Goal: Information Seeking & Learning: Find specific fact

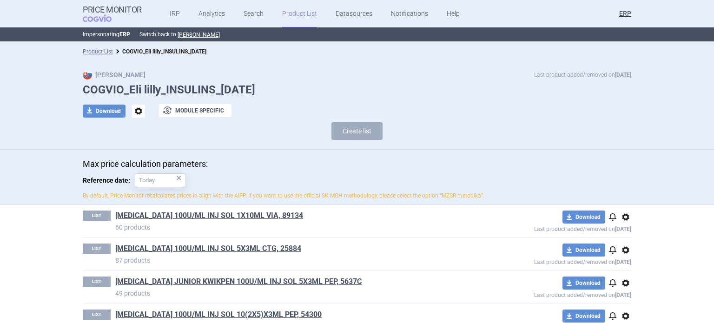
click at [665, 129] on div "Max Price Last product added/removed on [DATE] COGVIO_Eli lilly_INSULINS_[DATE]…" at bounding box center [357, 105] width 714 height 89
click at [0, 202] on div "Max price calculation parameters: Reference date: × By default, Price Monitor r…" at bounding box center [357, 177] width 714 height 55
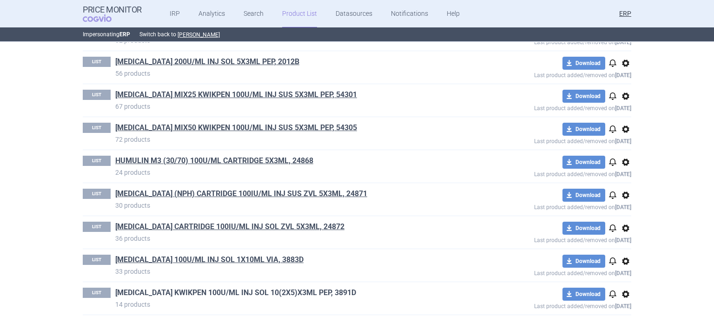
click at [246, 290] on link "[MEDICAL_DATA] KWIKPEN 100U/ML INJ SOL 10(2X5)X3ML PEP, 3891D" at bounding box center [235, 293] width 241 height 10
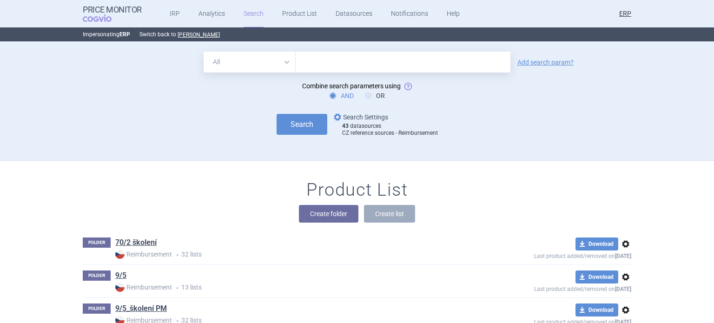
click at [370, 116] on link "options Search Settings" at bounding box center [360, 116] width 56 height 11
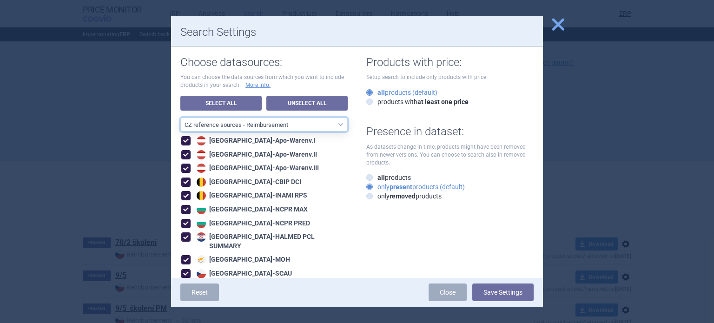
click at [318, 127] on select "All data sources CZ reference sources - Reimbursement SK reference sources - Of…" at bounding box center [263, 125] width 167 height 14
select select "3e39bb1b-0066-4e3d-9ac6-6dc98ece7831"
click at [180, 118] on select "All data sources CZ reference sources - Reimbursement SK reference sources - Of…" at bounding box center [263, 125] width 167 height 14
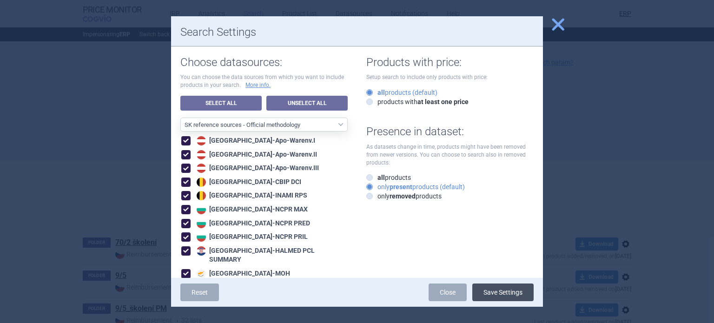
click at [522, 296] on button "Save Settings" at bounding box center [502, 292] width 61 height 18
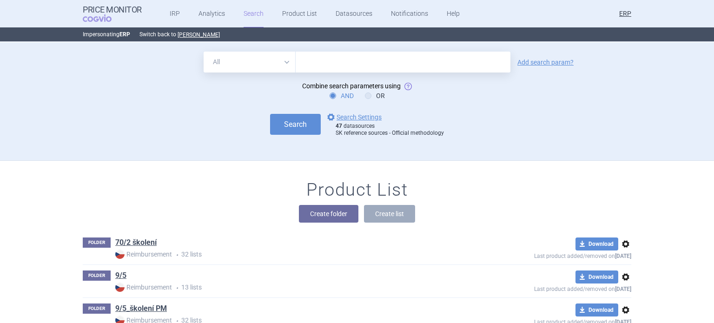
click at [333, 59] on input "text" at bounding box center [402, 62] width 215 height 21
type input "humalog"
click button "Search" at bounding box center [295, 124] width 51 height 21
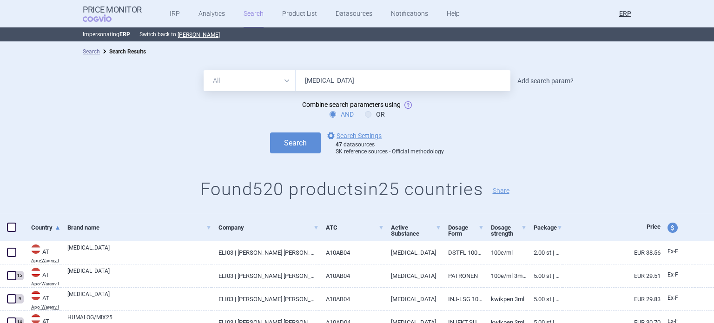
click at [558, 80] on link "Add search param?" at bounding box center [545, 81] width 56 height 7
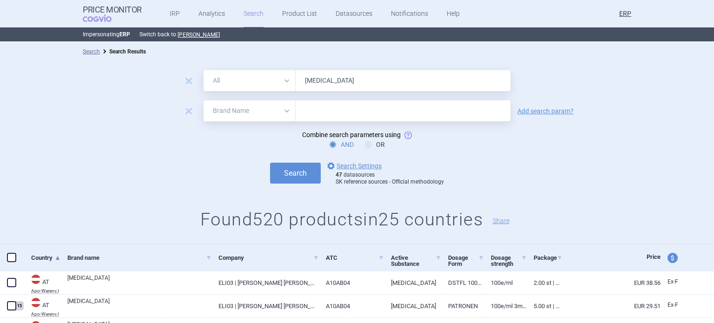
click at [259, 115] on select "All Brand Name ATC Company Active Substance Country Newer than" at bounding box center [249, 110] width 92 height 21
select select "country"
click at [203, 100] on select "All Brand Name ATC Company Active Substance Country Newer than" at bounding box center [249, 110] width 92 height 21
click at [334, 107] on input "text" at bounding box center [402, 111] width 205 height 12
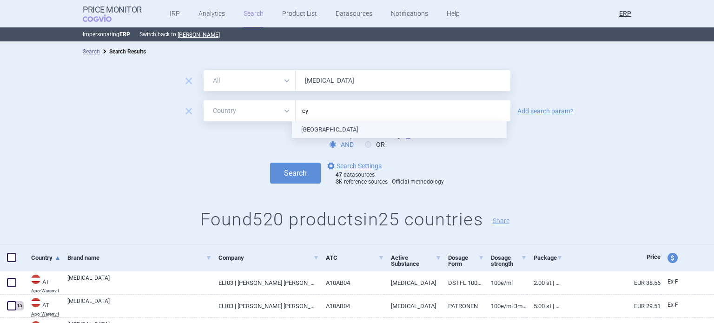
type input "cyp"
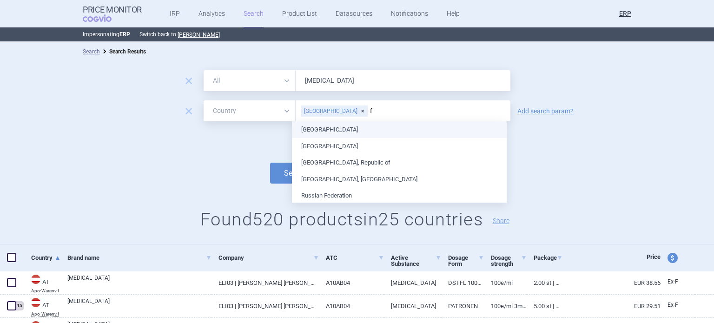
type input "fi"
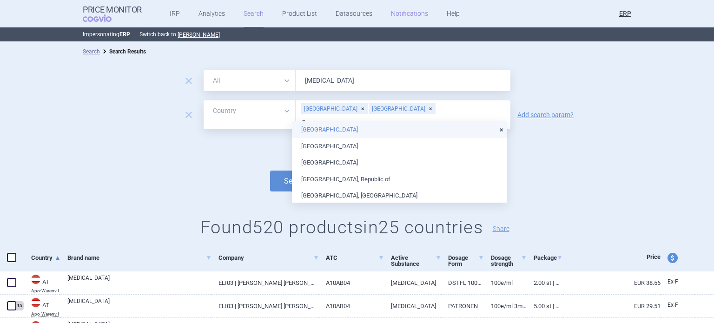
type input "po"
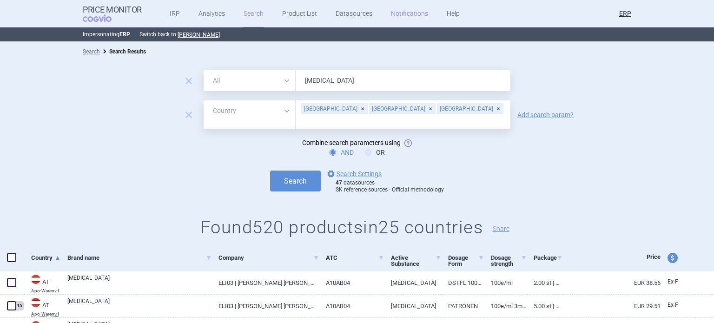
click at [270, 170] on button "Search" at bounding box center [295, 180] width 51 height 21
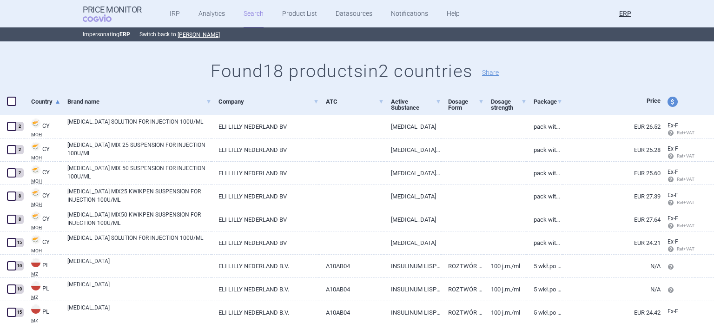
scroll to position [157, 0]
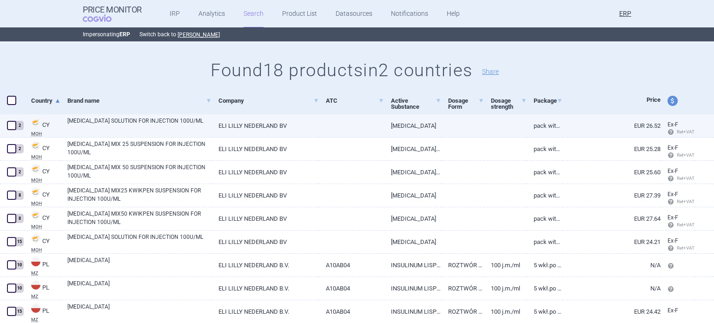
click at [233, 123] on link "ELI LILLY NEDERLAND BV" at bounding box center [264, 125] width 107 height 23
select select "EUR"
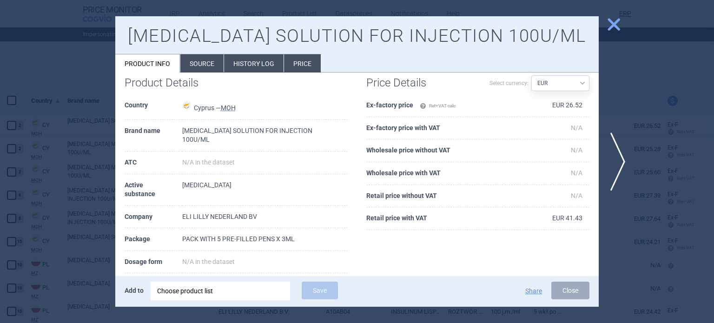
scroll to position [16, 0]
click at [24, 65] on div at bounding box center [357, 161] width 714 height 323
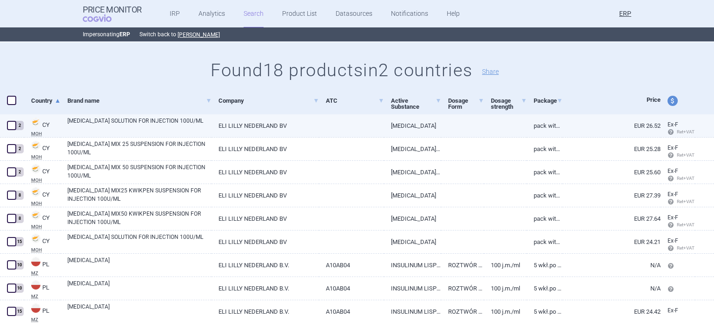
click at [10, 126] on span at bounding box center [11, 125] width 9 height 9
checkbox input "true"
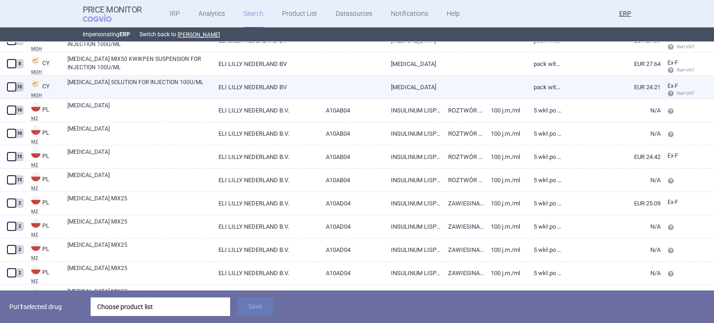
scroll to position [343, 0]
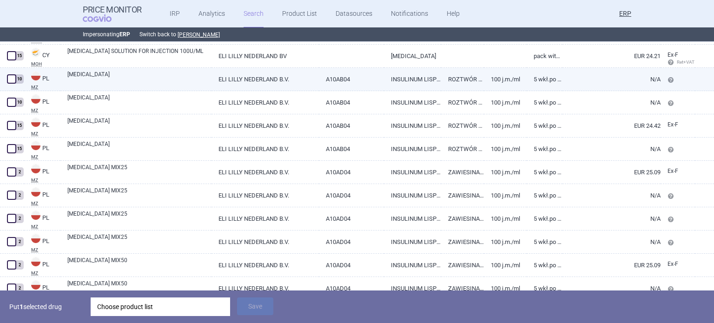
click at [191, 78] on link "HUMALOG" at bounding box center [139, 78] width 144 height 17
select select "EUR"
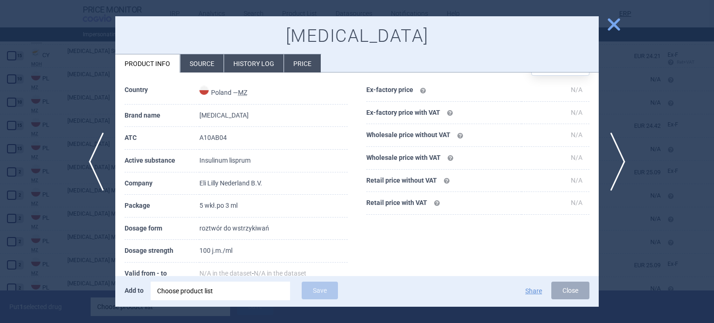
scroll to position [46, 0]
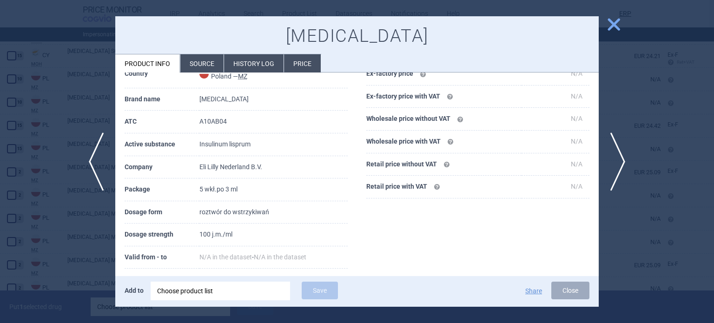
drag, startPoint x: 208, startPoint y: 63, endPoint x: 213, endPoint y: 66, distance: 5.7
click at [208, 63] on li "Source" at bounding box center [201, 63] width 43 height 18
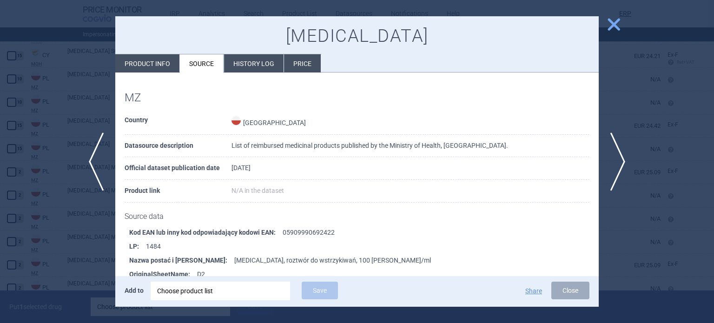
scroll to position [163, 0]
select select "country"
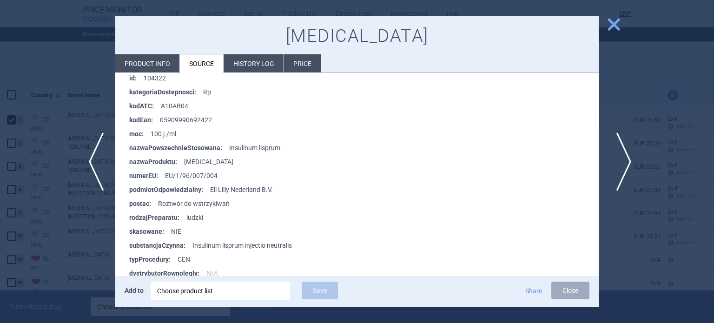
click at [628, 157] on span "next" at bounding box center [620, 161] width 21 height 59
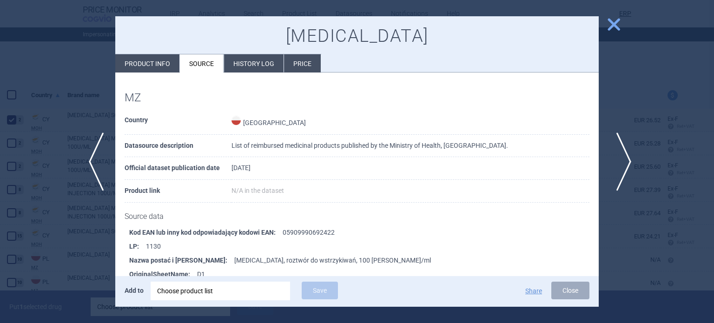
scroll to position [603, 0]
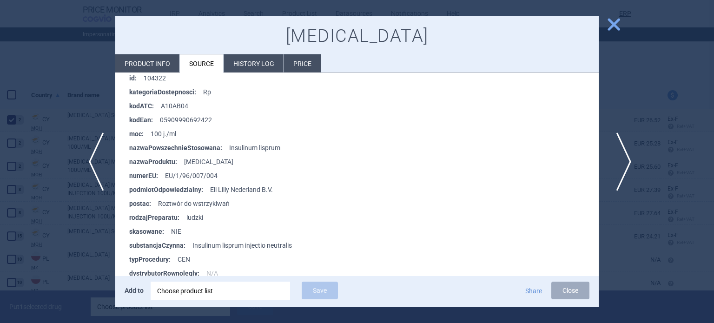
click at [628, 157] on span "next" at bounding box center [620, 161] width 21 height 59
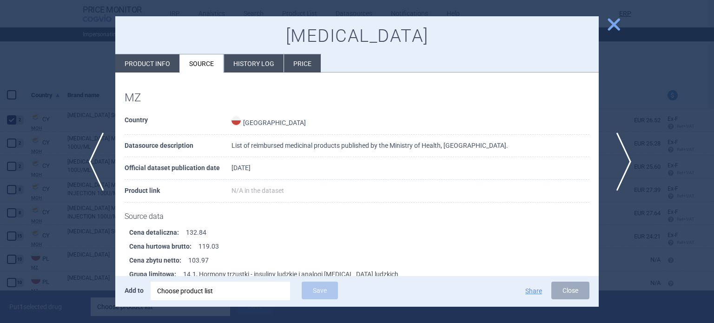
scroll to position [603, 0]
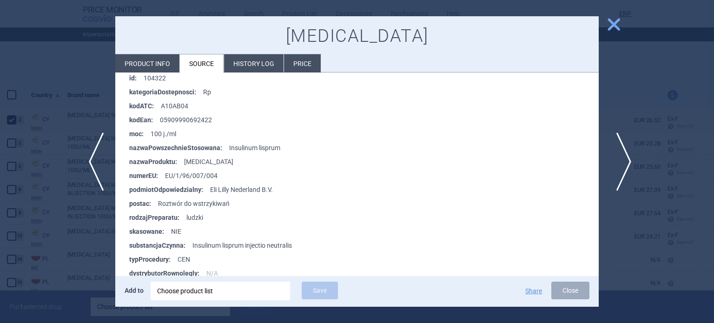
click at [628, 157] on span "next" at bounding box center [620, 161] width 21 height 59
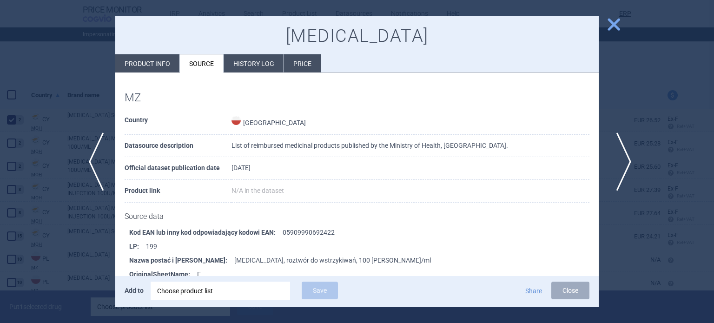
scroll to position [603, 0]
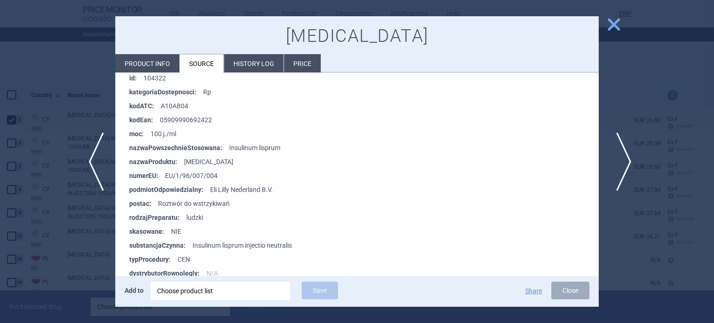
click at [628, 157] on span "next" at bounding box center [620, 161] width 21 height 59
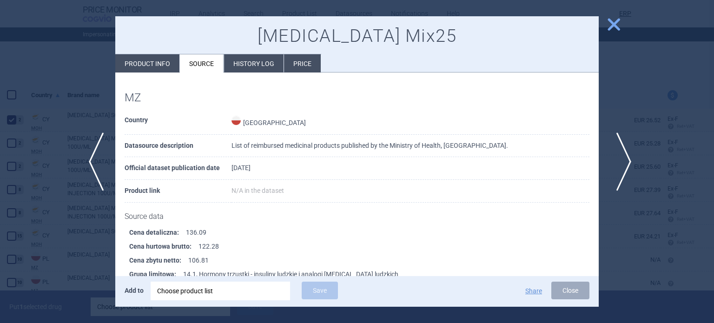
scroll to position [603, 0]
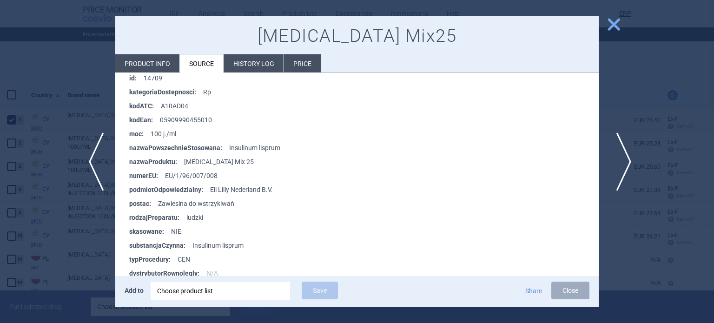
click at [615, 151] on span "next" at bounding box center [620, 161] width 21 height 59
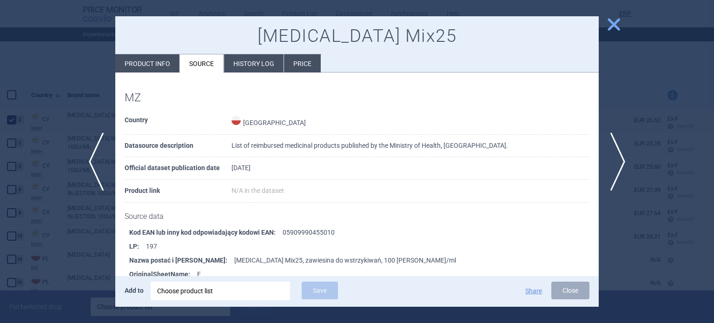
scroll to position [603, 0]
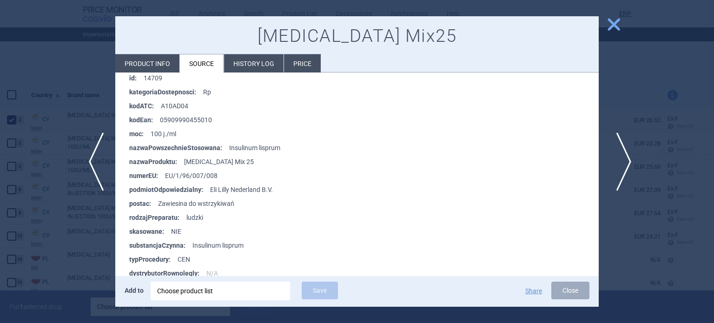
click at [621, 137] on span "next" at bounding box center [620, 161] width 21 height 59
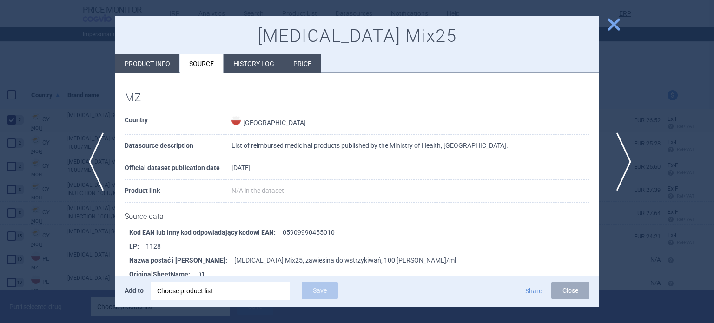
scroll to position [603, 0]
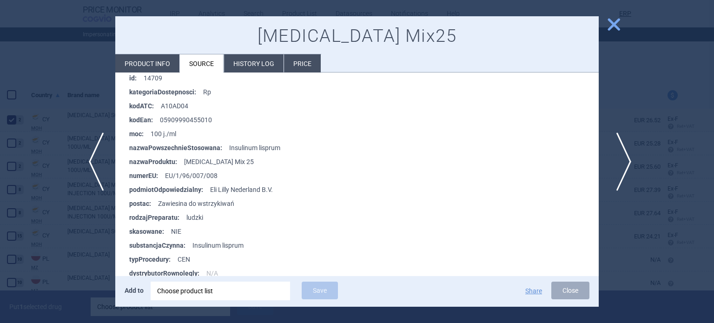
click at [621, 137] on span "next" at bounding box center [620, 161] width 21 height 59
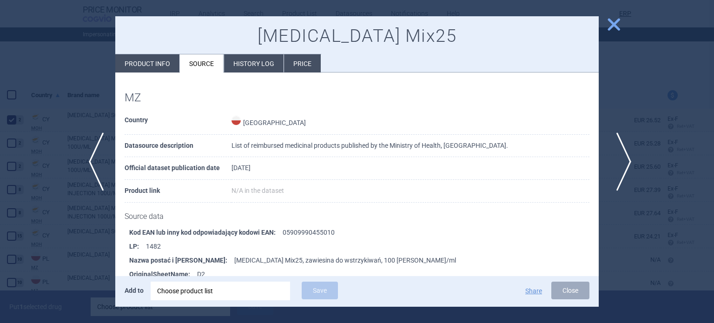
scroll to position [603, 0]
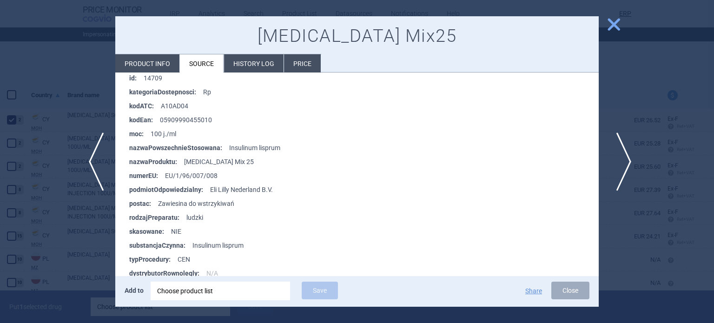
click at [621, 137] on span "next" at bounding box center [620, 161] width 21 height 59
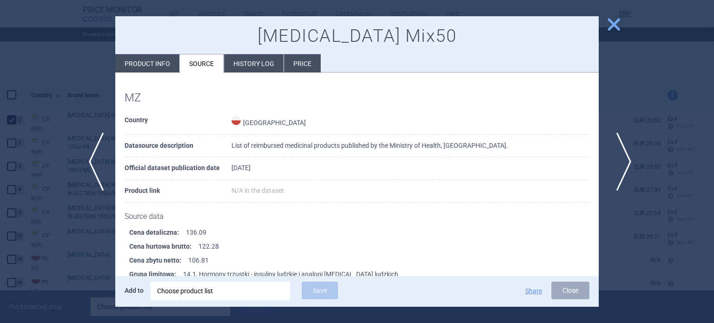
scroll to position [603, 0]
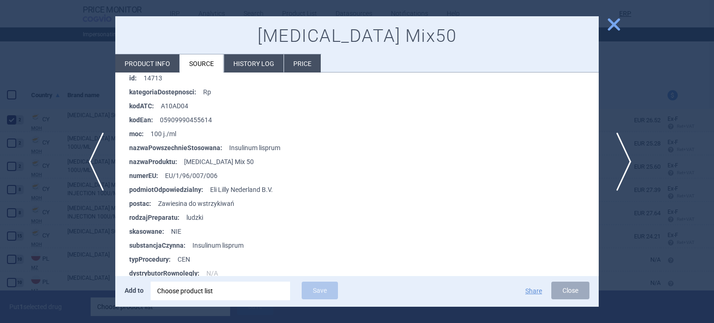
click at [623, 161] on span "next" at bounding box center [620, 161] width 21 height 59
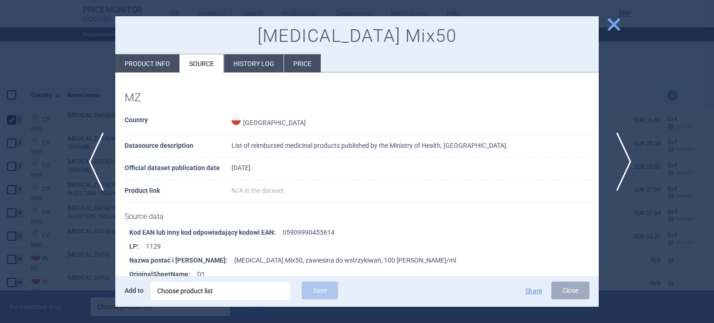
scroll to position [603, 0]
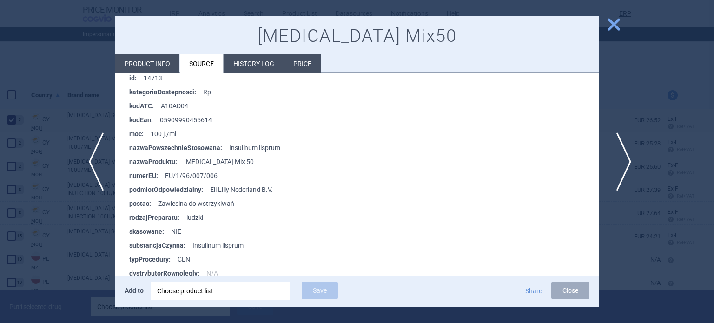
click at [623, 161] on span "next" at bounding box center [620, 161] width 21 height 59
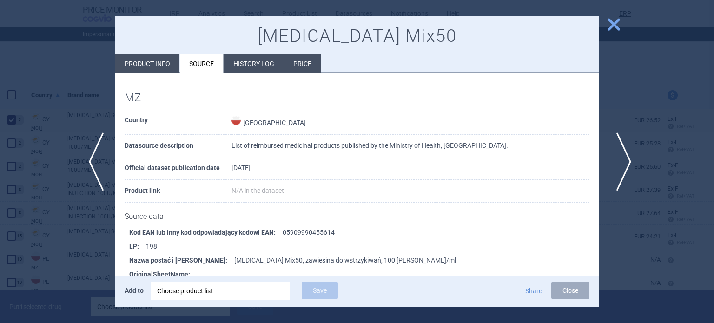
scroll to position [603, 0]
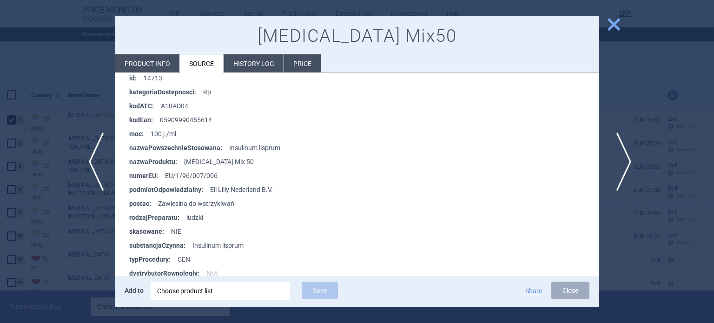
click at [623, 161] on span "next" at bounding box center [620, 161] width 21 height 59
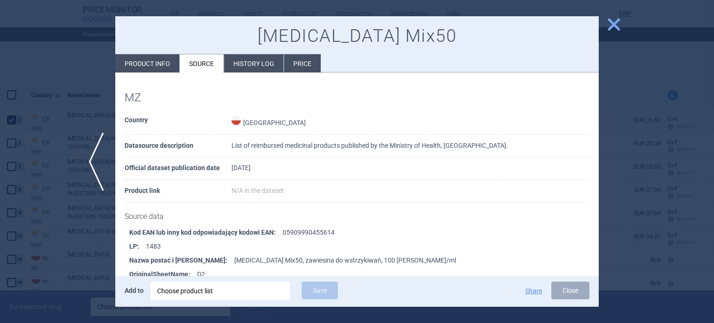
scroll to position [603, 0]
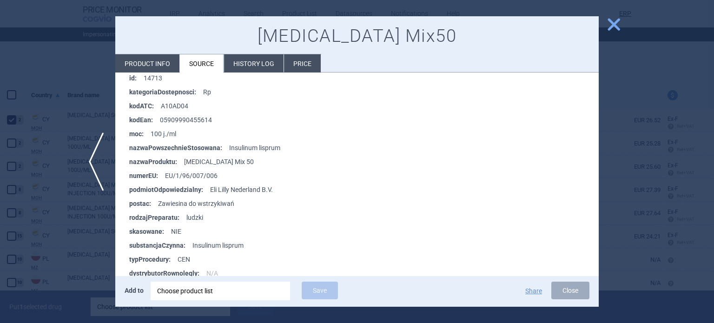
click at [615, 163] on div at bounding box center [357, 161] width 714 height 323
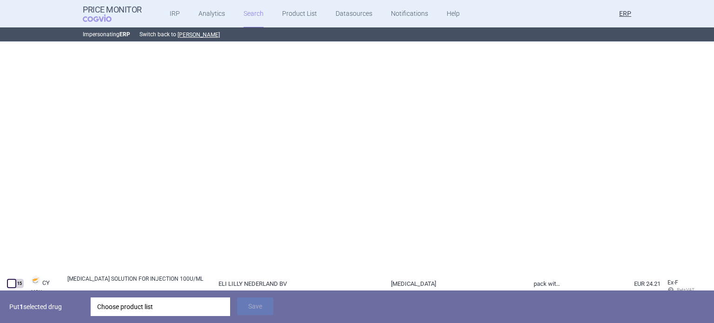
select select "country"
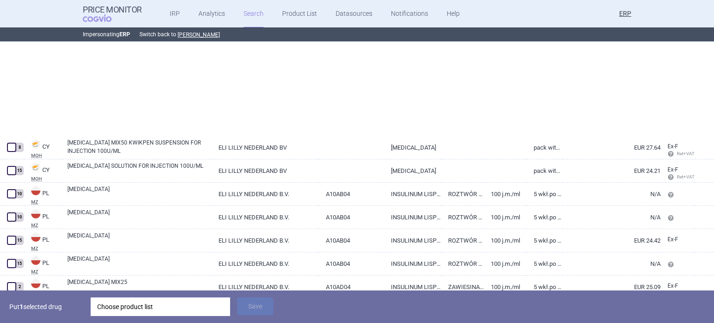
scroll to position [58, 0]
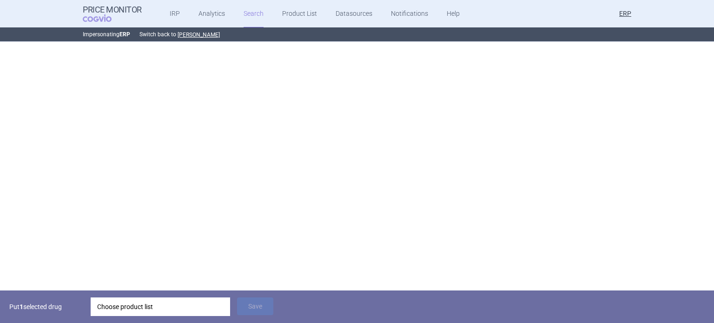
select select "country"
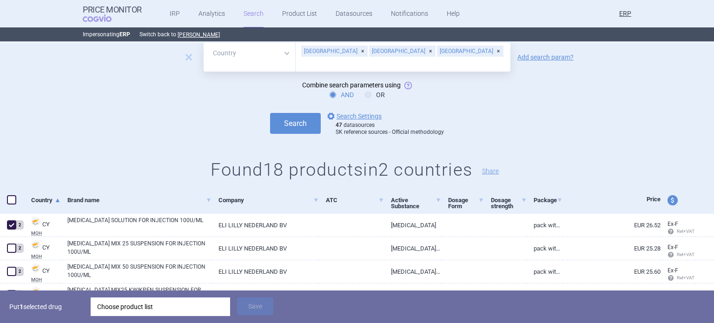
scroll to position [0, 0]
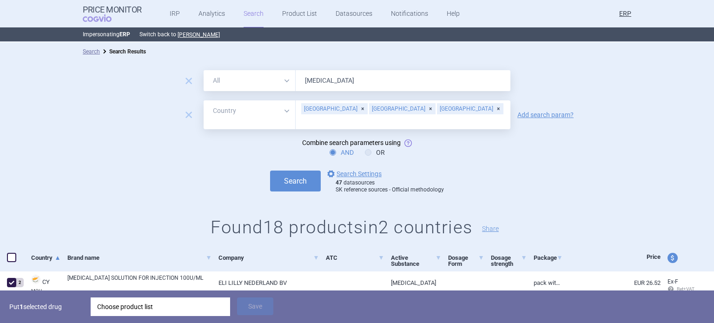
click at [186, 310] on div "Choose product list" at bounding box center [160, 306] width 126 height 19
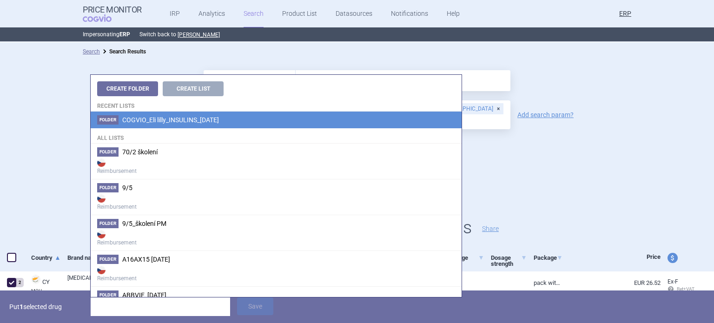
click at [223, 111] on li "Folder COGVIO_Eli lilly_INSULINS_06.10.2025" at bounding box center [276, 119] width 371 height 17
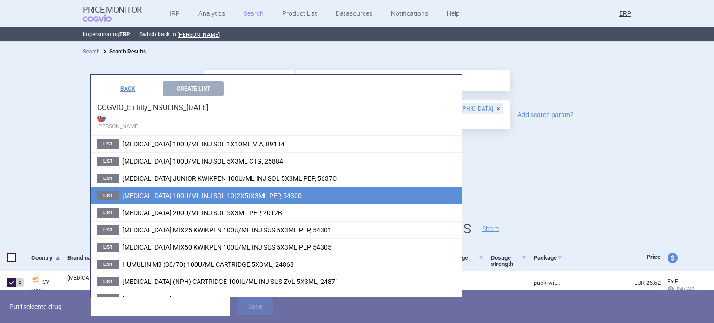
click at [262, 195] on span "[MEDICAL_DATA] 100U/ML INJ SOL 10(2X5)X3ML PEP, 54300" at bounding box center [211, 195] width 179 height 7
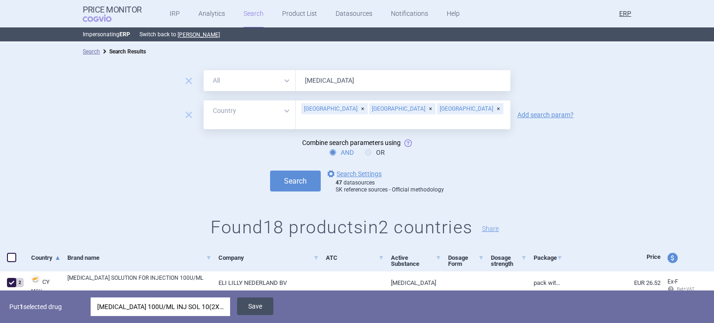
click at [261, 303] on button "Save" at bounding box center [255, 306] width 36 height 18
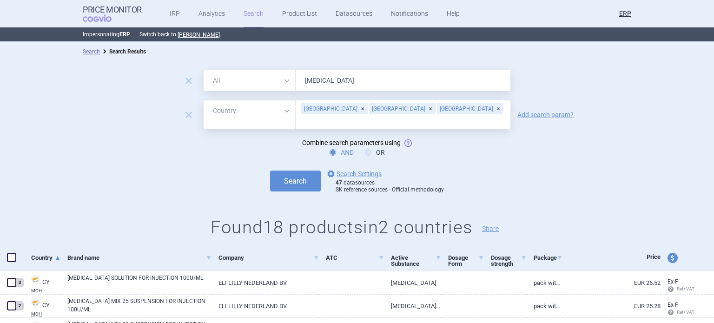
drag, startPoint x: 367, startPoint y: 80, endPoint x: 213, endPoint y: 61, distance: 155.9
click at [220, 63] on div "remove All Brand Name ATC Company Active Substance Country Newer than humalog r…" at bounding box center [357, 156] width 714 height 191
type input "lyumjev"
click at [270, 170] on button "Search" at bounding box center [295, 180] width 51 height 21
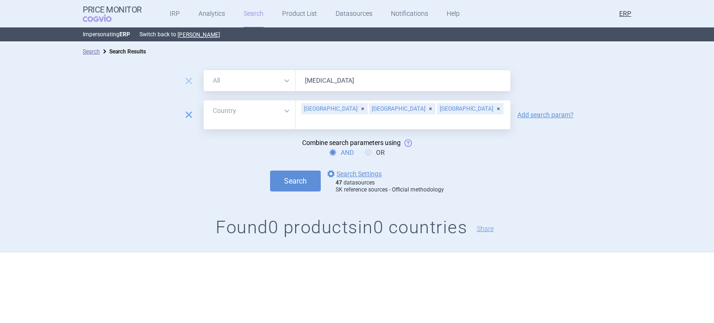
click at [186, 116] on span "remove" at bounding box center [188, 114] width 13 height 13
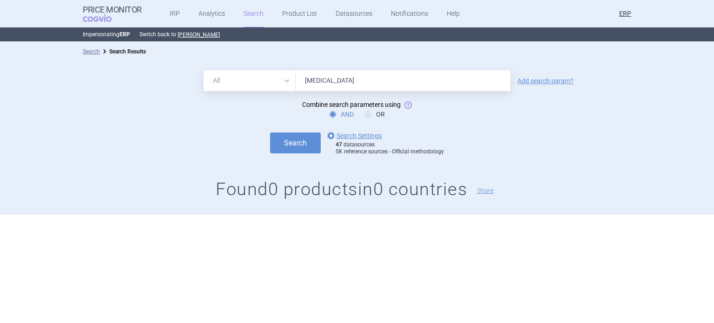
click at [301, 158] on div "All Brand Name ATC Company Active Substance Country Newer than lyumjev Add sear…" at bounding box center [357, 137] width 714 height 153
click at [290, 150] on button "Search" at bounding box center [295, 142] width 51 height 21
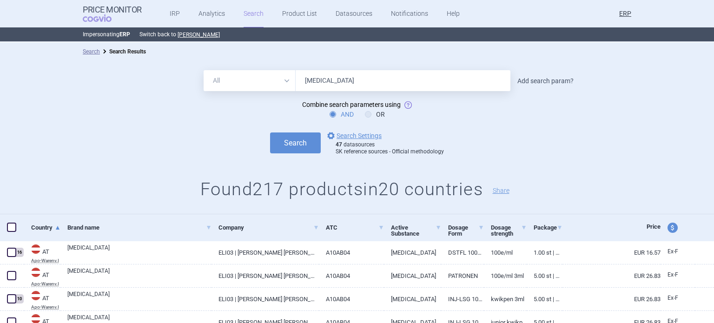
click at [524, 81] on link "Add search param?" at bounding box center [545, 81] width 56 height 7
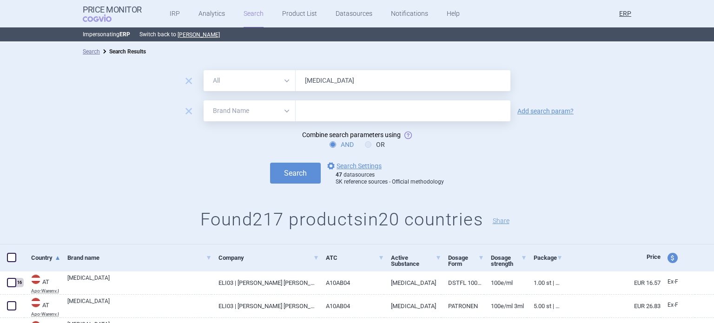
click at [236, 111] on select "All Brand Name ATC Company Active Substance Country Newer than" at bounding box center [249, 110] width 92 height 21
select select "country"
click at [203, 100] on select "All Brand Name ATC Company Active Substance Country Newer than" at bounding box center [249, 110] width 92 height 21
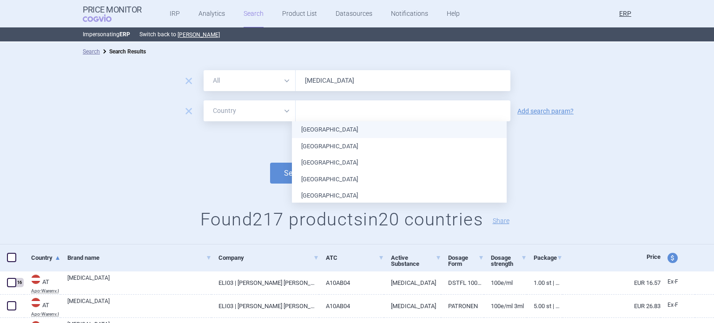
click at [321, 107] on input "text" at bounding box center [402, 111] width 205 height 12
type input "bul"
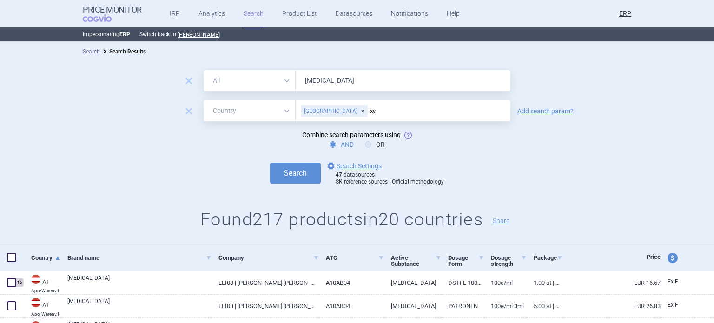
type input "x"
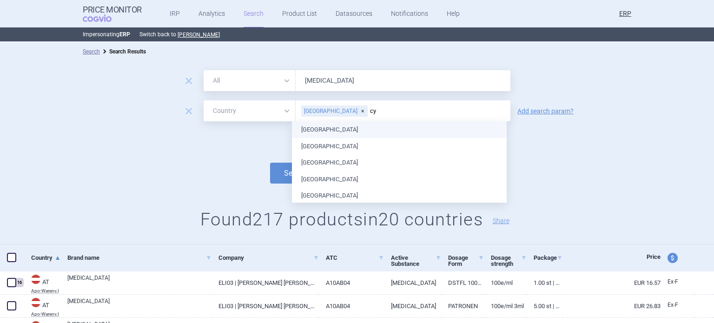
type input "cyp"
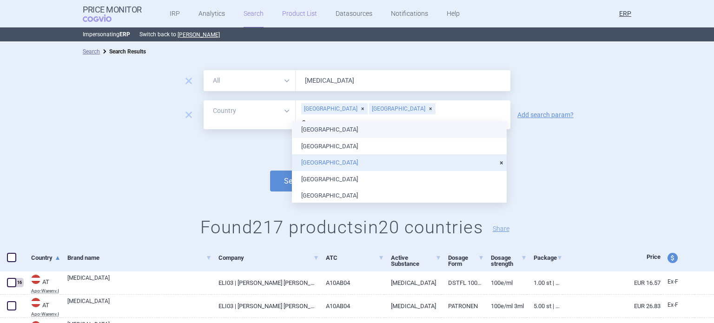
type input "cz"
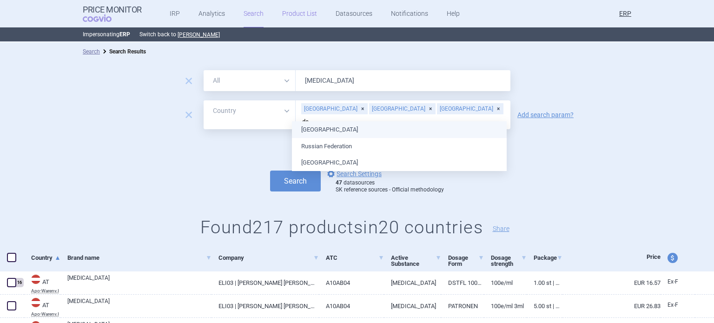
type input "den"
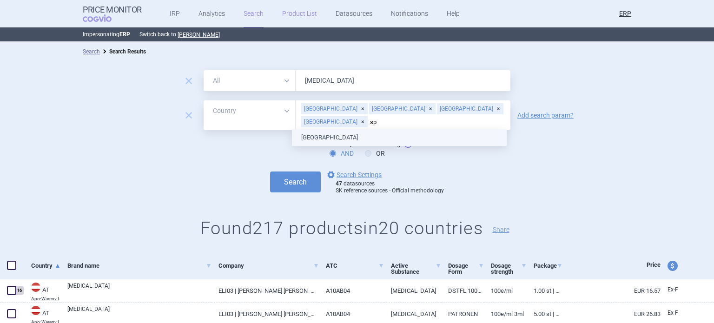
type input "spa"
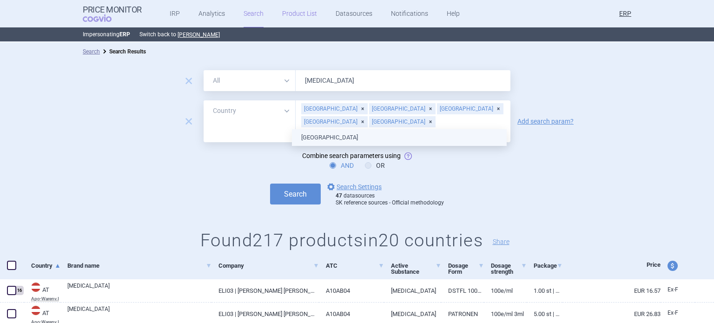
type input "fin"
type input "fr"
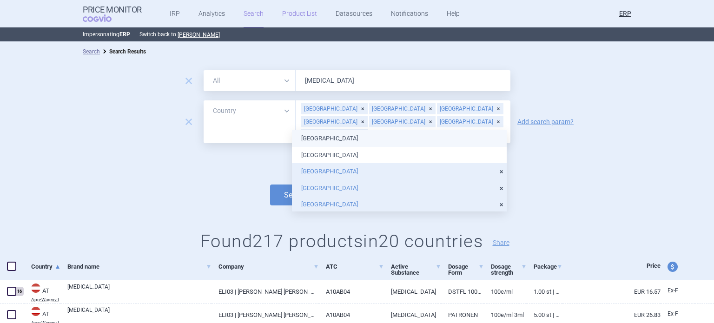
type input "cr"
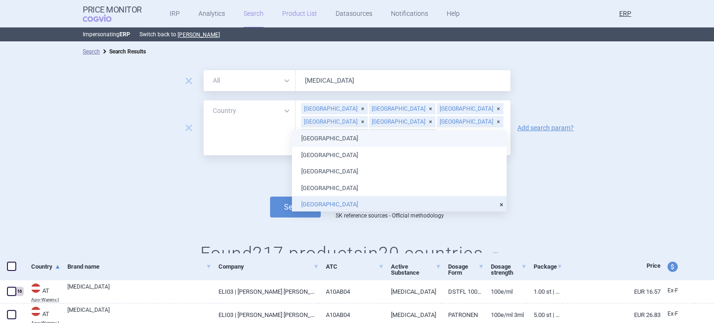
type input "ir"
type input "lu"
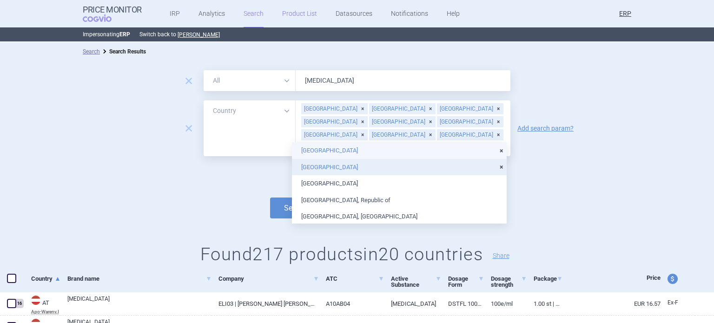
type input "pol"
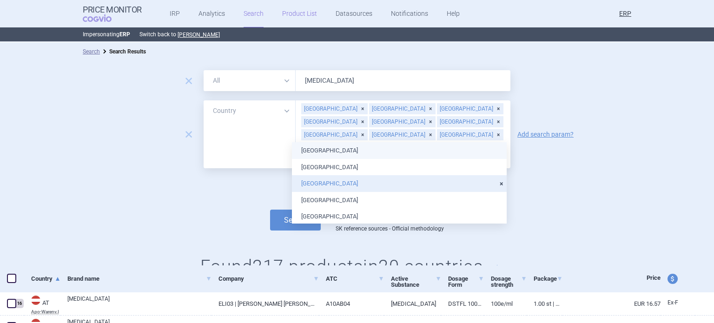
type input "sw"
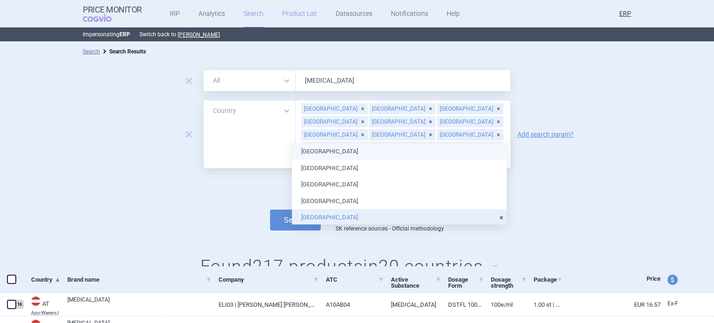
type input "slo"
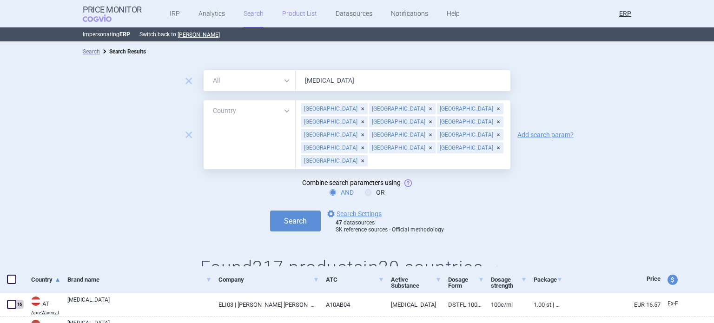
click at [270, 210] on button "Search" at bounding box center [295, 220] width 51 height 21
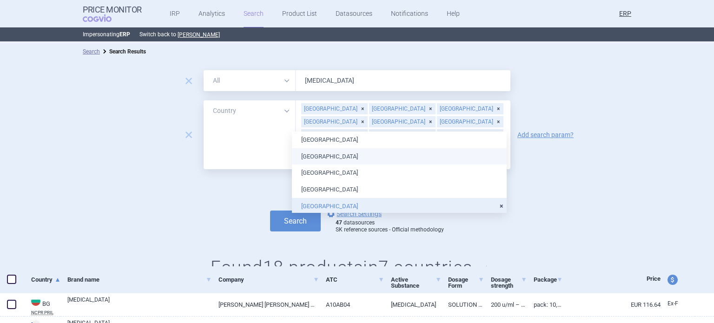
scroll to position [93, 0]
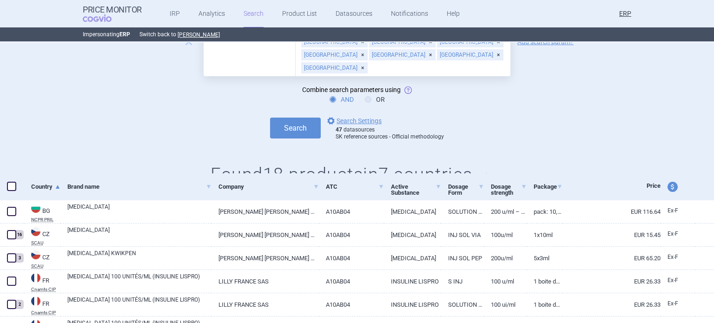
click at [73, 115] on div "Search Search Results remove All Brand Name ATC Company Active Substance Countr…" at bounding box center [357, 182] width 714 height 281
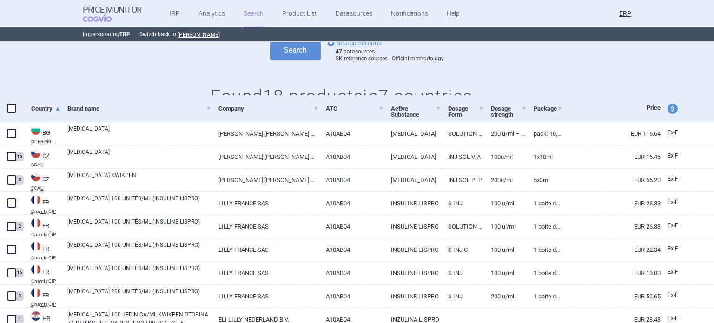
scroll to position [186, 0]
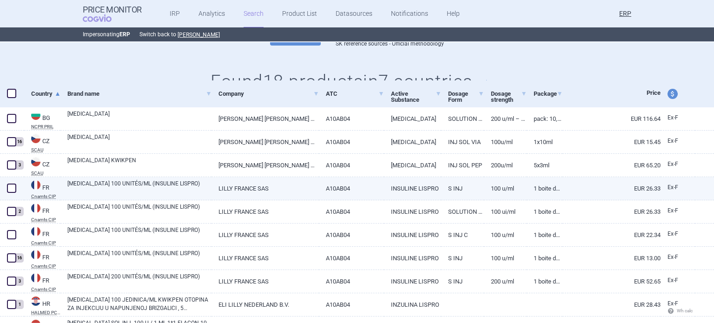
click at [195, 192] on link "LYUMJEV 100 UNITÉS/ML (INSULINE LISPRO)" at bounding box center [139, 187] width 144 height 17
select select "EUR"
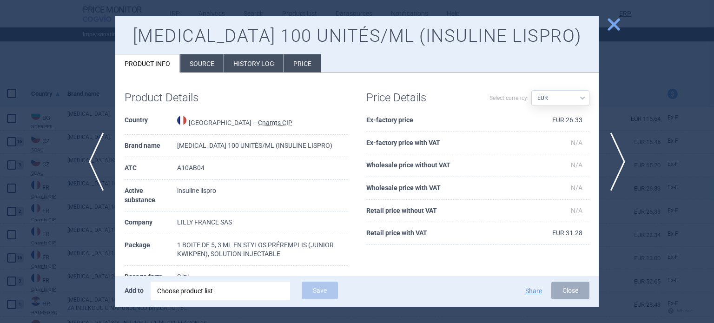
scroll to position [46, 0]
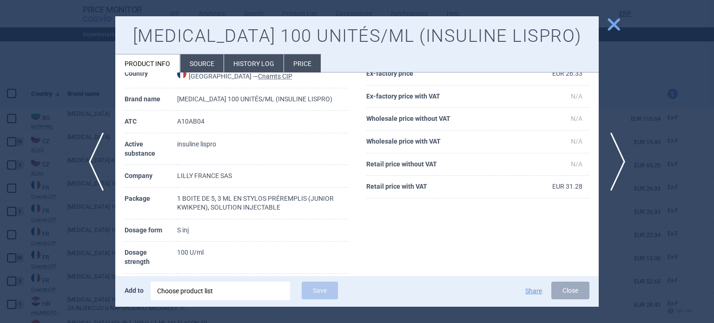
drag, startPoint x: 195, startPoint y: 192, endPoint x: 190, endPoint y: 204, distance: 13.1
click at [190, 204] on td "1 BOITE DE 5, 3 ML EN STYLOS PRÉREMPLIS (JUNIOR KWIKPEN), SOLUTION INJECTABLE" at bounding box center [262, 204] width 170 height 32
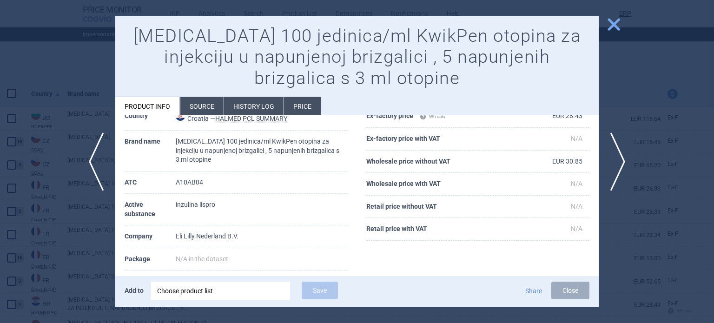
click at [0, 147] on div at bounding box center [357, 161] width 714 height 323
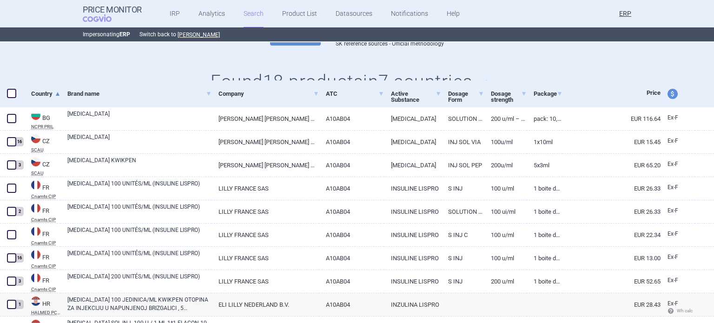
scroll to position [325, 0]
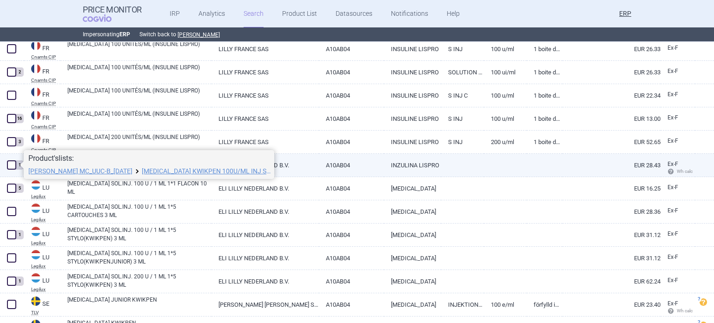
click at [7, 164] on span at bounding box center [11, 164] width 9 height 9
checkbox input "true"
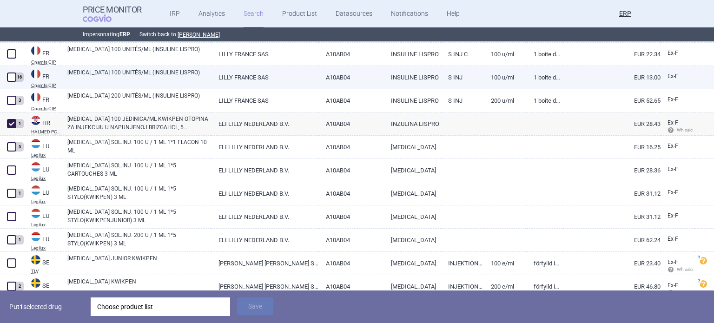
scroll to position [372, 0]
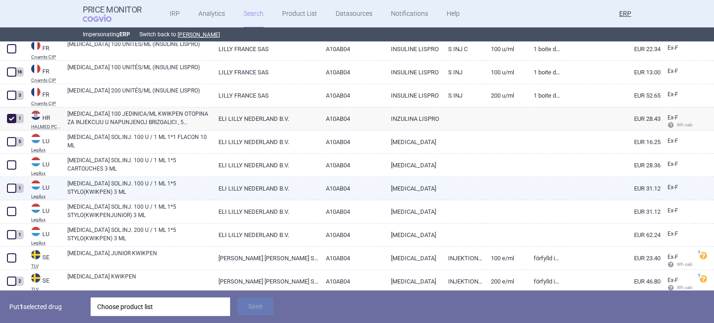
click at [7, 189] on span at bounding box center [11, 188] width 9 height 9
checkbox input "true"
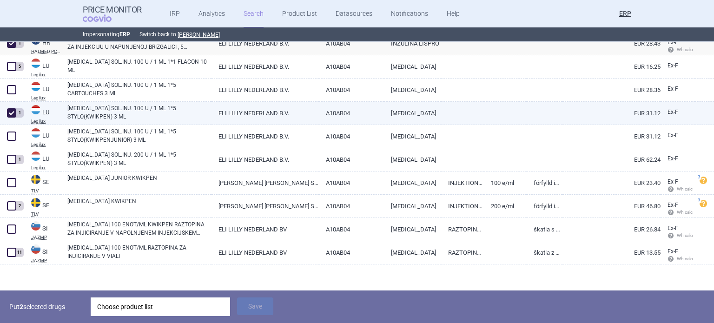
scroll to position [451, 0]
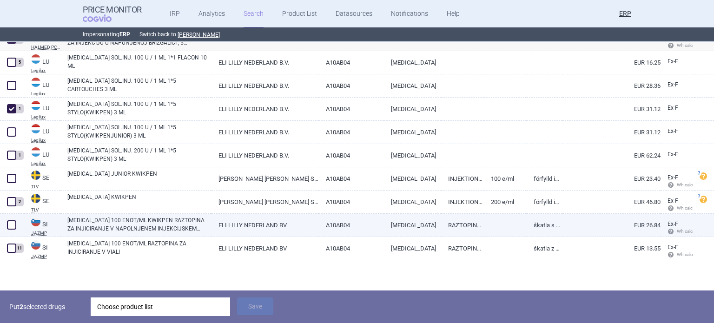
click at [170, 228] on link "LYUMJEV 100 ENOT/ML KWIKPEN RAZTOPINA ZA INJICIRANJE V NAPOLNJENEM INJEKCIJSKEM…" at bounding box center [139, 224] width 144 height 17
select select "EUR"
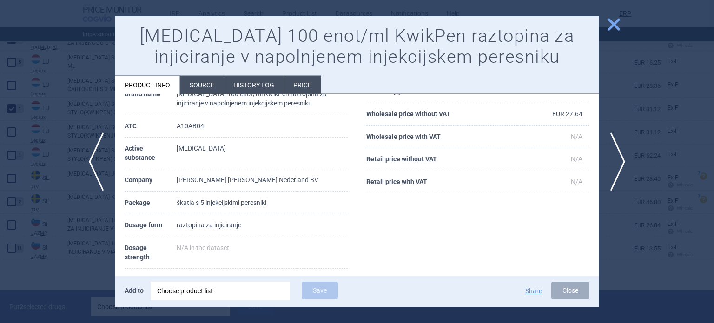
scroll to position [93, 0]
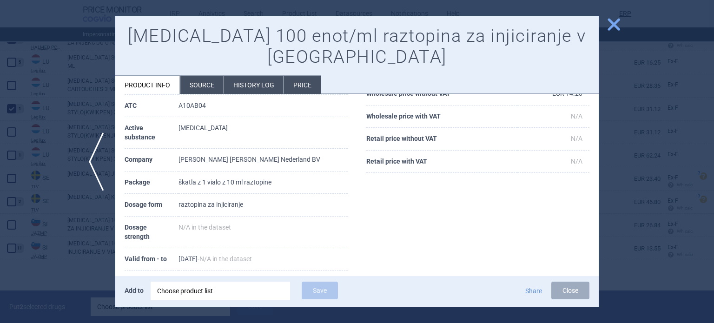
click at [20, 212] on div at bounding box center [357, 161] width 714 height 323
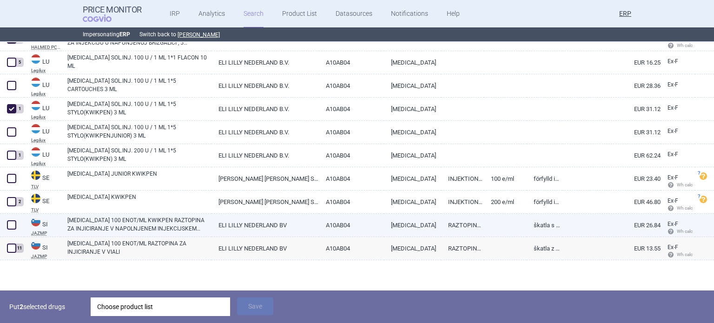
click at [11, 225] on span at bounding box center [11, 224] width 9 height 9
checkbox input "true"
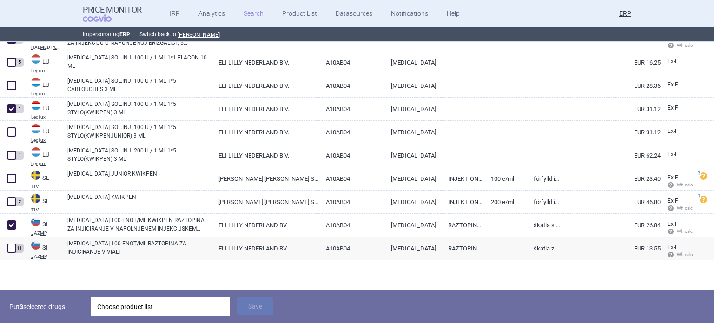
click at [180, 302] on div "Choose product list" at bounding box center [160, 306] width 126 height 19
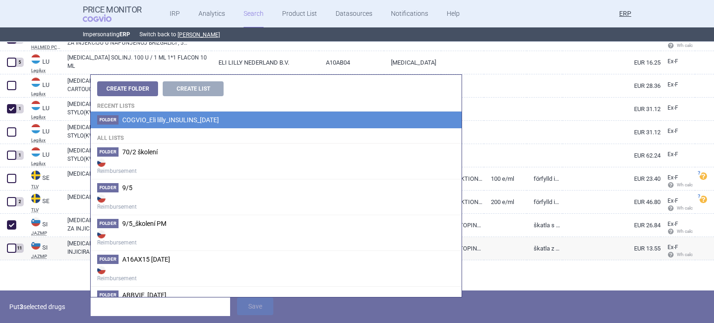
click at [217, 118] on span "COGVIO_Eli lilly_INSULINS_[DATE]" at bounding box center [170, 119] width 97 height 7
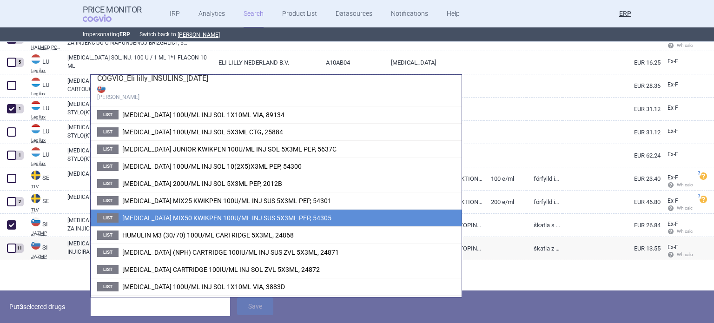
scroll to position [43, 0]
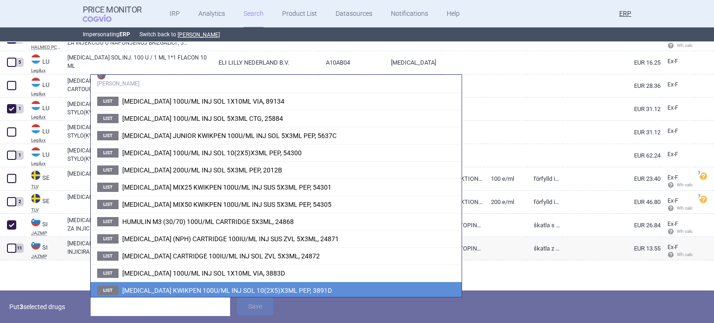
click at [227, 287] on span "[MEDICAL_DATA] KWIKPEN 100U/ML INJ SOL 10(2X5)X3ML PEP, 3891D" at bounding box center [227, 290] width 210 height 7
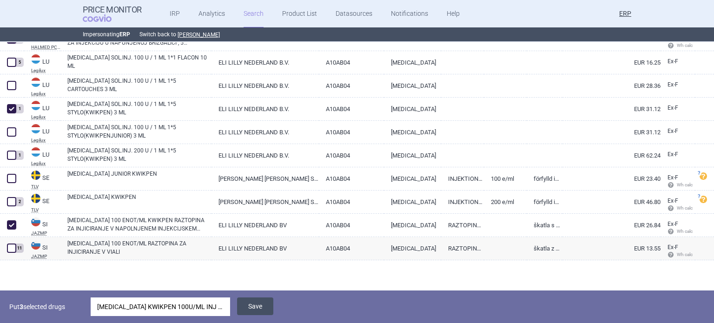
click at [250, 310] on button "Save" at bounding box center [255, 306] width 36 height 18
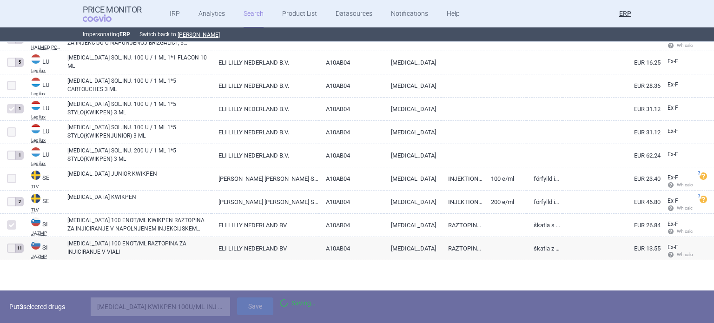
scroll to position [419, 0]
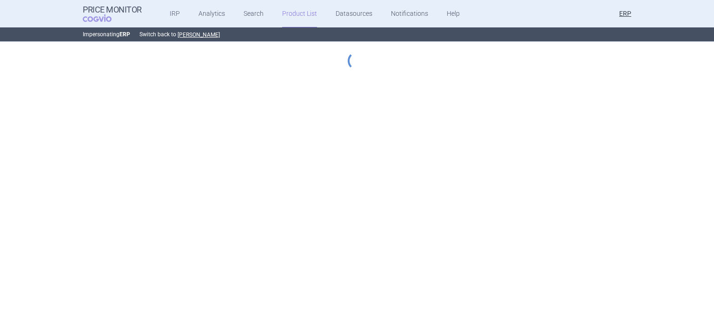
select select "[DATE]"
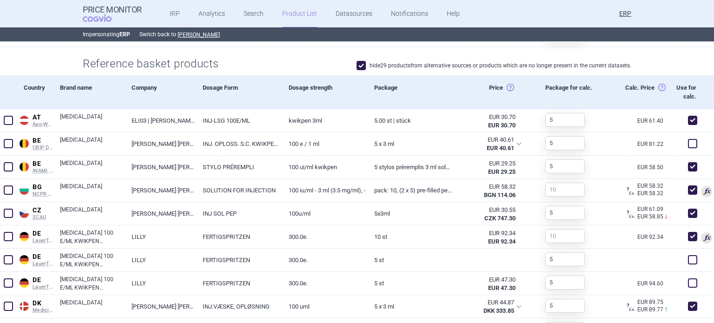
scroll to position [414, 0]
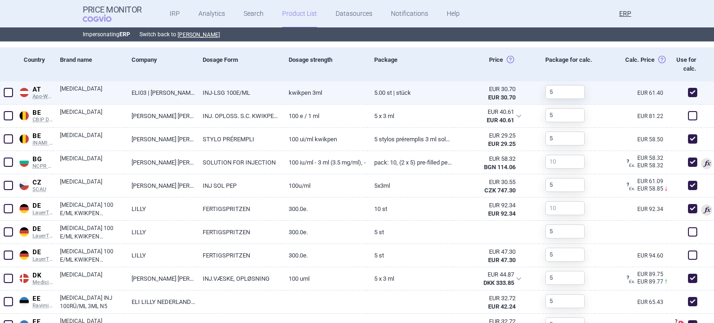
click at [11, 97] on span at bounding box center [8, 92] width 14 height 14
checkbox input "true"
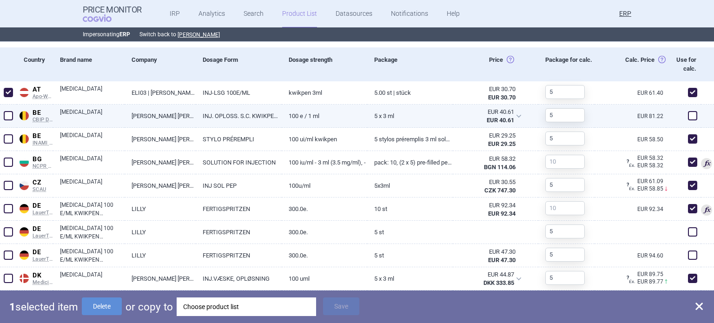
click at [8, 119] on span at bounding box center [8, 115] width 9 height 9
checkbox input "true"
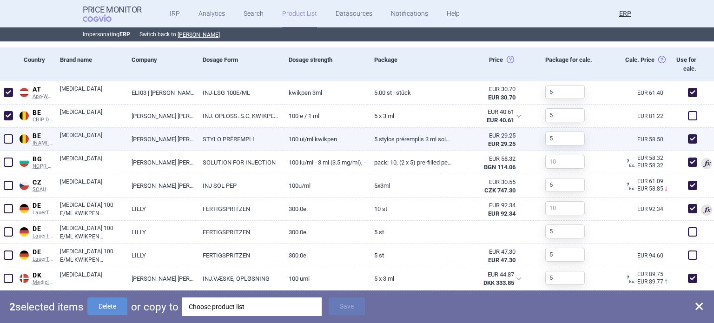
click at [10, 139] on span at bounding box center [8, 138] width 9 height 9
checkbox input "true"
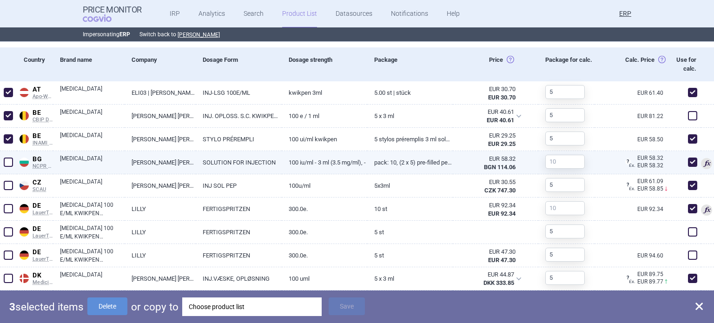
click at [6, 161] on span at bounding box center [8, 161] width 9 height 9
checkbox input "true"
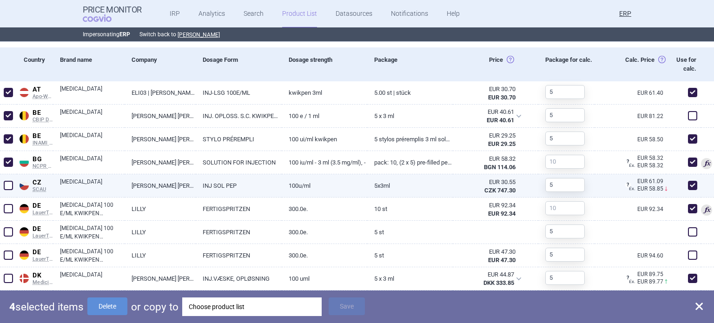
click at [9, 184] on span at bounding box center [8, 185] width 9 height 9
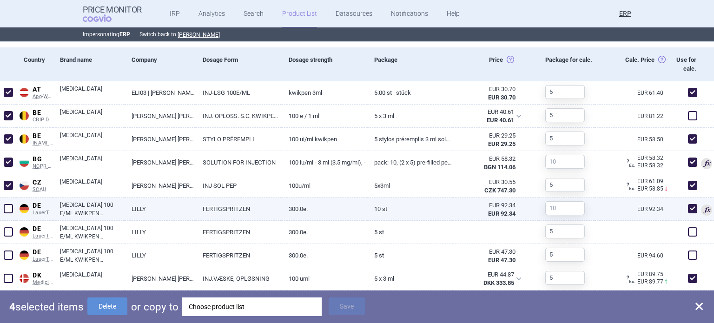
checkbox input "true"
click at [7, 211] on span at bounding box center [8, 208] width 9 height 9
checkbox input "true"
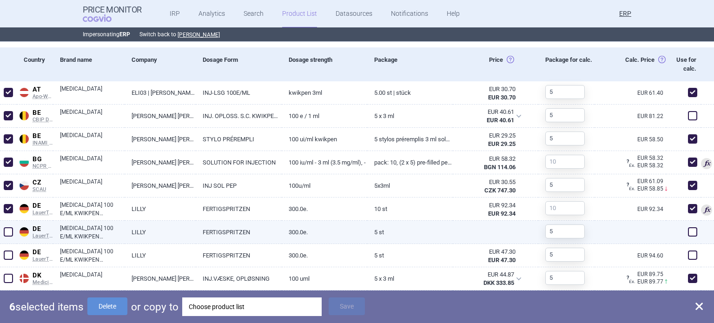
click at [10, 235] on span at bounding box center [8, 231] width 9 height 9
checkbox input "true"
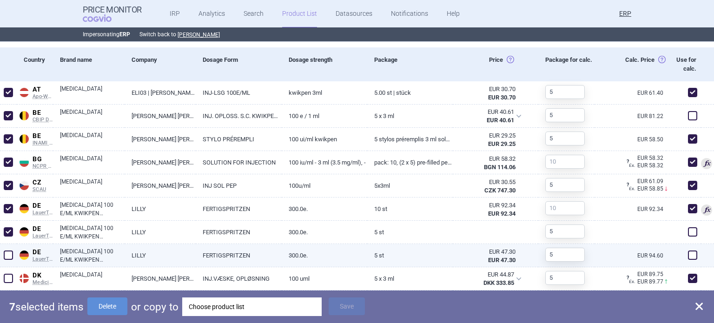
click at [10, 252] on span at bounding box center [8, 254] width 9 height 9
checkbox input "true"
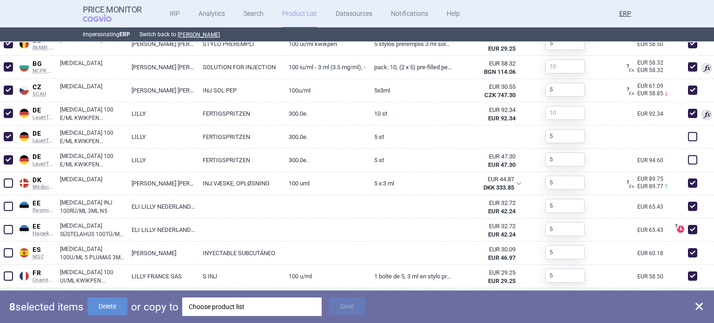
scroll to position [600, 0]
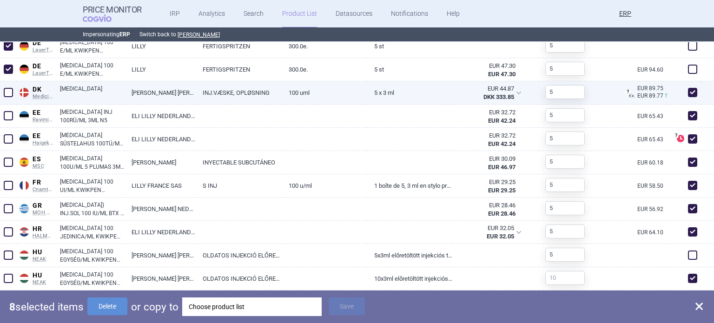
click at [10, 90] on span at bounding box center [8, 92] width 9 height 9
checkbox input "true"
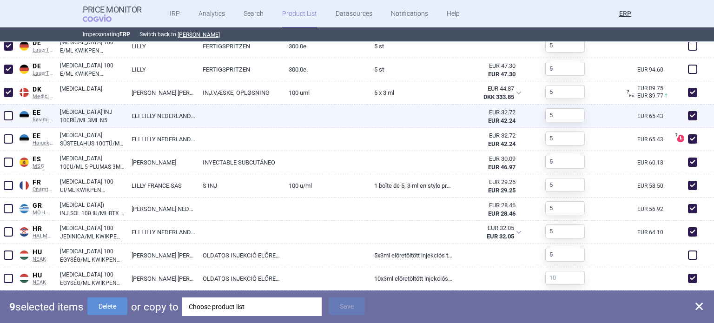
click at [11, 108] on div at bounding box center [8, 116] width 17 height 23
click at [11, 118] on span at bounding box center [8, 115] width 9 height 9
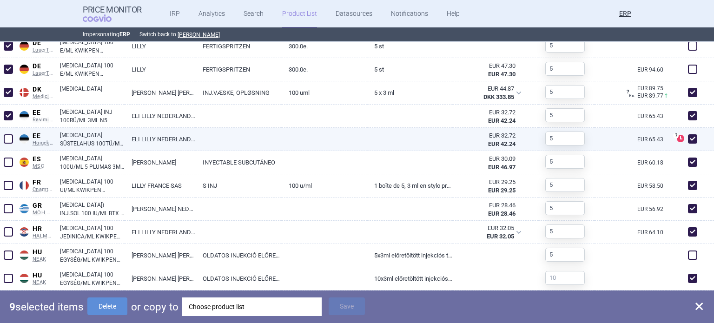
checkbox input "true"
click at [11, 138] on span at bounding box center [8, 138] width 9 height 9
checkbox input "true"
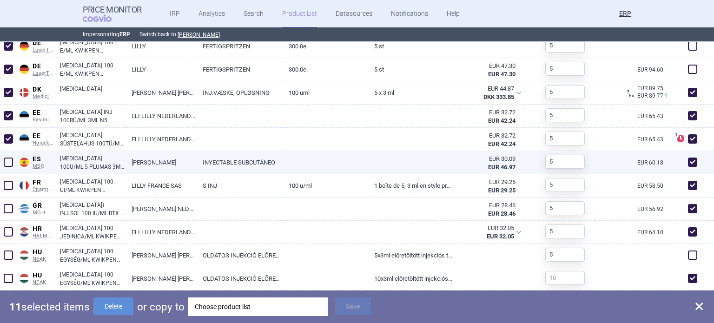
click at [6, 160] on span at bounding box center [8, 161] width 9 height 9
checkbox input "true"
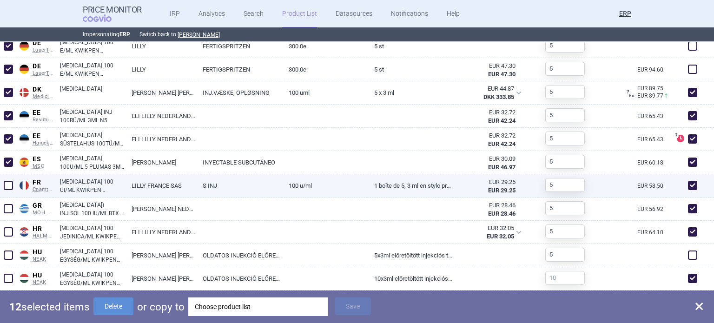
click at [9, 184] on span at bounding box center [8, 185] width 9 height 9
checkbox input "true"
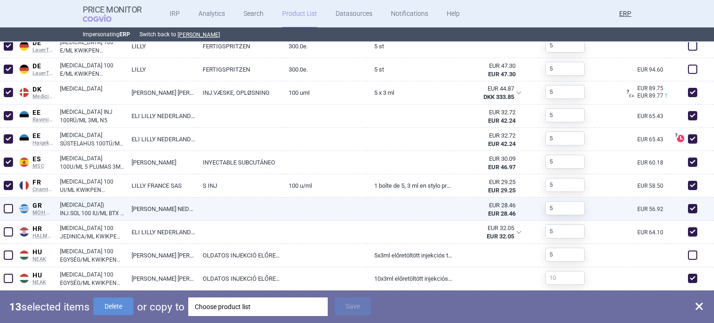
click at [9, 205] on span at bounding box center [8, 208] width 9 height 9
checkbox input "true"
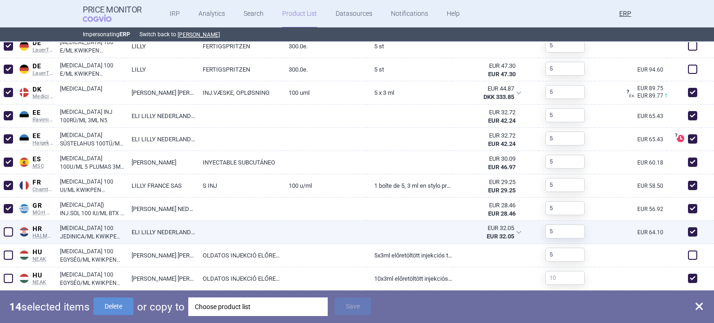
click at [8, 226] on span at bounding box center [8, 232] width 14 height 14
checkbox input "true"
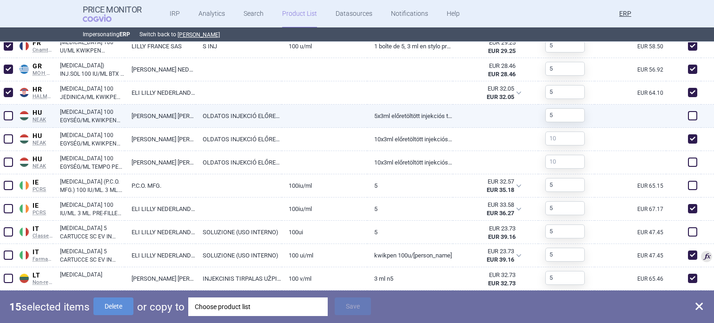
click at [5, 118] on span at bounding box center [8, 115] width 9 height 9
checkbox input "true"
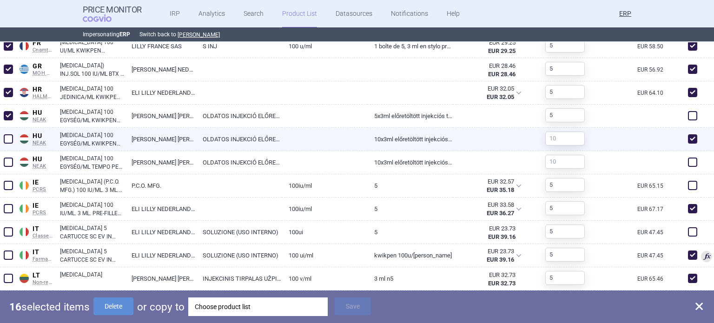
click at [6, 135] on span at bounding box center [8, 138] width 9 height 9
checkbox input "true"
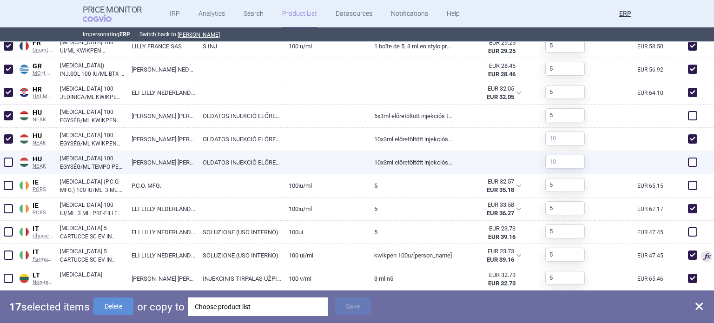
click at [11, 156] on span at bounding box center [8, 162] width 14 height 14
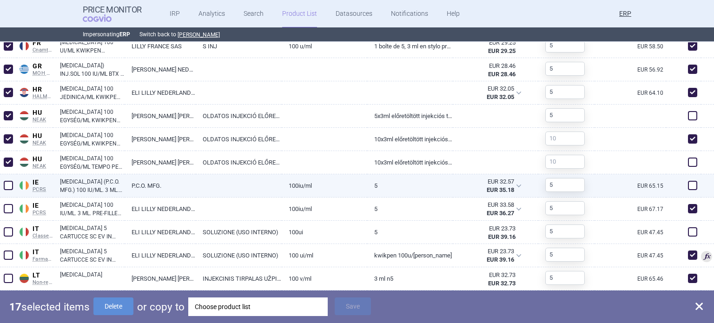
checkbox input "true"
click at [10, 182] on span at bounding box center [8, 185] width 9 height 9
checkbox input "true"
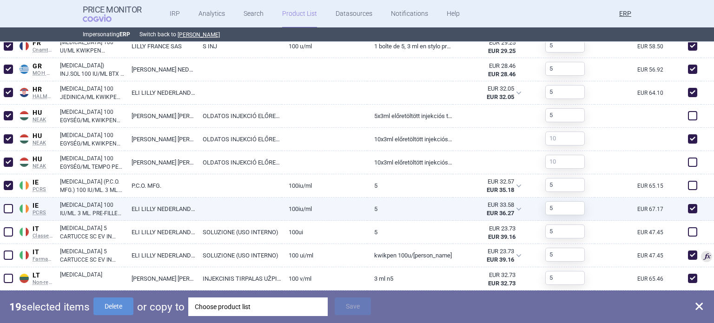
click at [11, 210] on span at bounding box center [8, 208] width 9 height 9
checkbox input "true"
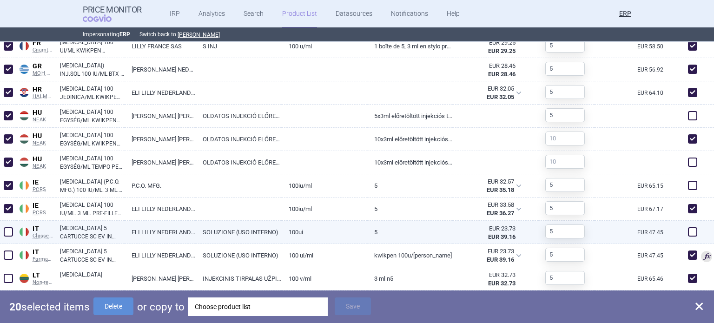
click at [11, 232] on span at bounding box center [8, 231] width 9 height 9
checkbox input "true"
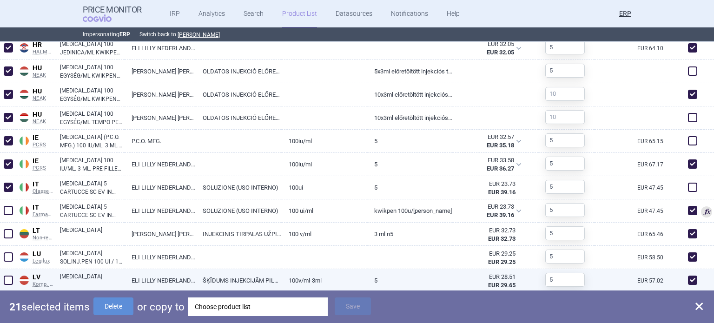
scroll to position [832, 0]
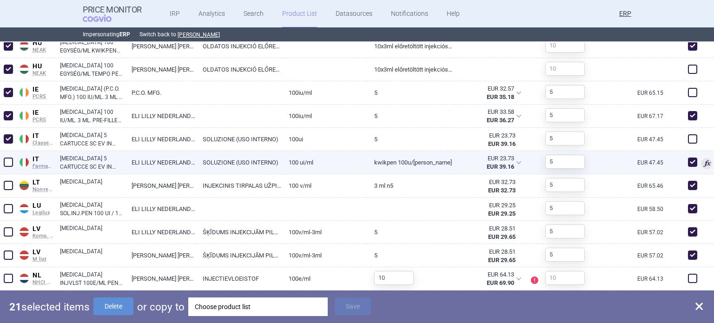
click at [10, 159] on span at bounding box center [8, 161] width 9 height 9
checkbox input "true"
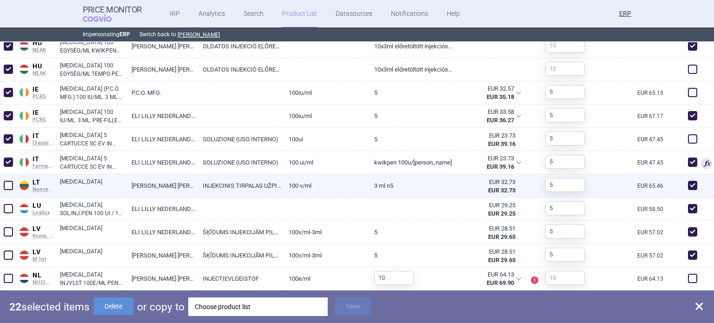
click at [7, 188] on span at bounding box center [8, 185] width 9 height 9
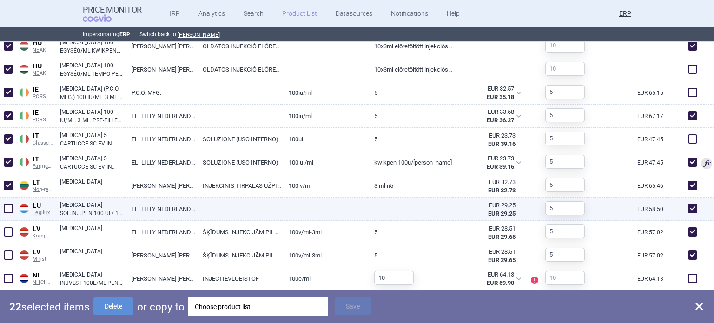
checkbox input "true"
click at [10, 212] on span at bounding box center [8, 208] width 9 height 9
checkbox input "true"
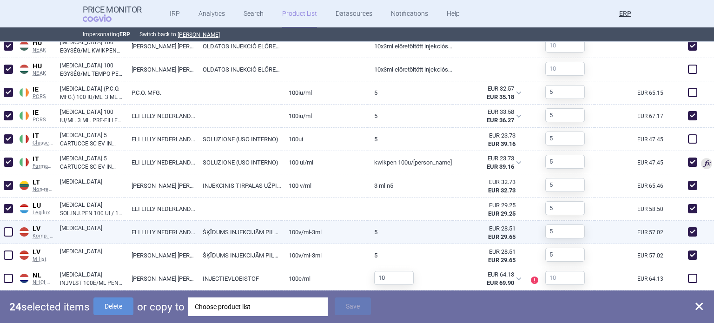
click at [9, 235] on span at bounding box center [8, 231] width 9 height 9
checkbox input "true"
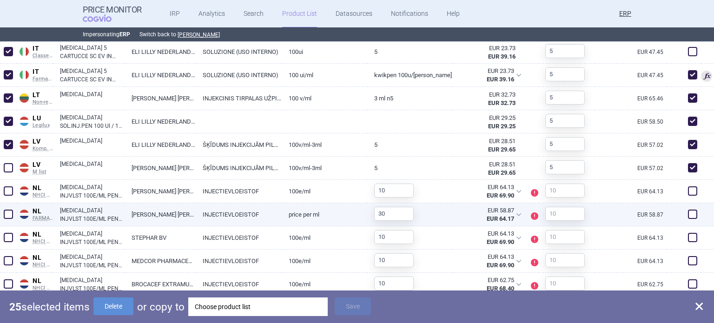
scroll to position [925, 0]
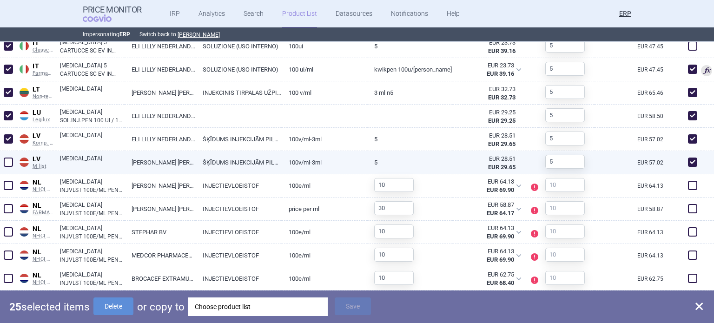
click at [4, 163] on span at bounding box center [8, 161] width 9 height 9
checkbox input "true"
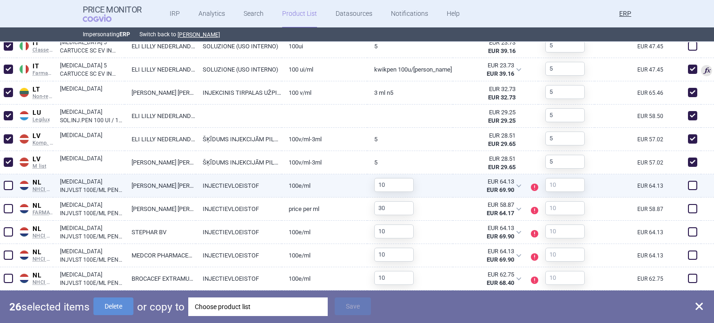
click at [9, 182] on span at bounding box center [8, 185] width 9 height 9
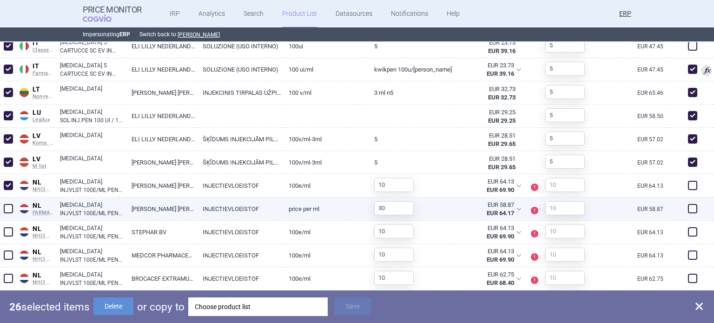
checkbox input "true"
click at [7, 208] on span at bounding box center [8, 208] width 9 height 9
checkbox input "true"
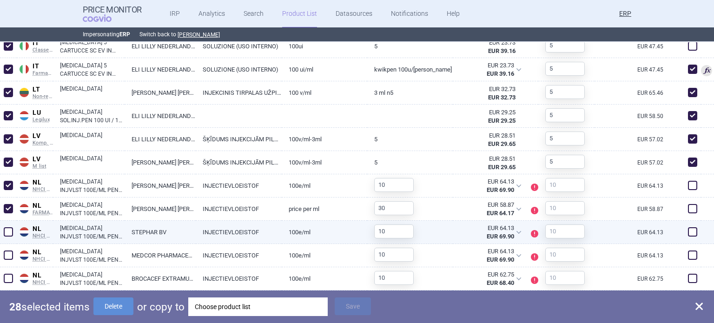
click at [7, 228] on span at bounding box center [8, 231] width 9 height 9
checkbox input "true"
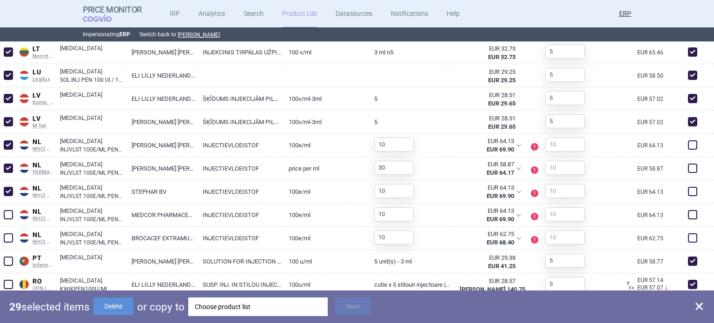
scroll to position [1065, 0]
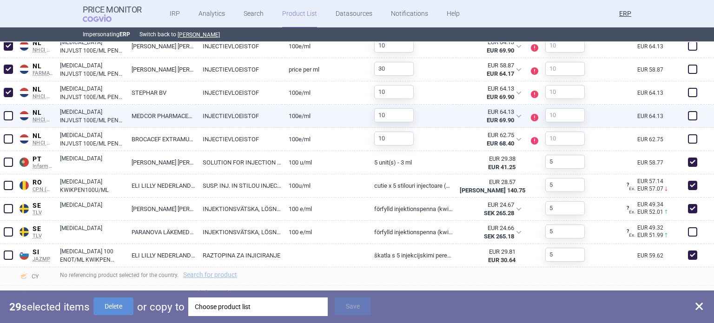
click at [7, 120] on span at bounding box center [8, 116] width 14 height 14
checkbox input "true"
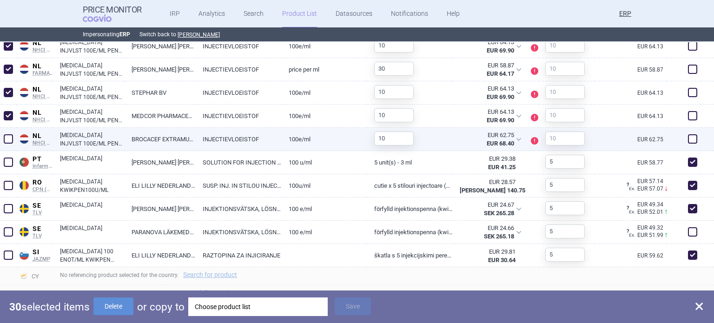
click at [10, 140] on span at bounding box center [8, 138] width 9 height 9
checkbox input "true"
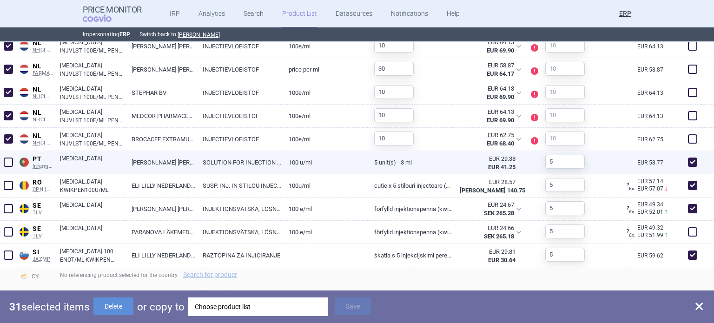
click at [9, 165] on span at bounding box center [8, 161] width 9 height 9
checkbox input "true"
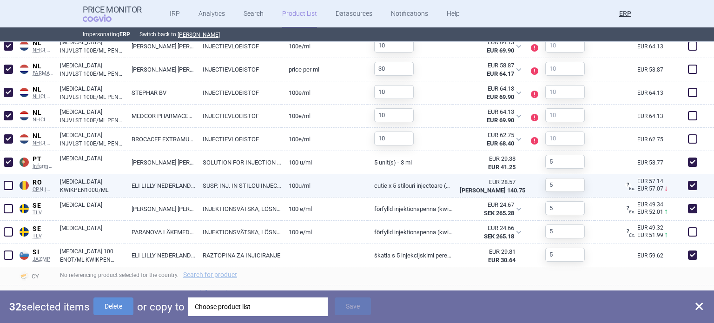
click at [7, 184] on span at bounding box center [8, 185] width 9 height 9
checkbox input "true"
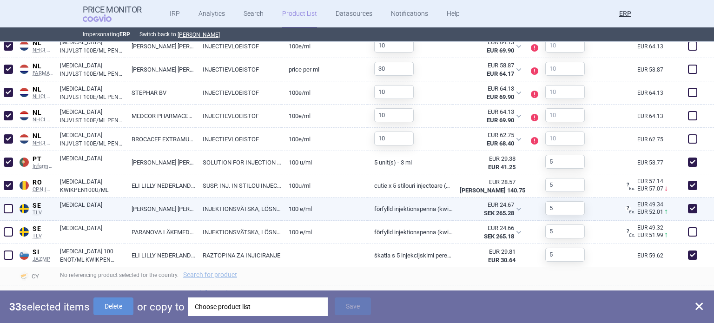
click at [9, 206] on span at bounding box center [8, 208] width 9 height 9
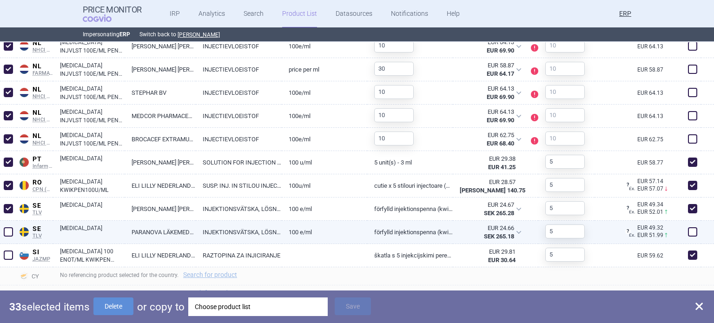
checkbox input "true"
click at [9, 229] on span at bounding box center [8, 231] width 9 height 9
click at [3, 232] on span at bounding box center [8, 232] width 14 height 14
checkbox input "false"
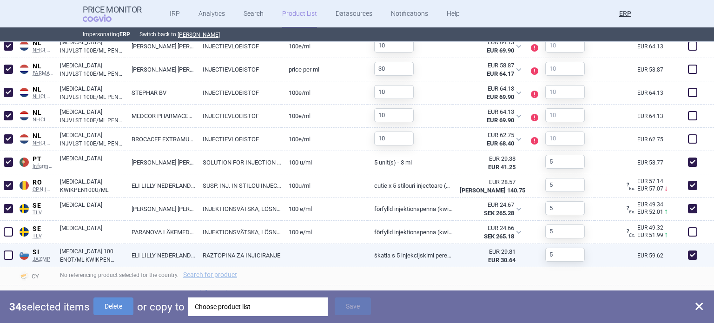
click at [6, 254] on span at bounding box center [8, 254] width 9 height 9
checkbox input "true"
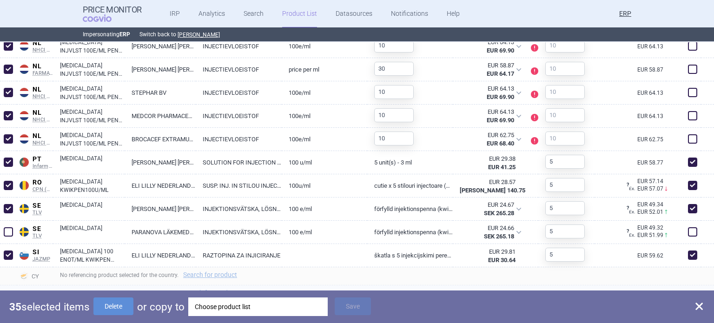
click at [215, 287] on div "No referencing product selected for the country. Search for product" at bounding box center [383, 294] width 661 height 18
click at [220, 304] on div "Choose product list" at bounding box center [258, 306] width 126 height 19
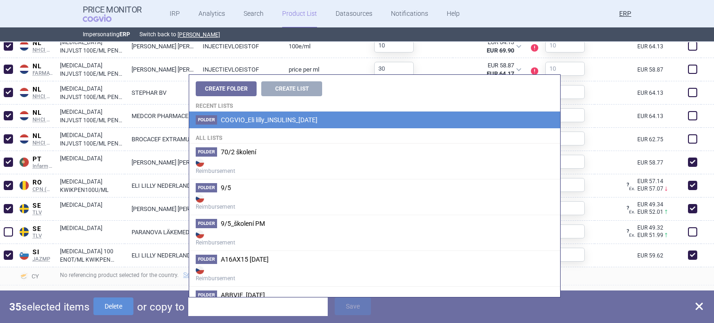
click at [270, 116] on span "COGVIO_Eli lilly_INSULINS_[DATE]" at bounding box center [269, 119] width 97 height 7
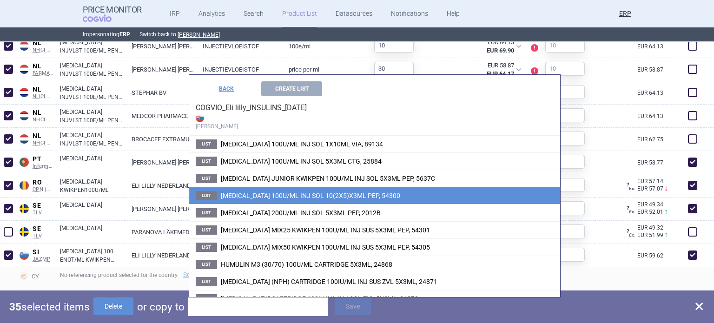
click at [314, 195] on span "[MEDICAL_DATA] 100U/ML INJ SOL 10(2X5)X3ML PEP, 54300" at bounding box center [310, 195] width 179 height 7
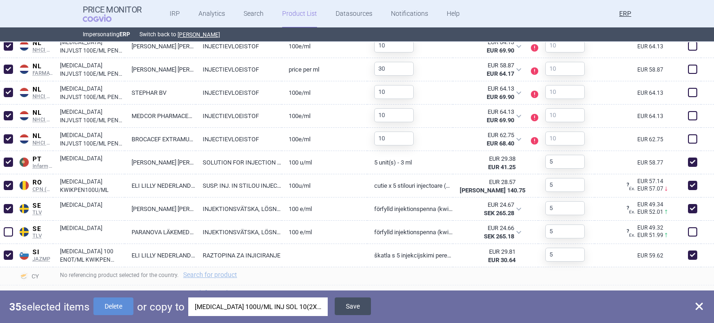
click at [355, 304] on button "Save" at bounding box center [352, 306] width 36 height 18
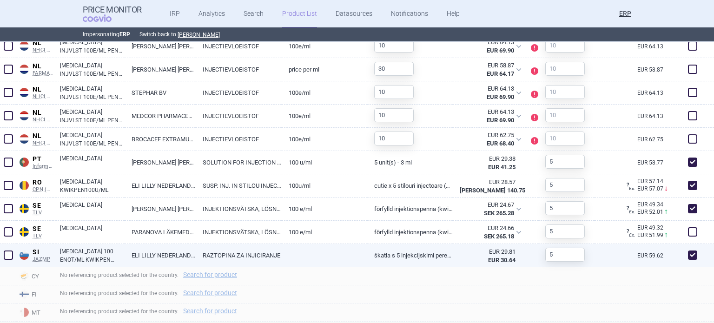
checkbox input "false"
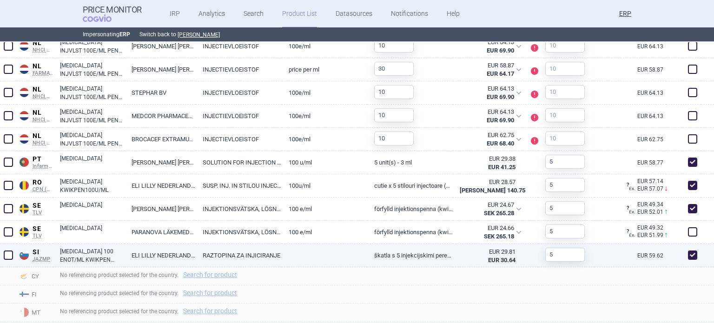
checkbox input "false"
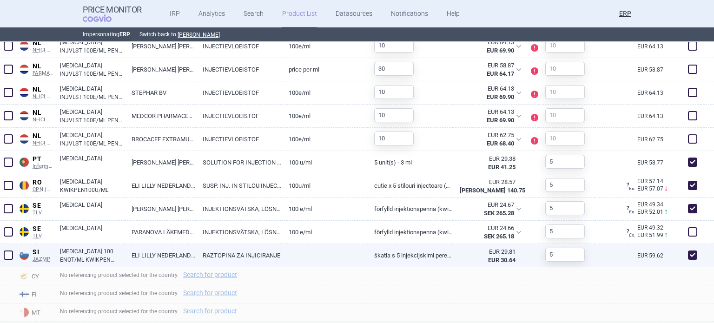
checkbox input "false"
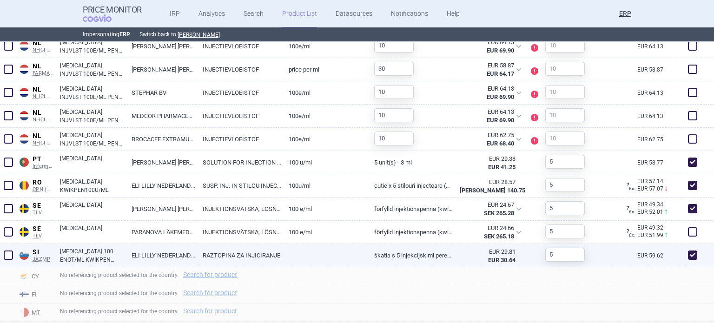
checkbox input "false"
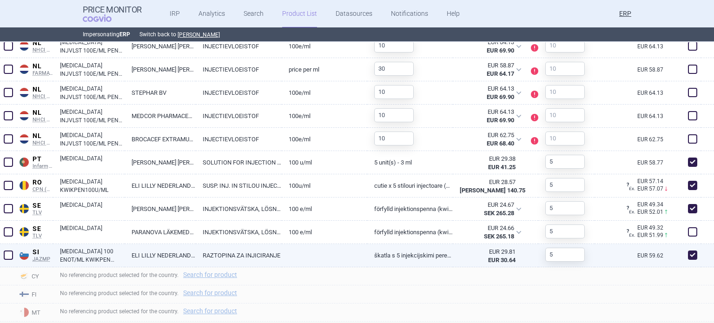
checkbox input "false"
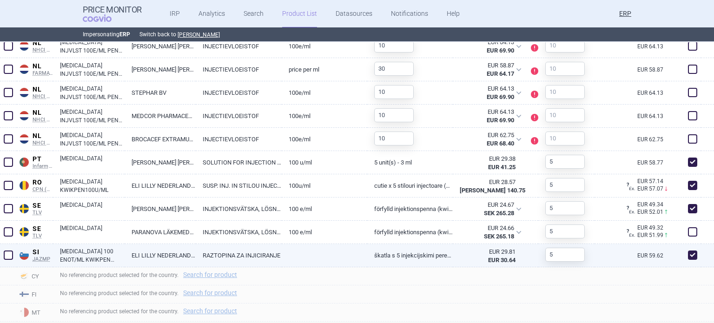
checkbox input "false"
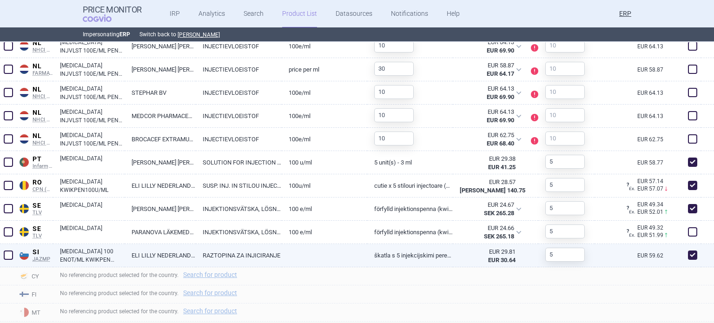
checkbox input "false"
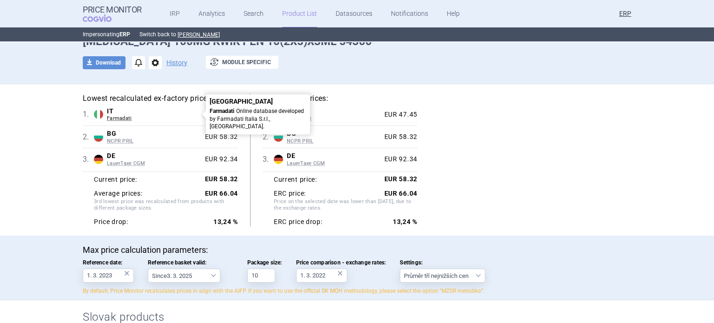
scroll to position [186, 0]
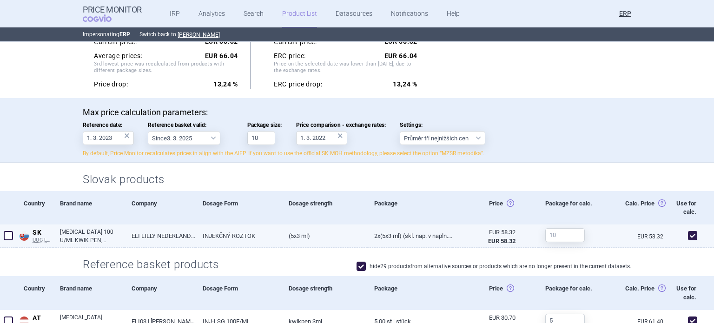
click at [138, 234] on link "ELI LILLY NEDERLAND B.V." at bounding box center [161, 235] width 72 height 23
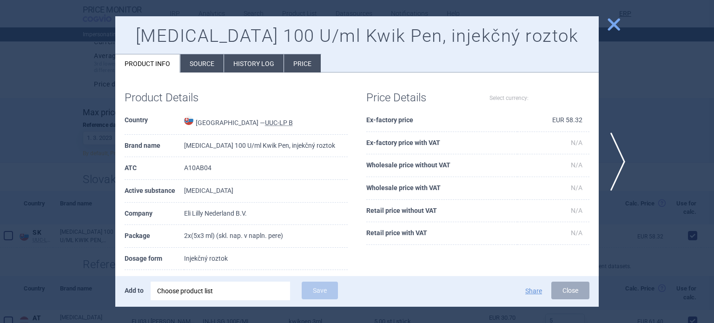
select select "EUR"
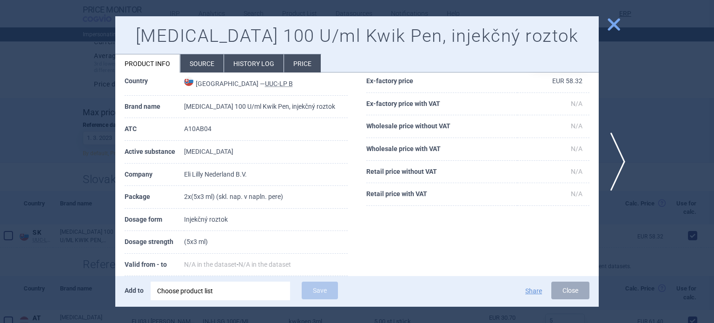
scroll to position [93, 0]
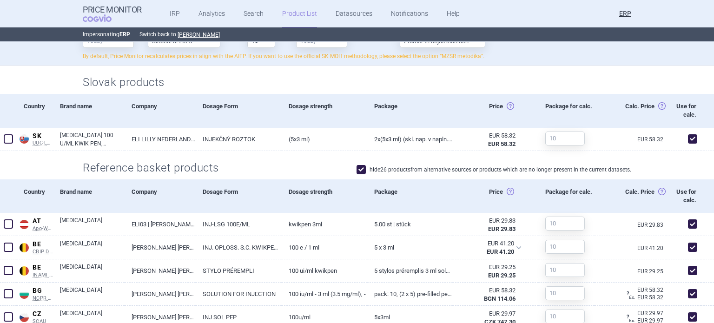
scroll to position [325, 0]
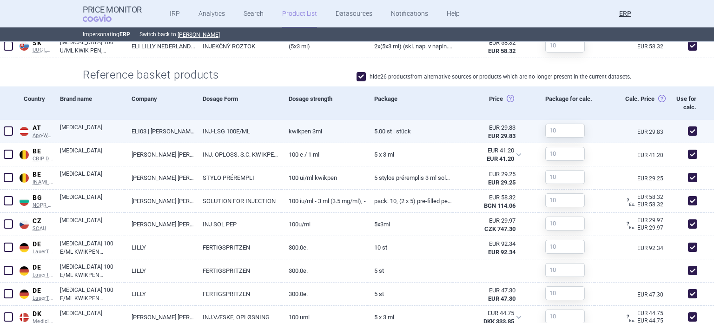
click at [557, 139] on div at bounding box center [561, 130] width 46 height 21
click at [560, 136] on input "text" at bounding box center [564, 131] width 39 height 14
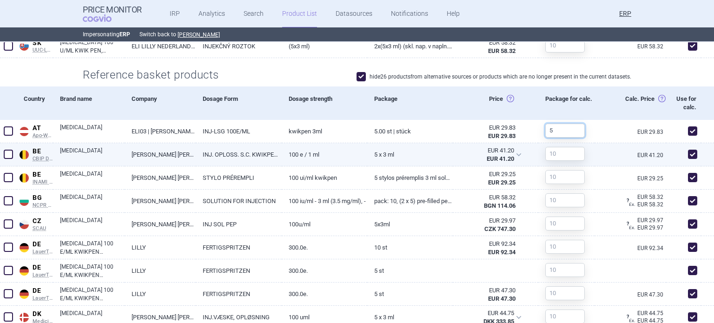
type input "5"
click at [545, 156] on input "text" at bounding box center [564, 154] width 39 height 14
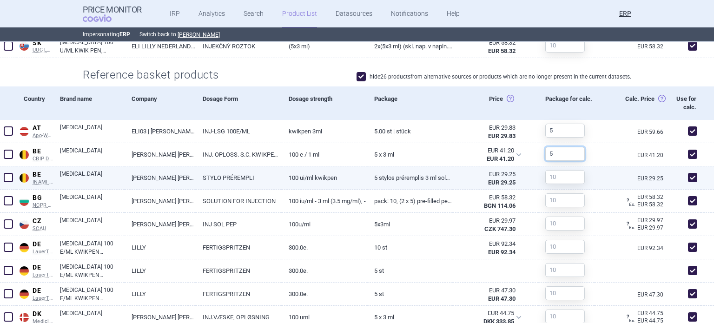
type input "5"
click at [551, 172] on input "text" at bounding box center [564, 177] width 39 height 14
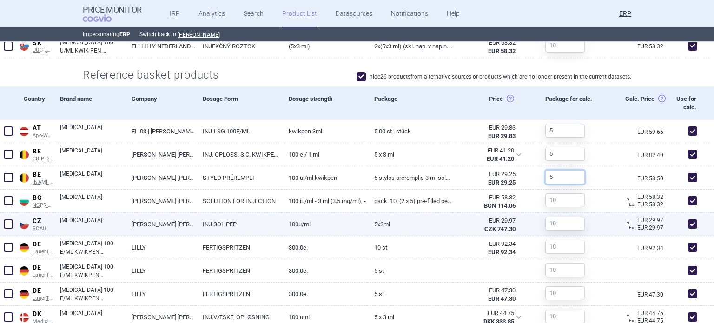
type input "5"
click at [554, 223] on input "text" at bounding box center [564, 223] width 39 height 14
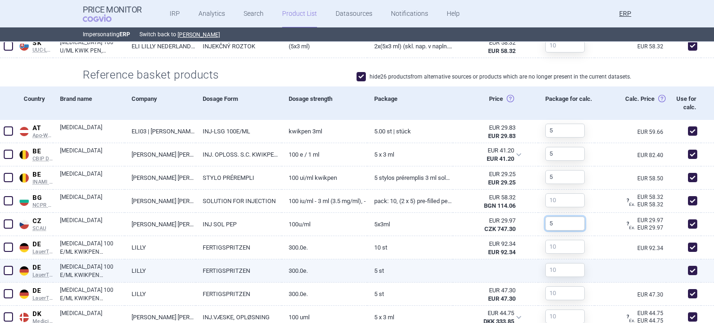
type input "5"
click at [554, 271] on input "text" at bounding box center [564, 270] width 39 height 14
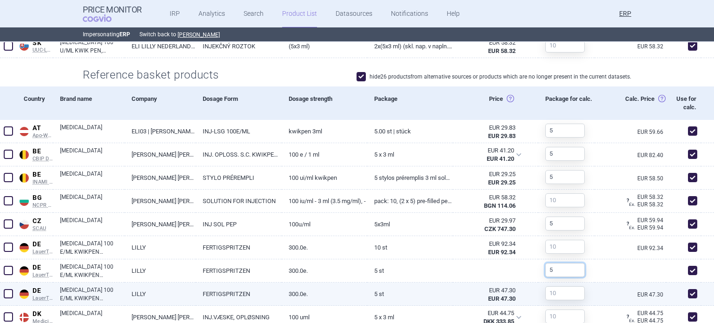
type input "5"
click at [558, 293] on input "text" at bounding box center [564, 293] width 39 height 14
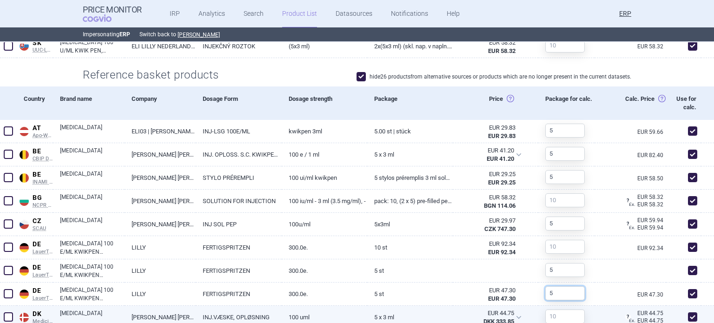
type input "5"
click at [559, 316] on input "text" at bounding box center [564, 316] width 39 height 14
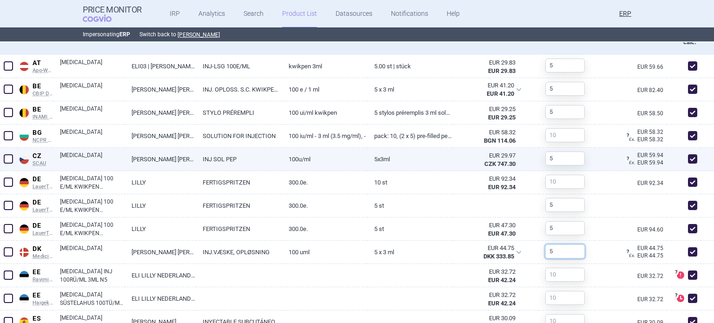
scroll to position [465, 0]
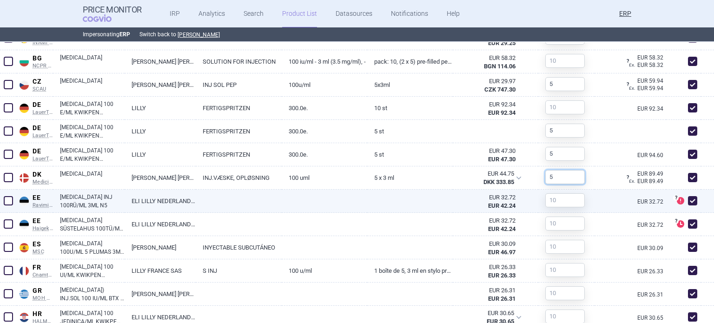
type input "5"
click at [565, 198] on input "text" at bounding box center [564, 200] width 39 height 14
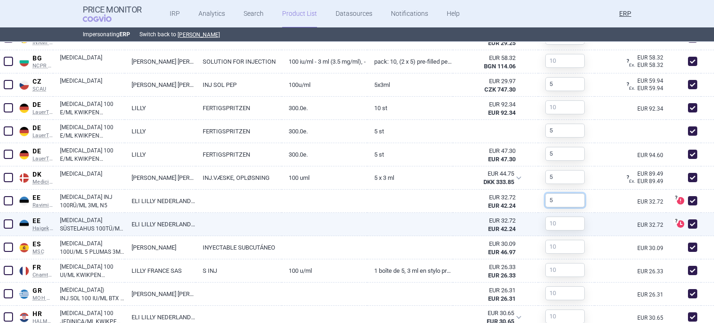
type input "5"
click at [441, 216] on link at bounding box center [409, 221] width 85 height 17
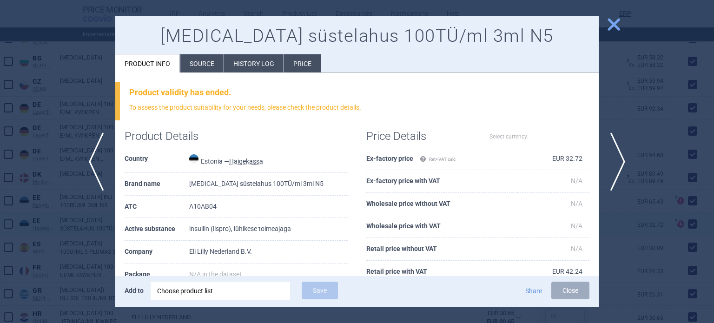
select select "EUR"
click at [664, 211] on div at bounding box center [357, 161] width 714 height 323
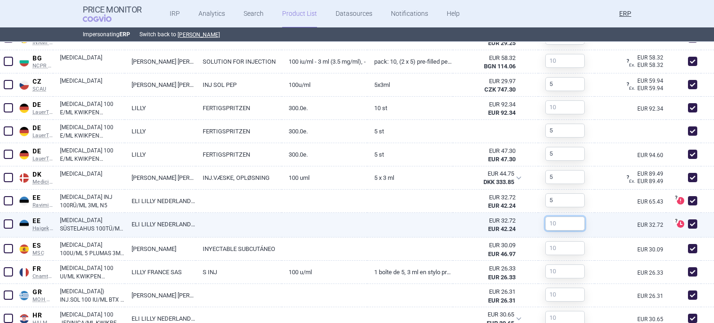
click at [545, 221] on input "text" at bounding box center [564, 223] width 39 height 14
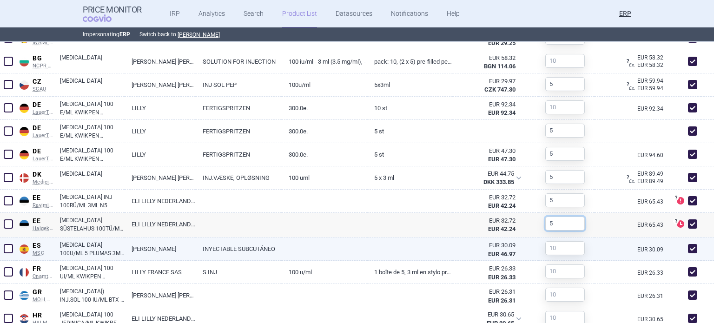
type input "5"
click at [558, 247] on input "text" at bounding box center [564, 248] width 39 height 14
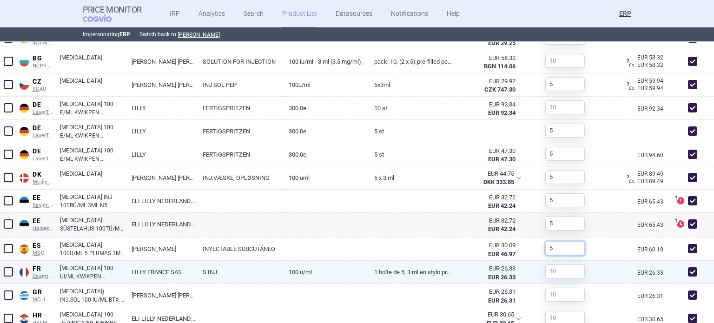
type input "5"
click at [552, 272] on input "text" at bounding box center [564, 271] width 39 height 14
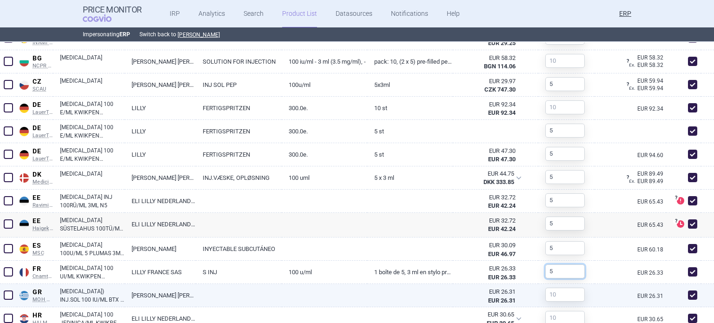
type input "5"
click at [444, 290] on link at bounding box center [409, 292] width 85 height 17
select select "EUR"
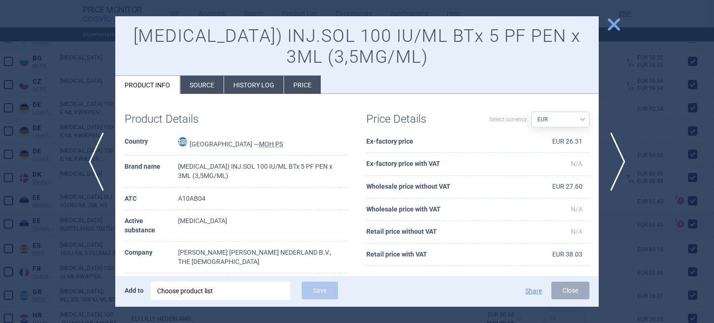
click at [667, 96] on div at bounding box center [357, 161] width 714 height 323
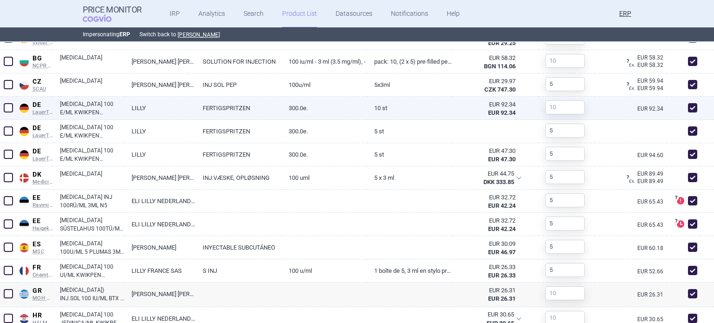
scroll to position [557, 0]
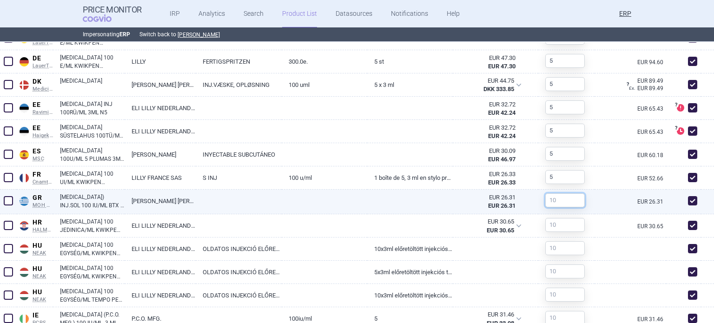
click at [551, 201] on input "text" at bounding box center [564, 200] width 39 height 14
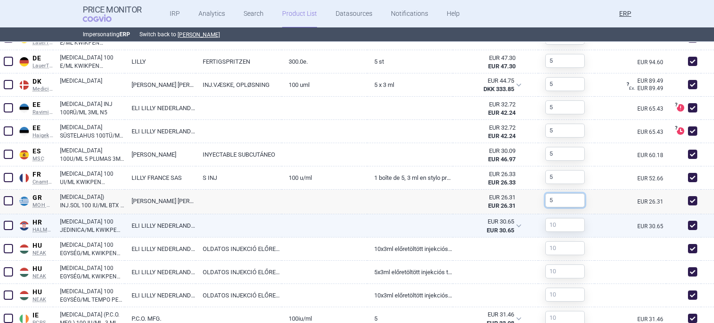
type input "5"
click at [440, 221] on link at bounding box center [409, 222] width 85 height 17
select select "EUR"
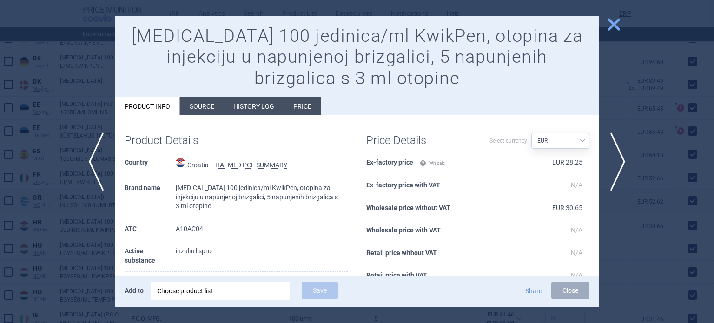
click at [635, 197] on div at bounding box center [357, 161] width 714 height 323
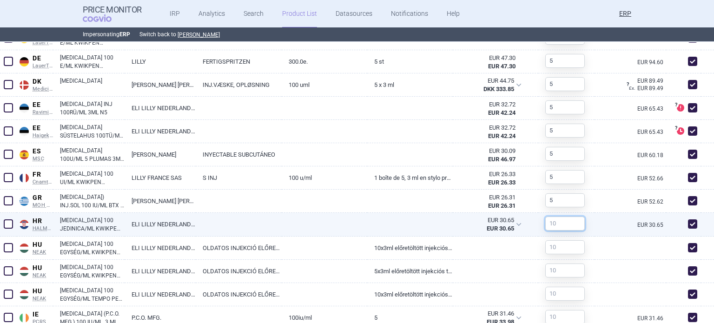
click at [559, 223] on input "text" at bounding box center [564, 223] width 39 height 14
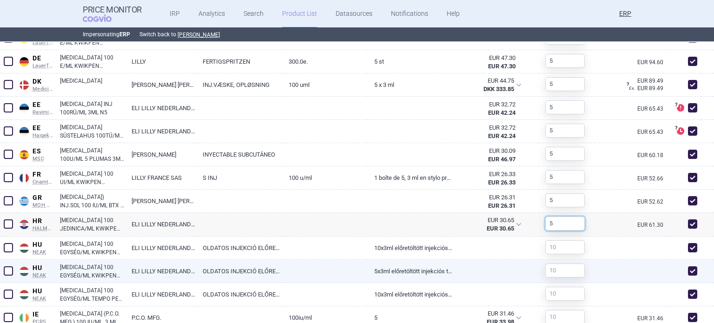
type input "5"
click at [546, 266] on input "text" at bounding box center [564, 270] width 39 height 14
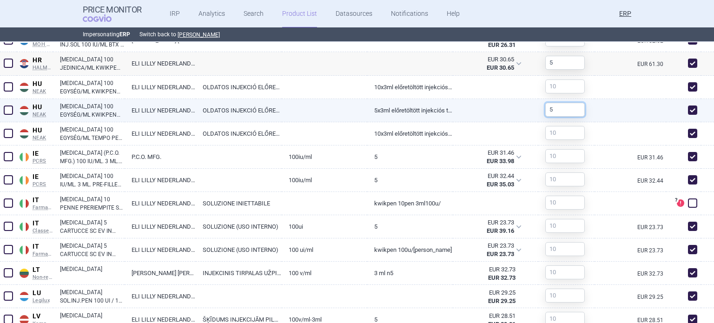
scroll to position [743, 0]
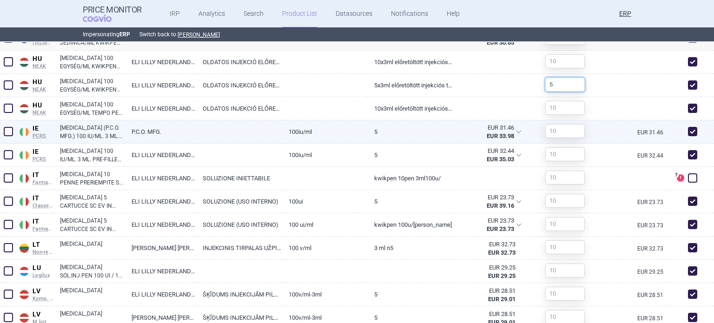
type input "5"
click at [563, 130] on input "text" at bounding box center [564, 131] width 39 height 14
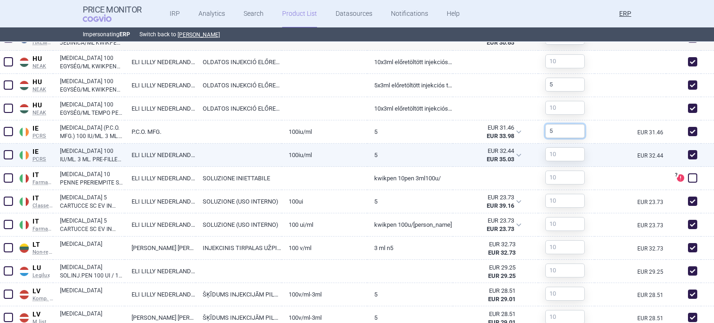
type input "5"
click at [548, 151] on input "text" at bounding box center [564, 154] width 39 height 14
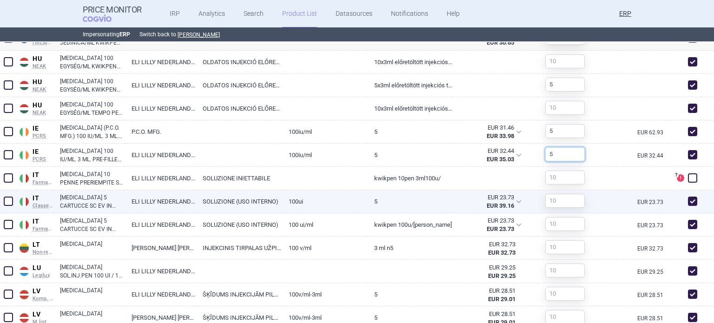
type input "5"
click at [545, 202] on input "text" at bounding box center [564, 201] width 39 height 14
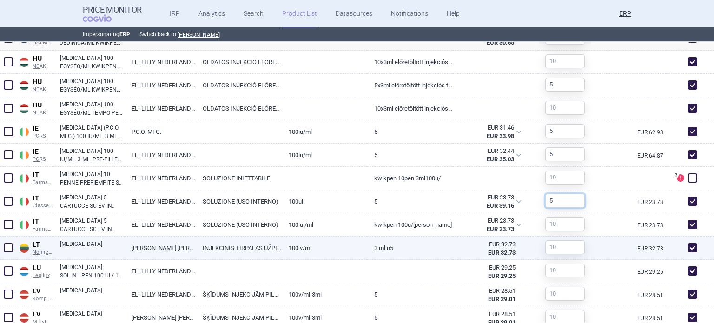
type input "5"
click at [563, 242] on input "text" at bounding box center [564, 247] width 39 height 14
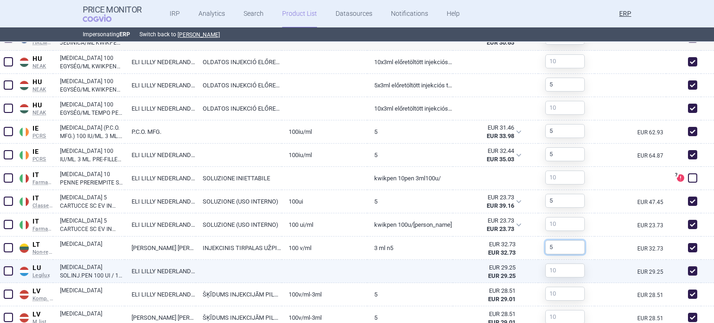
type input "5"
click at [435, 273] on link at bounding box center [409, 268] width 85 height 17
select select "EUR"
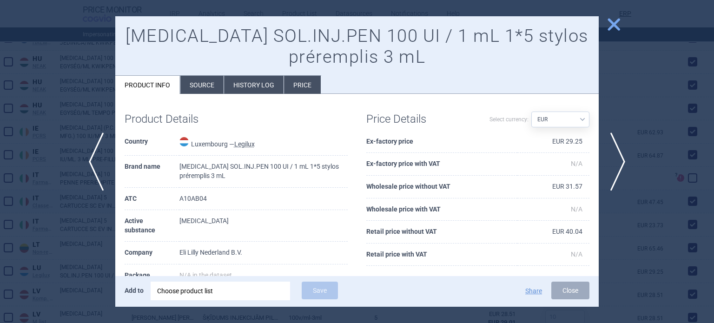
click at [666, 193] on div at bounding box center [357, 161] width 714 height 323
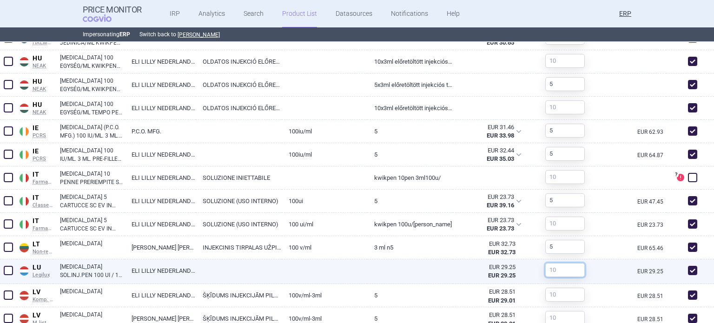
click at [554, 269] on input "text" at bounding box center [564, 270] width 39 height 14
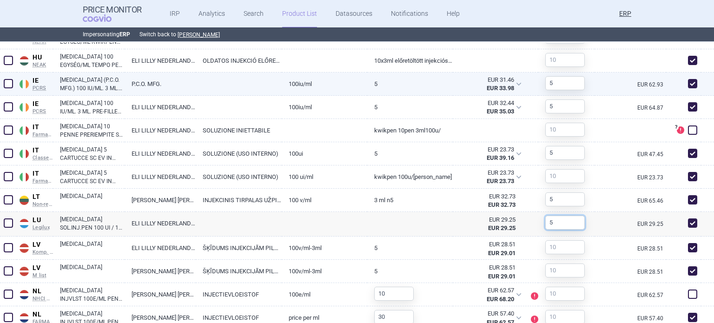
scroll to position [836, 0]
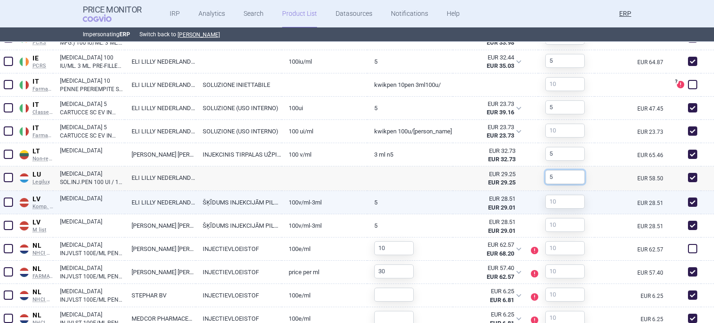
type input "5"
click at [554, 203] on input "text" at bounding box center [564, 202] width 39 height 14
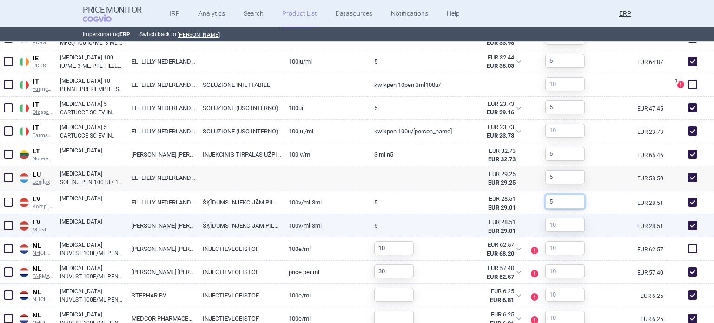
type input "5"
click at [550, 225] on input "text" at bounding box center [564, 225] width 39 height 14
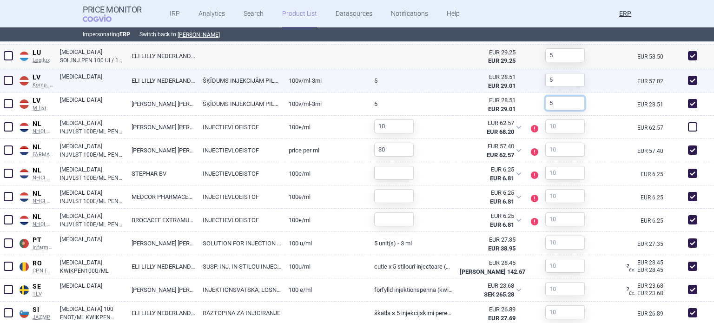
scroll to position [976, 0]
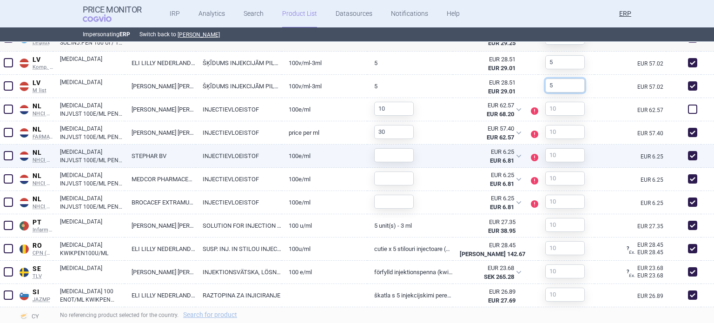
type input "5"
click at [11, 154] on span at bounding box center [8, 155] width 9 height 9
checkbox input "true"
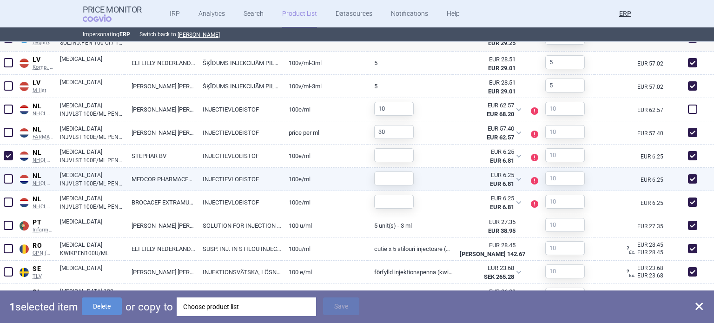
click at [8, 180] on span at bounding box center [8, 178] width 9 height 9
checkbox input "true"
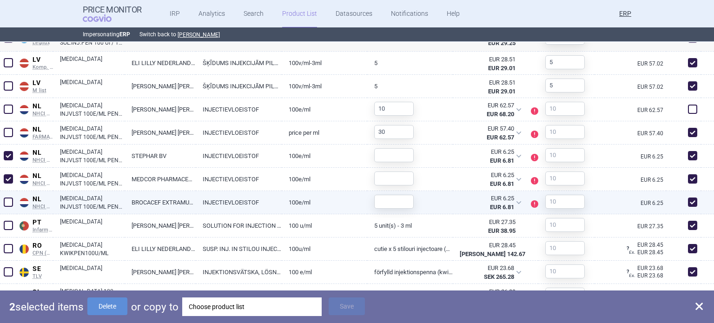
click at [8, 199] on span at bounding box center [8, 201] width 9 height 9
checkbox input "true"
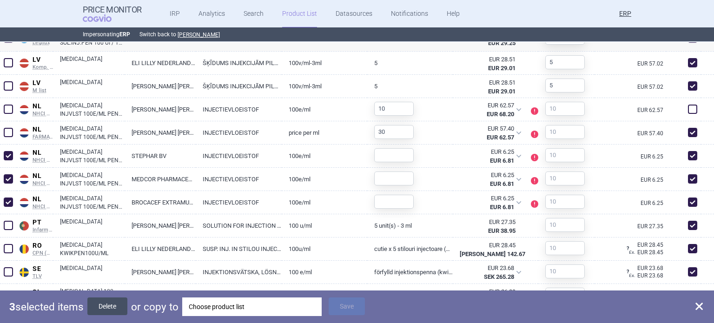
click at [119, 309] on button "Delete" at bounding box center [107, 306] width 40 height 18
checkbox input "false"
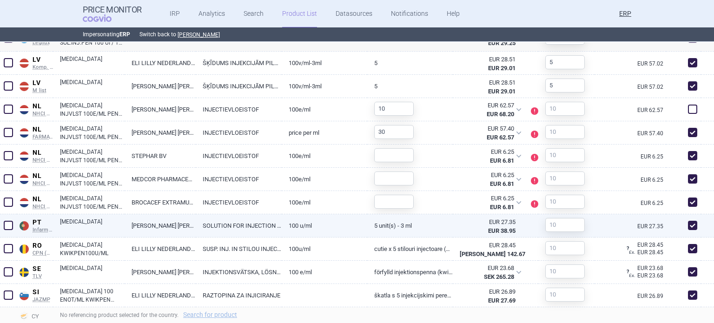
scroll to position [1026, 0]
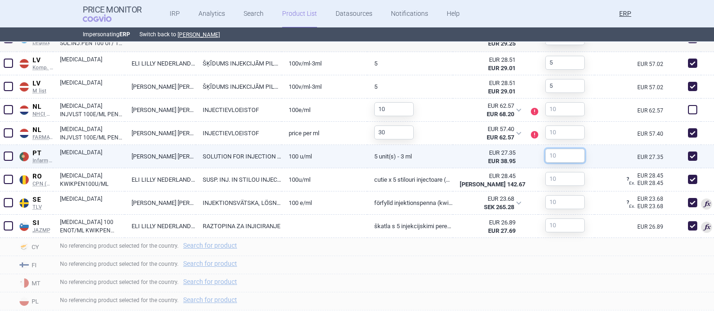
click at [551, 157] on input "text" at bounding box center [564, 156] width 39 height 14
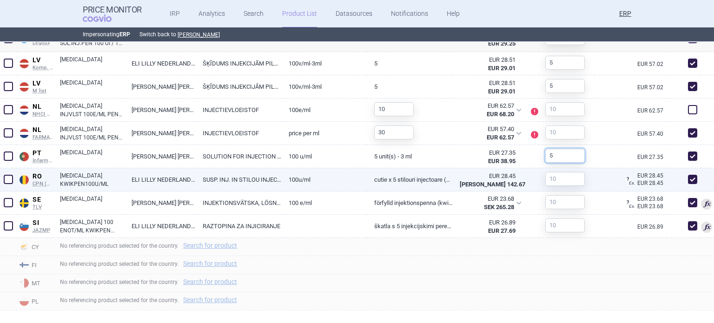
type input "5"
click at [558, 177] on input "text" at bounding box center [564, 179] width 39 height 14
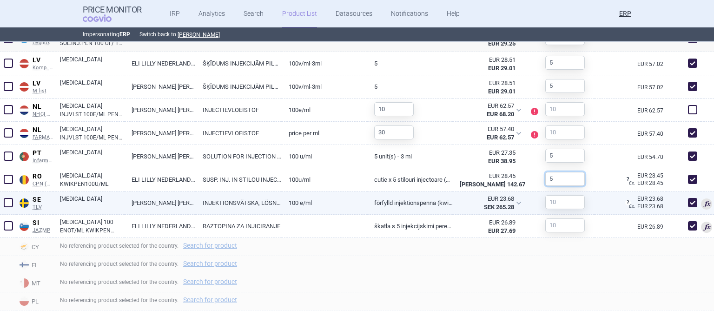
type input "5"
click at [395, 211] on link "Förfylld injektionspenna (KwikPen), 5 x 3 ml" at bounding box center [409, 202] width 85 height 23
select select "EUR"
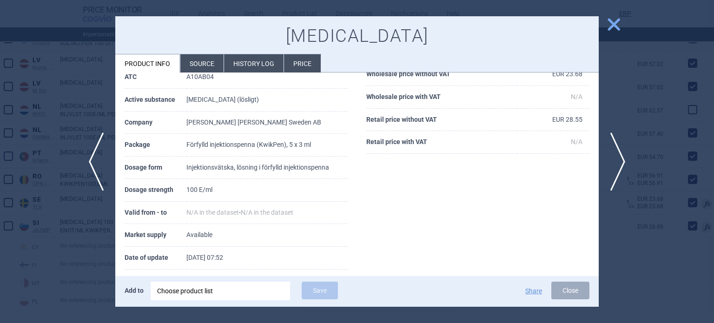
scroll to position [93, 0]
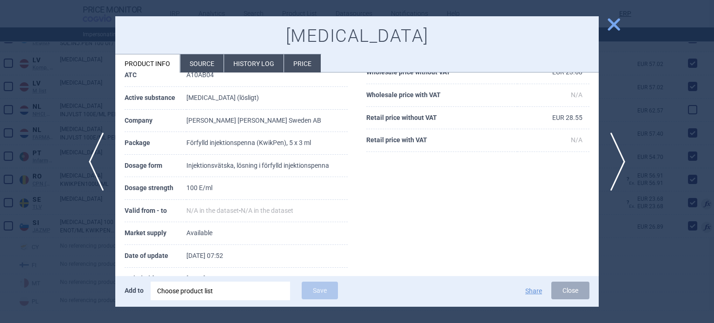
click at [690, 110] on div at bounding box center [357, 161] width 714 height 323
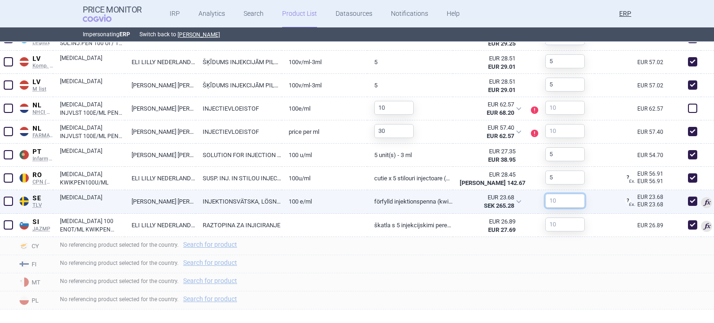
click at [558, 196] on input "text" at bounding box center [564, 201] width 39 height 14
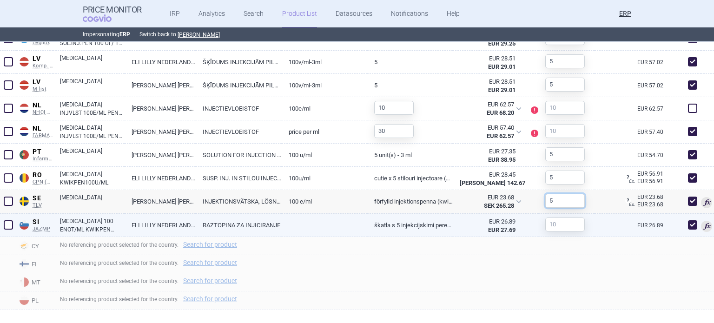
type input "5"
click at [386, 223] on link "škatla s 5 injekcijskimi peresniki po 3 ml raztopine" at bounding box center [409, 225] width 85 height 23
select select "EUR"
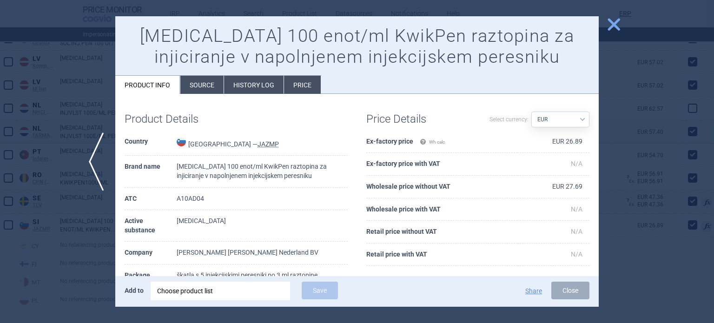
click at [668, 128] on div at bounding box center [357, 161] width 714 height 323
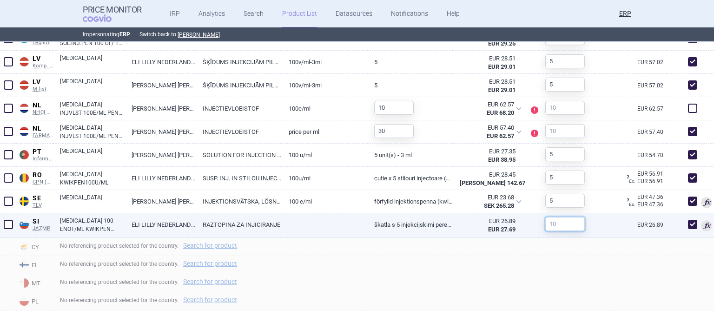
click at [562, 224] on input "text" at bounding box center [564, 224] width 39 height 14
type input "5"
click at [440, 274] on div "No referencing product selected for the country. Search for product" at bounding box center [383, 283] width 661 height 18
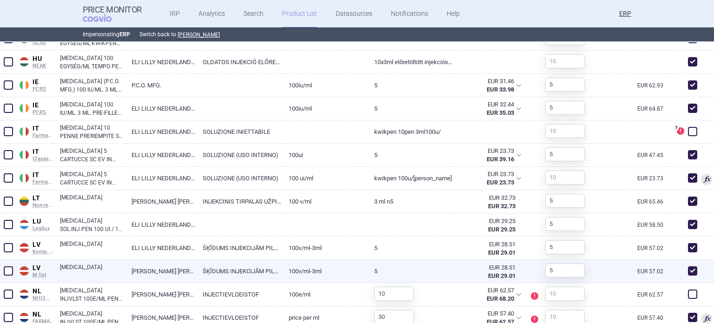
scroll to position [747, 0]
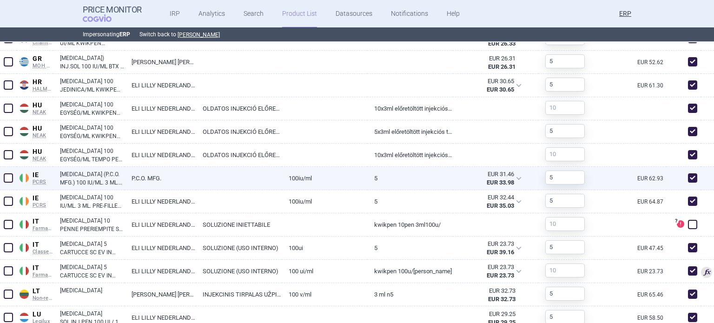
click at [0, 179] on div at bounding box center [8, 178] width 17 height 23
click at [9, 182] on span at bounding box center [8, 178] width 14 height 14
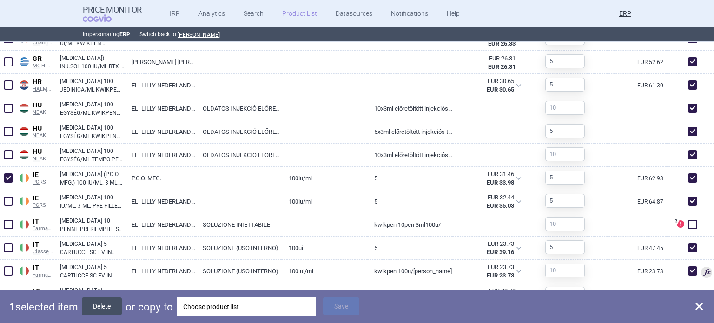
click at [111, 303] on button "Delete" at bounding box center [102, 306] width 40 height 18
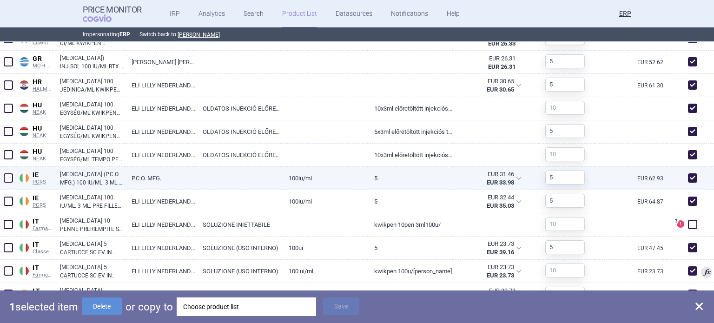
checkbox input "false"
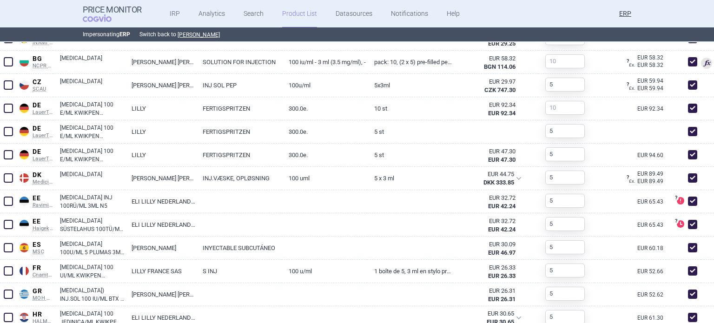
scroll to position [422, 0]
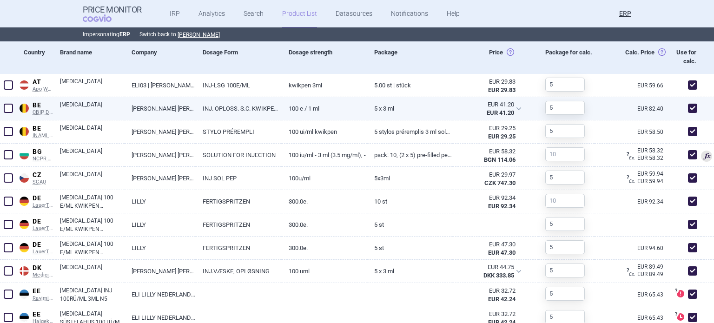
click at [688, 111] on span at bounding box center [692, 108] width 9 height 9
checkbox input "false"
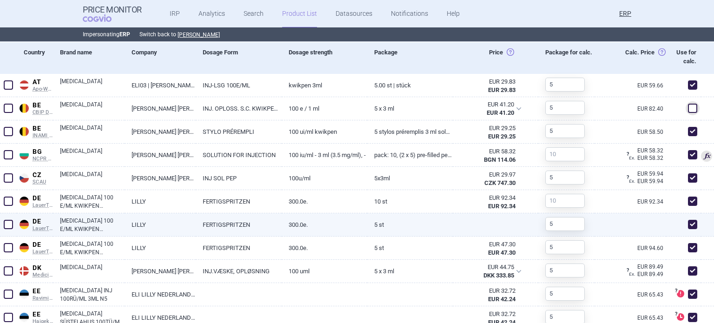
click at [685, 229] on span at bounding box center [692, 224] width 14 height 14
checkbox input "false"
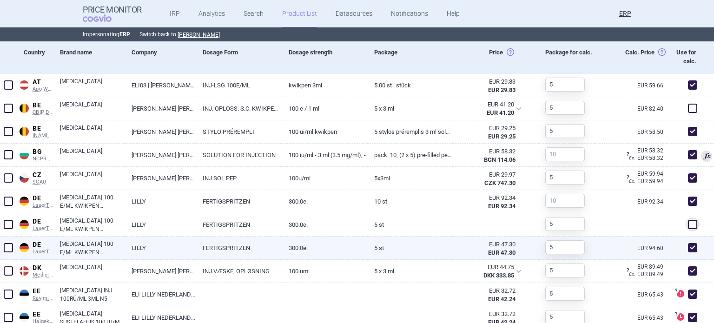
click at [688, 246] on span at bounding box center [692, 247] width 9 height 9
checkbox input "false"
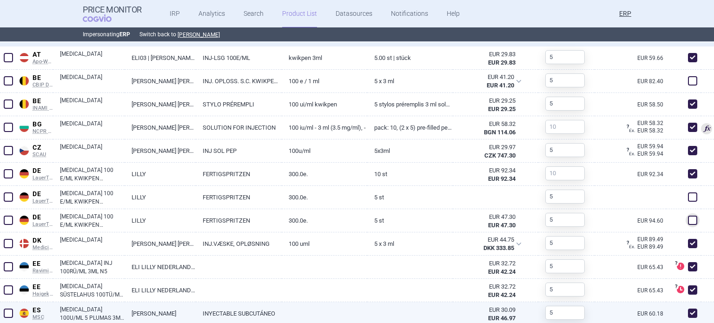
scroll to position [515, 0]
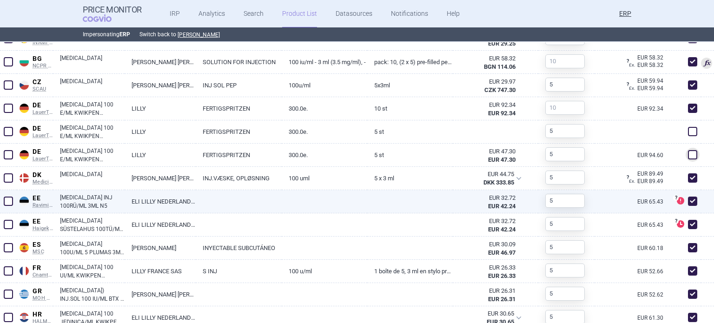
click at [701, 203] on div at bounding box center [707, 201] width 13 height 23
click at [690, 202] on span at bounding box center [692, 201] width 14 height 14
checkbox input "false"
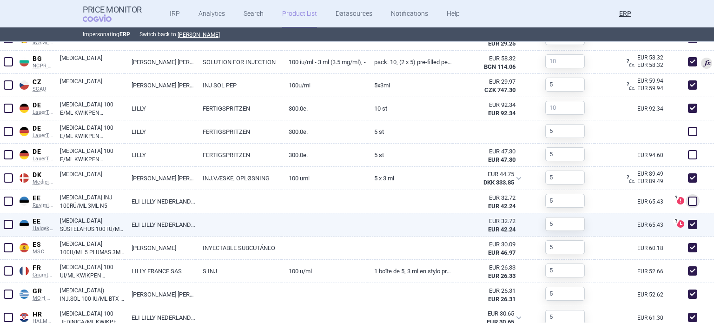
click at [688, 224] on span at bounding box center [692, 224] width 9 height 9
checkbox input "false"
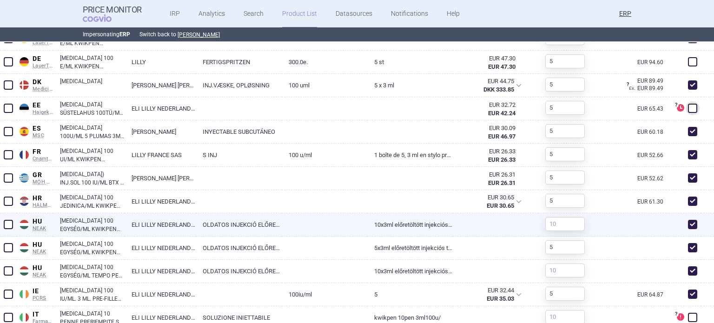
click at [689, 250] on span at bounding box center [692, 248] width 14 height 14
checkbox input "false"
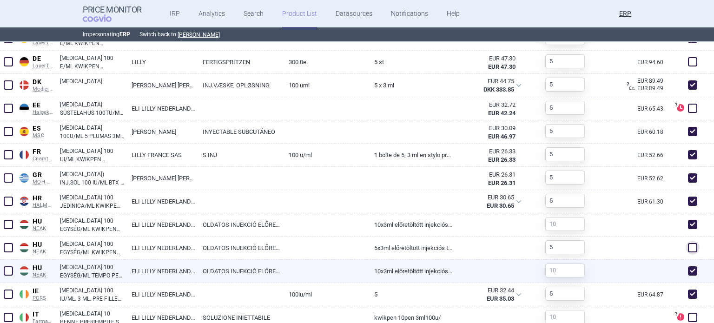
click at [9, 266] on span at bounding box center [8, 270] width 9 height 9
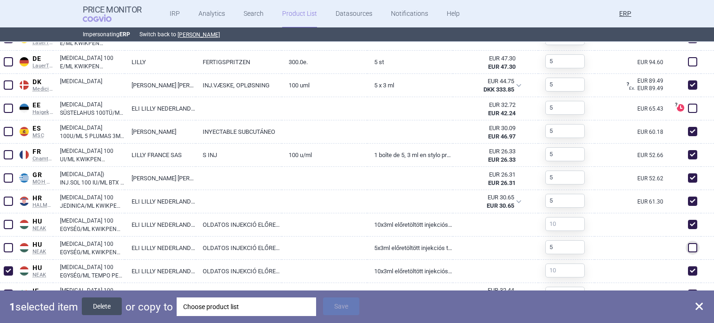
click at [97, 307] on button "Delete" at bounding box center [102, 306] width 40 height 18
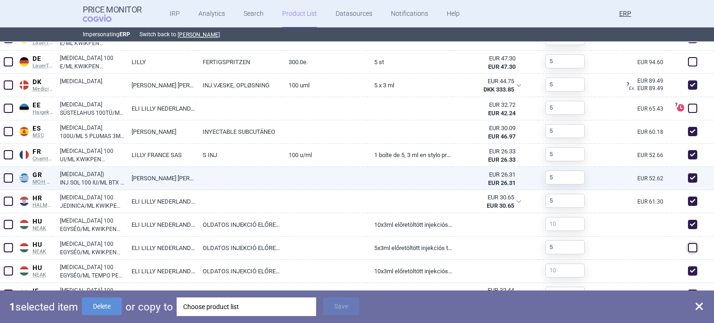
checkbox input "false"
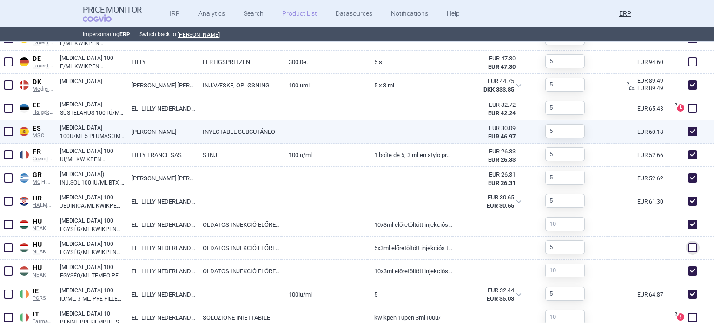
scroll to position [793, 0]
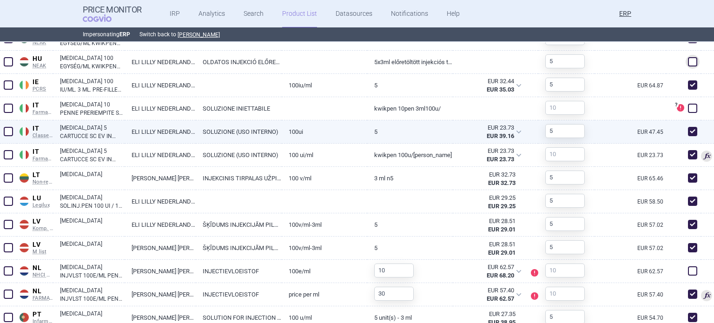
click at [688, 133] on span at bounding box center [692, 131] width 9 height 9
checkbox input "false"
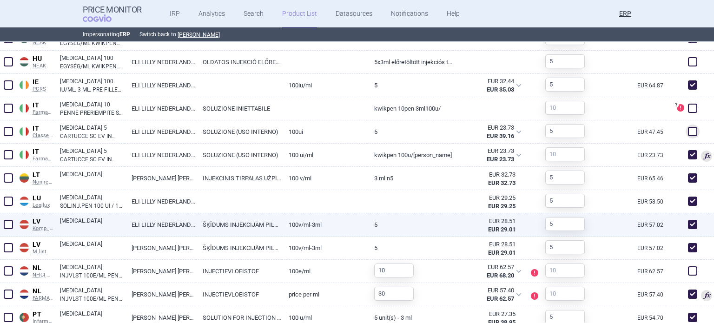
click at [688, 224] on span at bounding box center [692, 224] width 9 height 9
checkbox input "false"
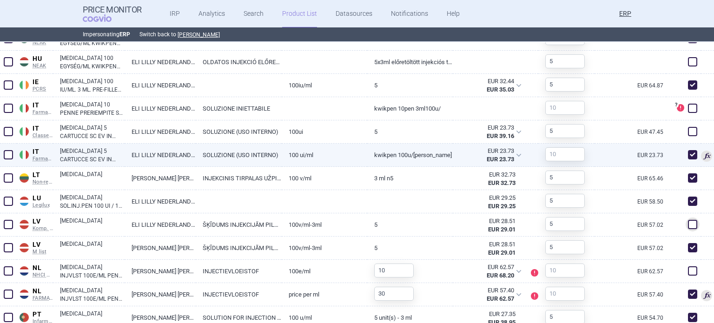
click at [367, 152] on link "KWIKPEN 100U/ML BORDEA" at bounding box center [409, 155] width 85 height 23
select select "EUR"
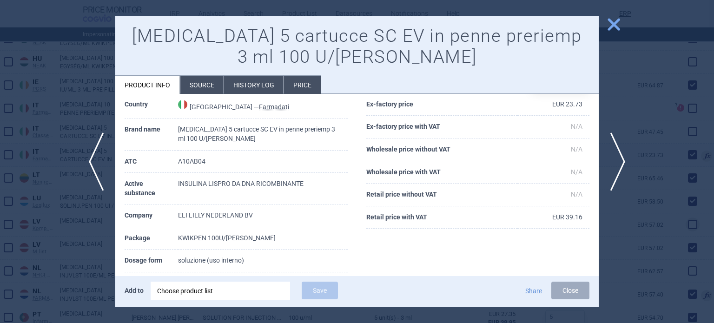
scroll to position [93, 0]
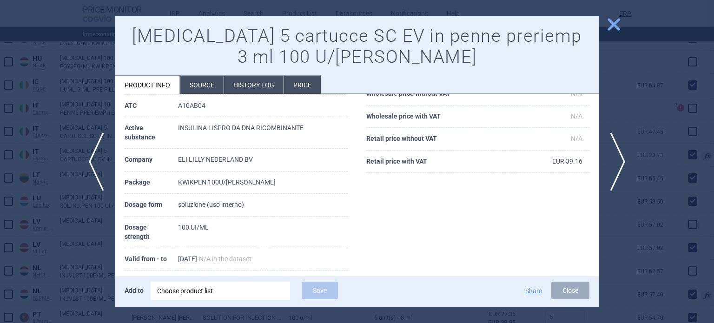
click at [678, 104] on div at bounding box center [357, 161] width 714 height 323
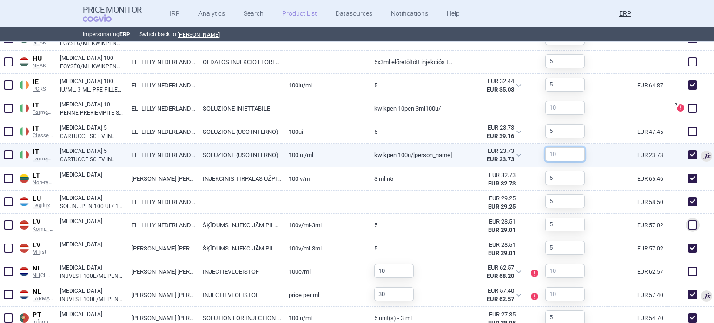
click at [552, 155] on input "text" at bounding box center [564, 154] width 39 height 14
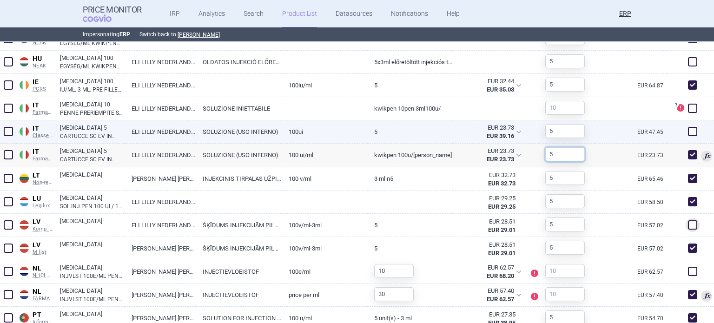
type input "5"
click at [616, 132] on div "EUR 47.45" at bounding box center [630, 131] width 72 height 23
click at [686, 138] on div at bounding box center [683, 131] width 35 height 23
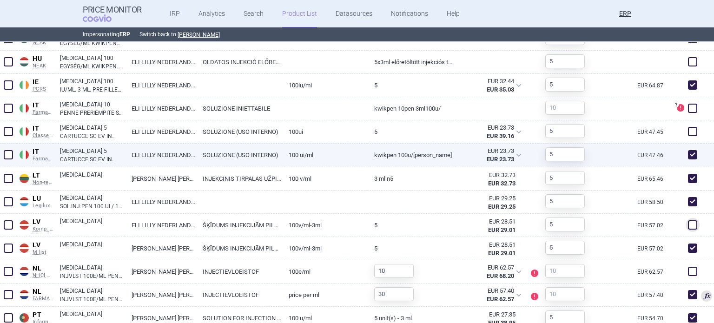
click at [688, 152] on span at bounding box center [692, 154] width 9 height 9
checkbox input "false"
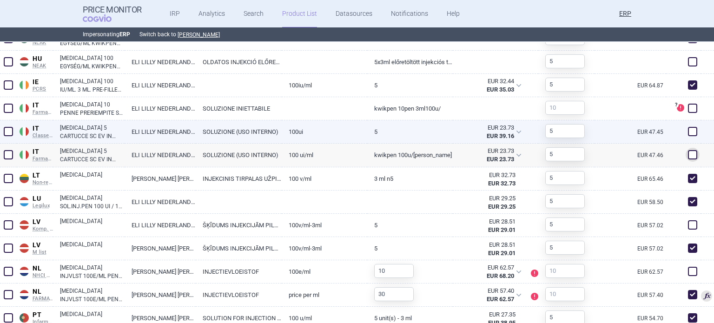
click at [688, 134] on span at bounding box center [692, 131] width 9 height 9
checkbox input "true"
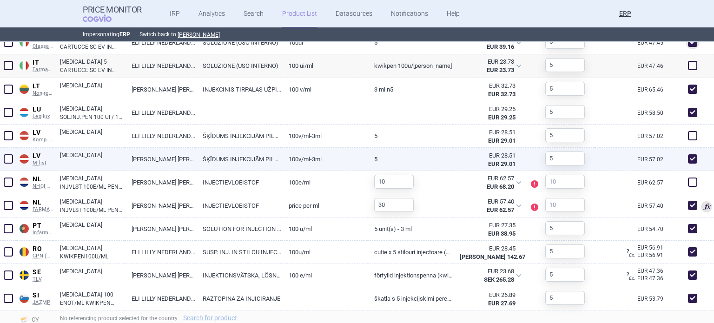
scroll to position [965, 0]
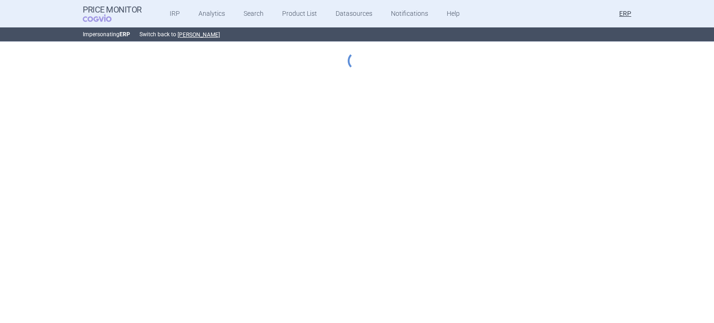
select select "[DATE]"
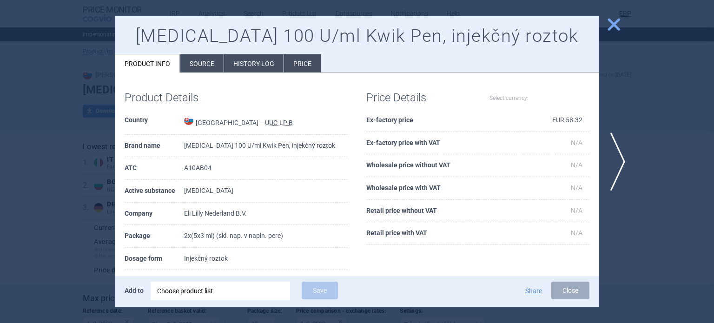
select select "EUR"
click at [0, 125] on div at bounding box center [357, 161] width 714 height 323
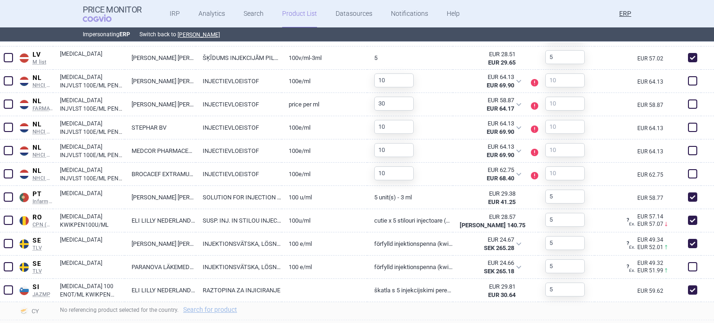
scroll to position [1106, 0]
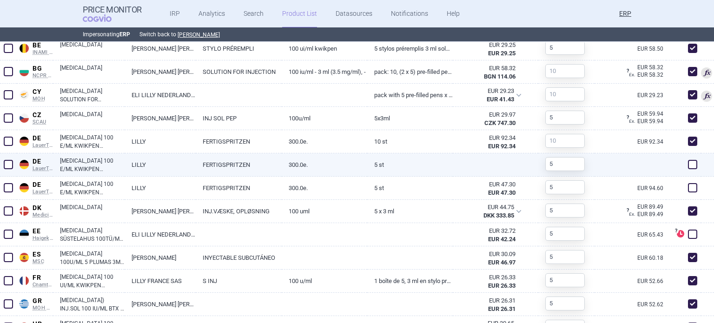
scroll to position [459, 0]
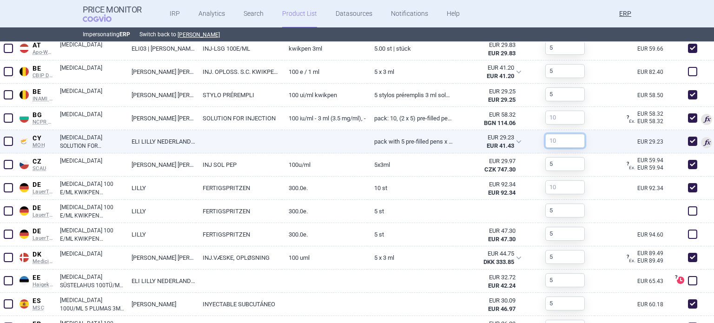
click at [548, 142] on input "text" at bounding box center [564, 141] width 39 height 14
type input "5"
click at [594, 142] on div "EUR 58.46" at bounding box center [630, 141] width 72 height 23
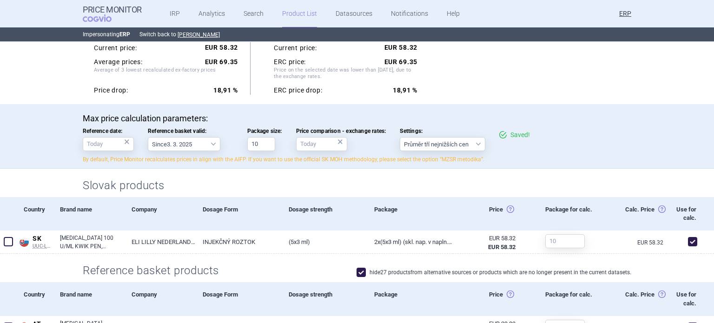
scroll to position [0, 0]
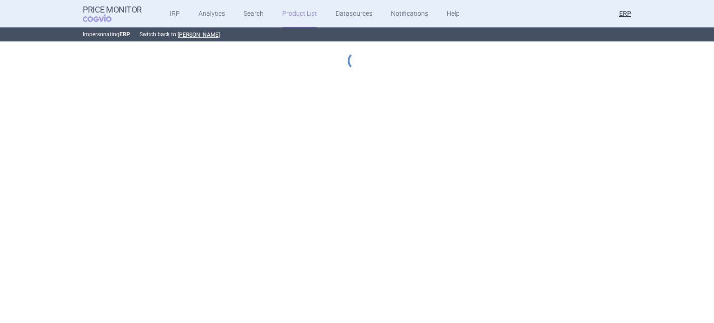
select select "[DATE]"
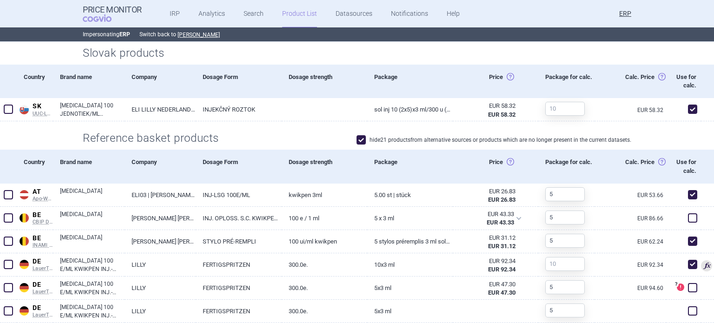
scroll to position [372, 0]
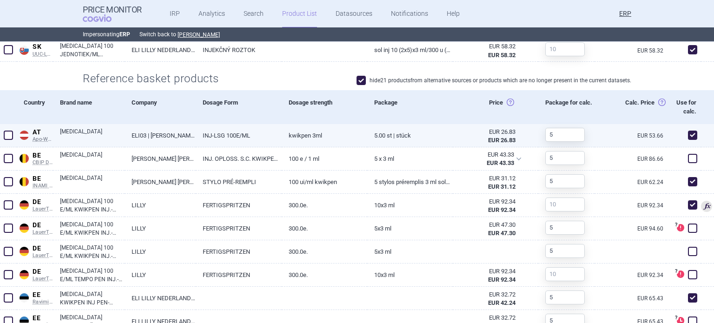
drag, startPoint x: 10, startPoint y: 131, endPoint x: 8, endPoint y: 140, distance: 9.1
click at [10, 131] on span at bounding box center [8, 135] width 9 height 9
checkbox input "true"
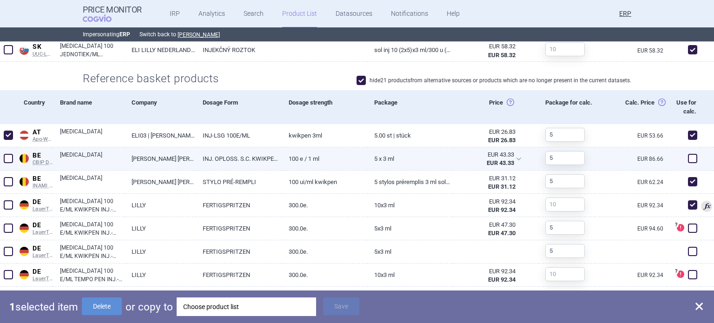
click at [7, 154] on span at bounding box center [8, 158] width 9 height 9
checkbox input "true"
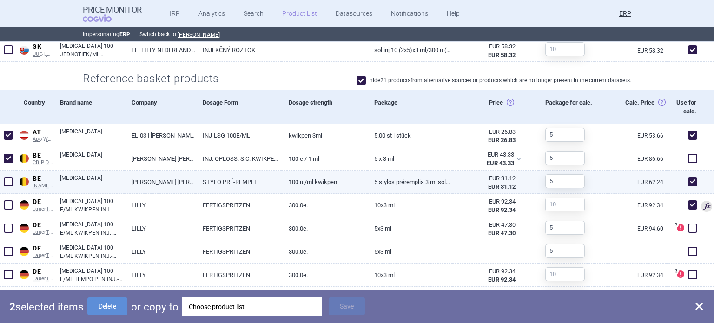
click at [11, 178] on span at bounding box center [8, 181] width 9 height 9
checkbox input "true"
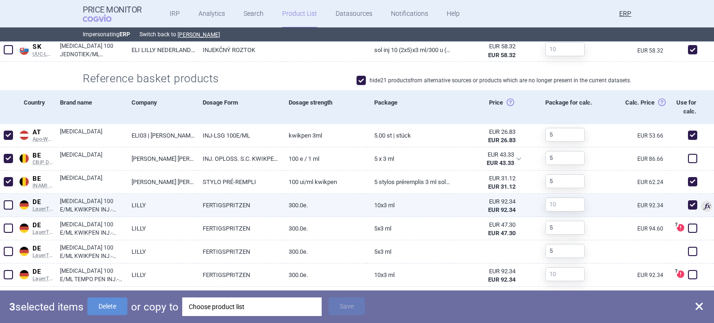
click at [8, 202] on span at bounding box center [8, 204] width 9 height 9
checkbox input "true"
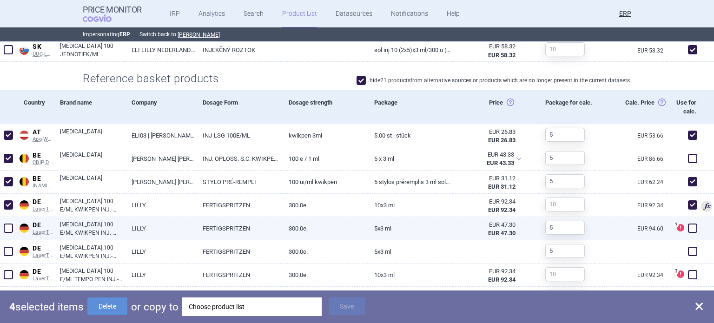
drag, startPoint x: 4, startPoint y: 225, endPoint x: 7, endPoint y: 234, distance: 10.0
click at [4, 226] on span at bounding box center [8, 227] width 9 height 9
checkbox input "true"
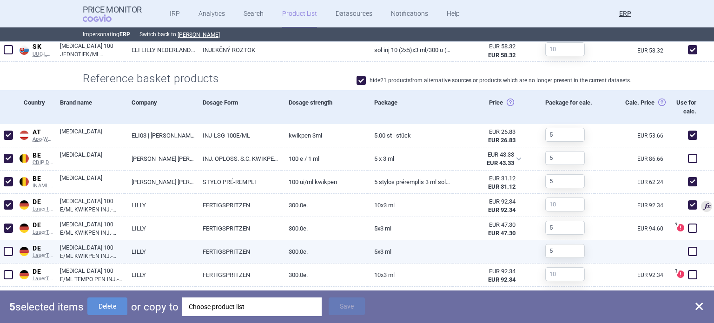
click at [1, 249] on span at bounding box center [8, 251] width 14 height 14
checkbox input "true"
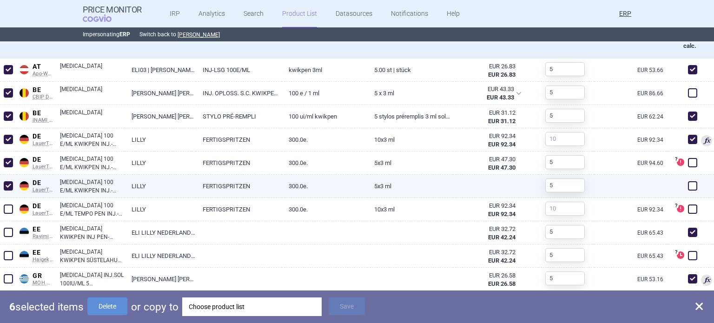
scroll to position [511, 0]
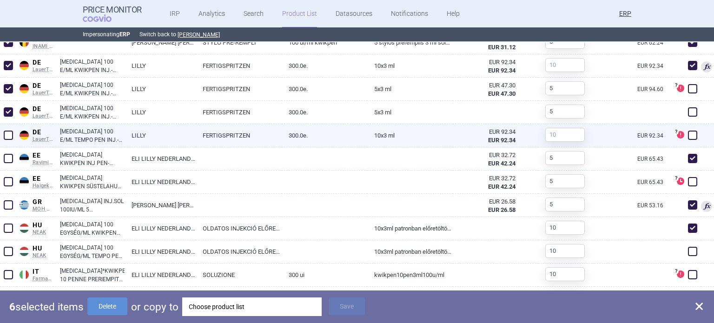
click at [11, 127] on div at bounding box center [8, 135] width 17 height 23
click at [10, 131] on span at bounding box center [8, 135] width 9 height 9
checkbox input "true"
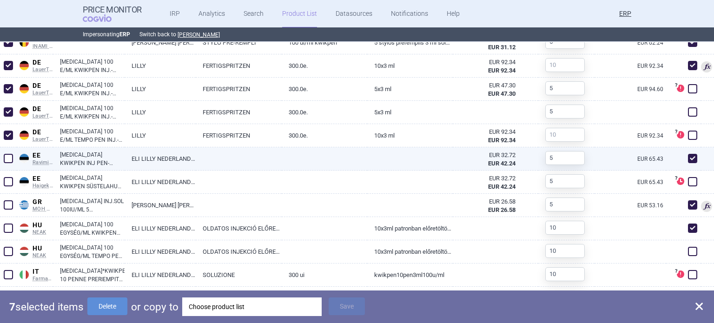
click at [4, 158] on span at bounding box center [8, 158] width 9 height 9
checkbox input "true"
click at [11, 165] on div at bounding box center [8, 158] width 17 height 23
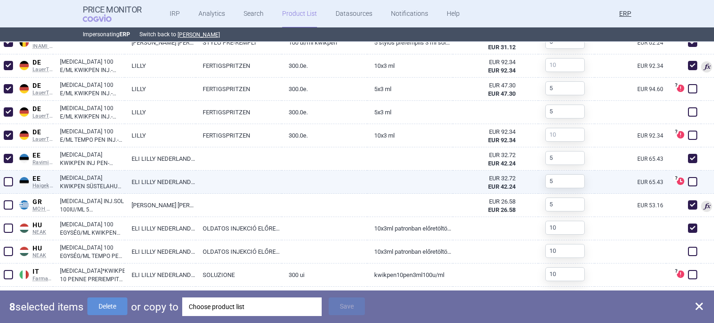
click at [14, 177] on span at bounding box center [8, 182] width 14 height 14
checkbox input "true"
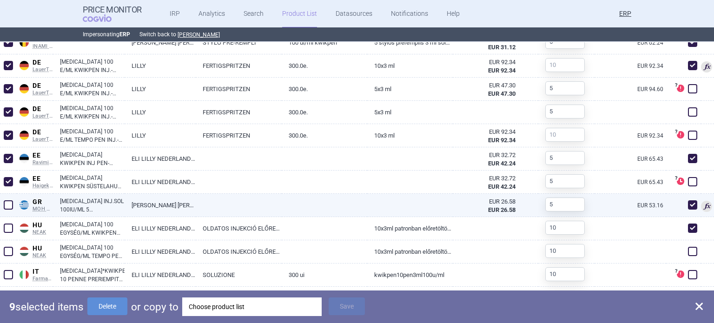
click at [6, 204] on span at bounding box center [8, 204] width 9 height 9
checkbox input "true"
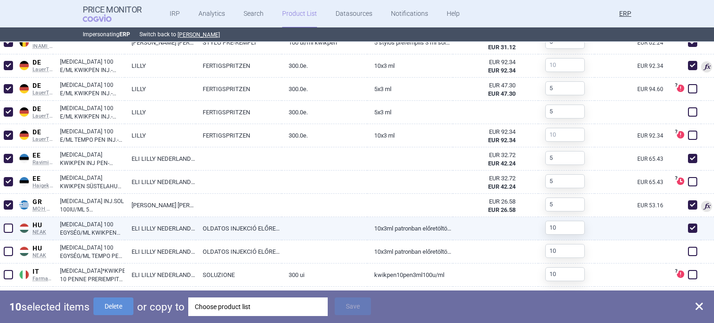
click at [3, 232] on div at bounding box center [8, 228] width 17 height 23
click at [9, 228] on span at bounding box center [8, 227] width 9 height 9
checkbox input "true"
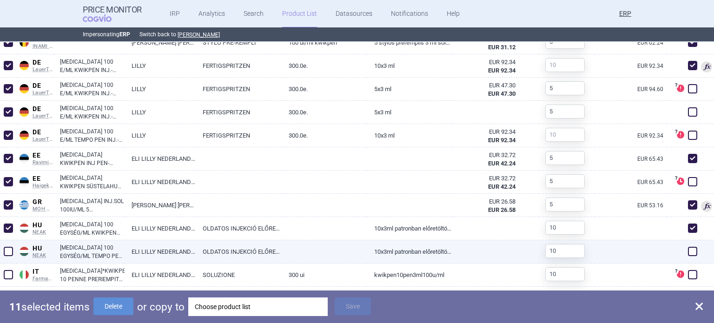
click at [12, 252] on span at bounding box center [8, 251] width 9 height 9
checkbox input "true"
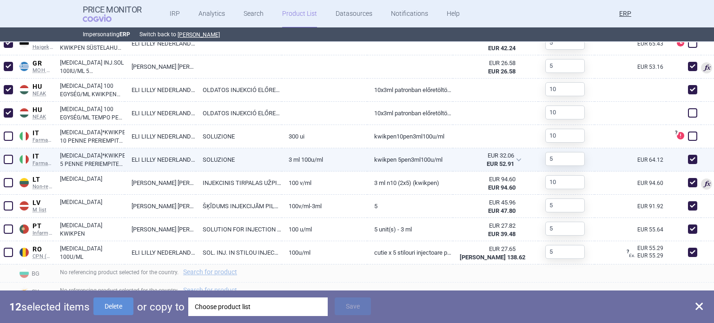
scroll to position [650, 0]
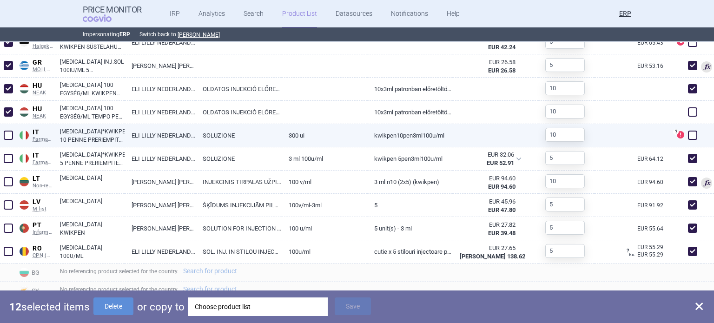
click at [10, 133] on span at bounding box center [8, 135] width 9 height 9
checkbox input "true"
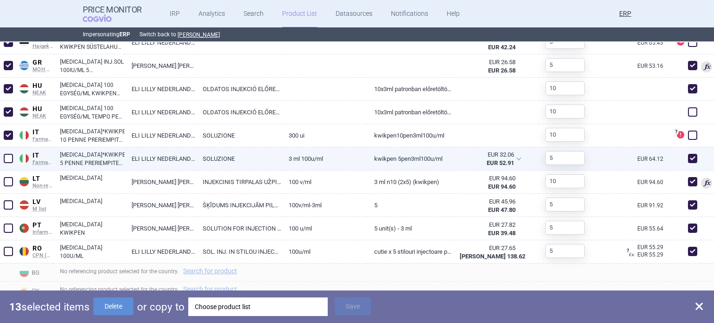
click at [4, 161] on span at bounding box center [8, 158] width 9 height 9
checkbox input "true"
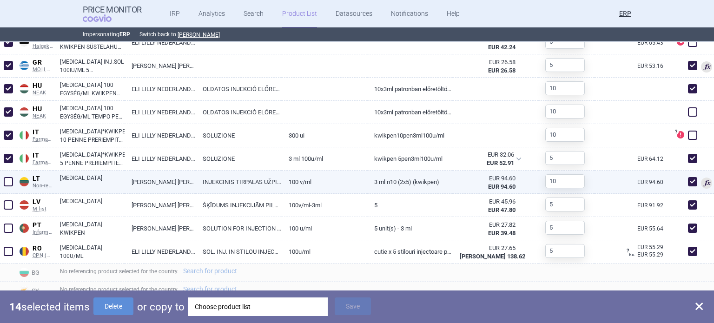
click at [12, 182] on span at bounding box center [8, 181] width 9 height 9
checkbox input "true"
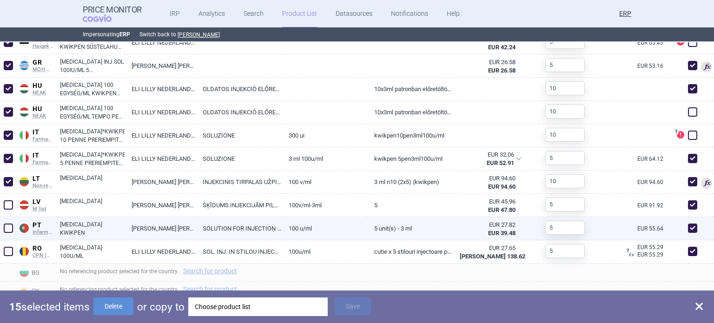
drag, startPoint x: 9, startPoint y: 200, endPoint x: 8, endPoint y: 217, distance: 17.2
click at [9, 201] on span at bounding box center [8, 204] width 9 height 9
checkbox input "true"
click at [7, 228] on span at bounding box center [8, 227] width 9 height 9
checkbox input "true"
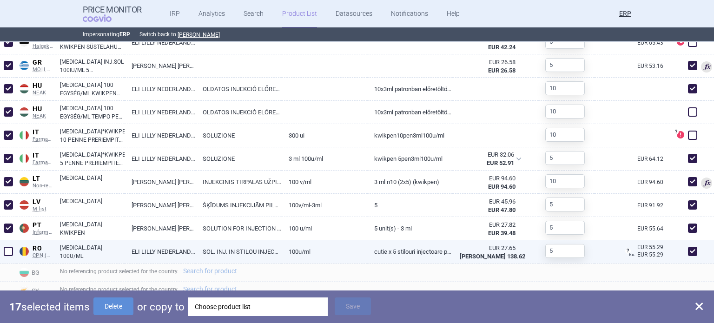
click at [7, 254] on span at bounding box center [8, 251] width 9 height 9
checkbox input "true"
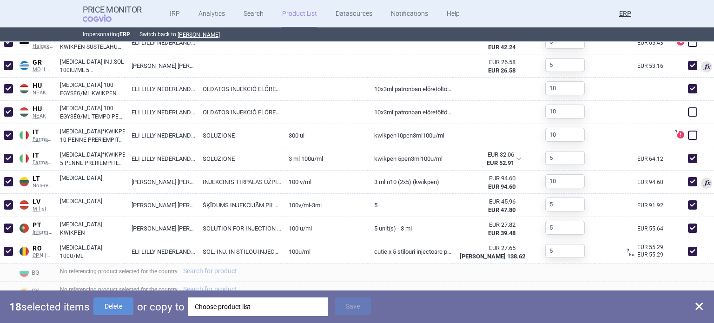
click at [220, 315] on div "Choose product list" at bounding box center [258, 306] width 126 height 19
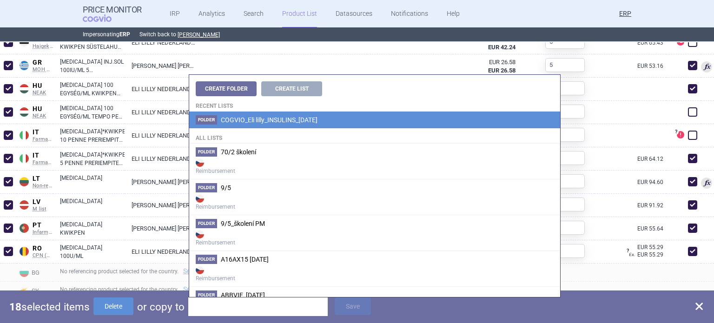
click at [279, 126] on li "Folder COGVIO_Eli lilly_INSULINS_[DATE]" at bounding box center [374, 119] width 371 height 17
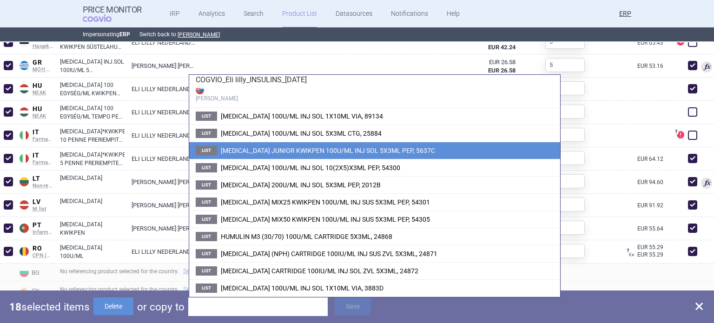
scroll to position [43, 0]
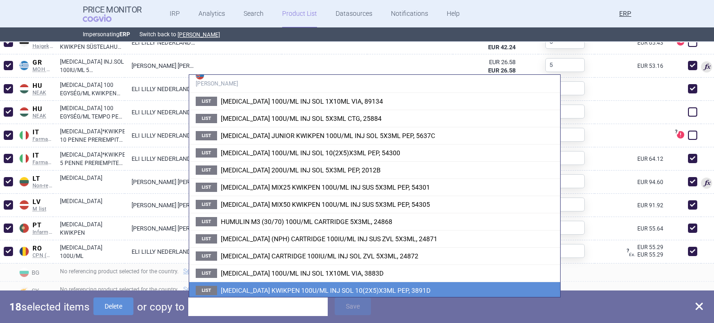
click at [347, 290] on span "[MEDICAL_DATA] KWIKPEN 100U/ML INJ SOL 10(2X5)X3ML PEP, 3891D" at bounding box center [326, 290] width 210 height 7
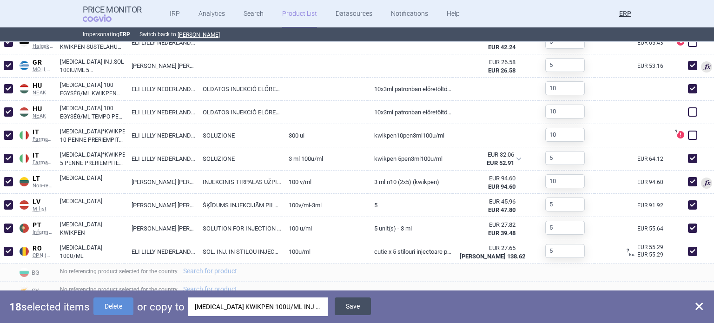
click at [352, 312] on button "Save" at bounding box center [352, 306] width 36 height 18
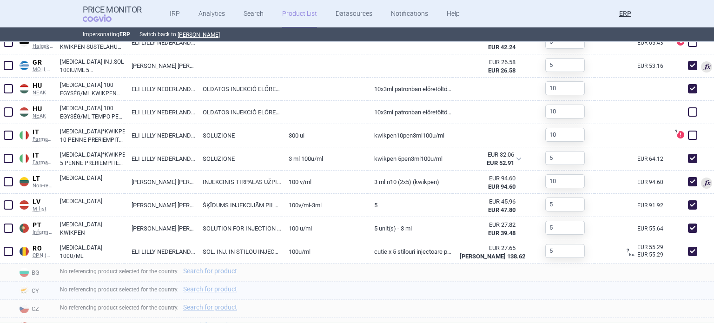
checkbox input "false"
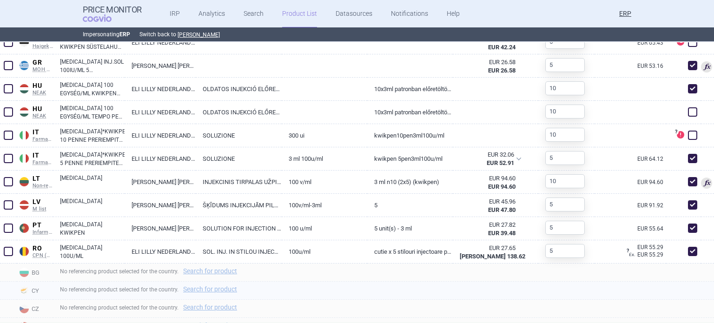
checkbox input "false"
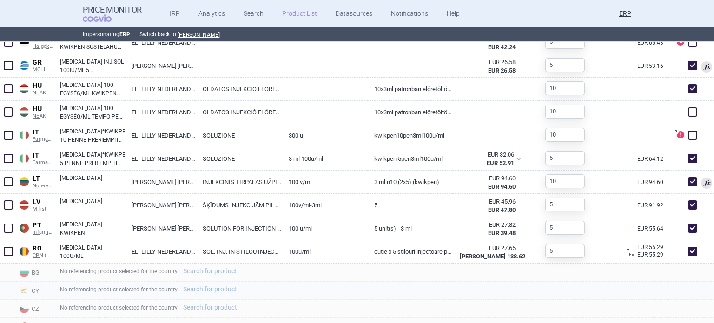
checkbox input "false"
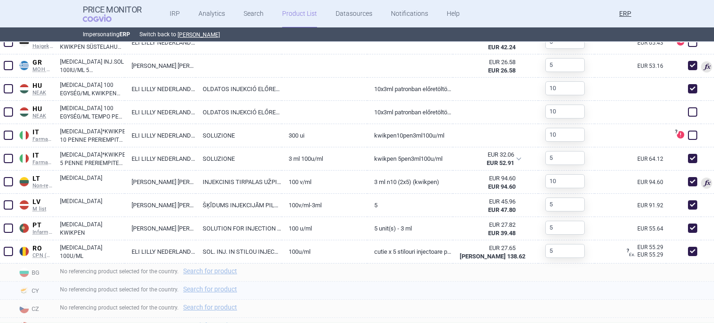
checkbox input "false"
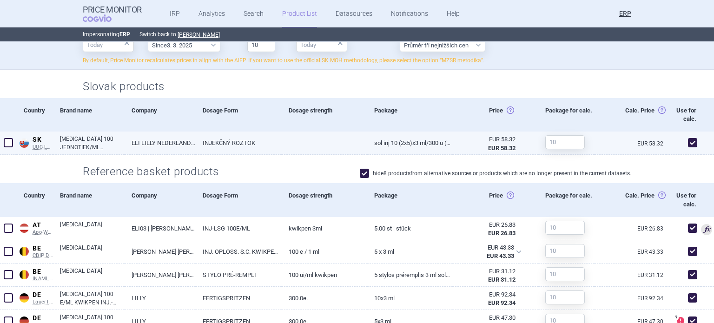
scroll to position [372, 0]
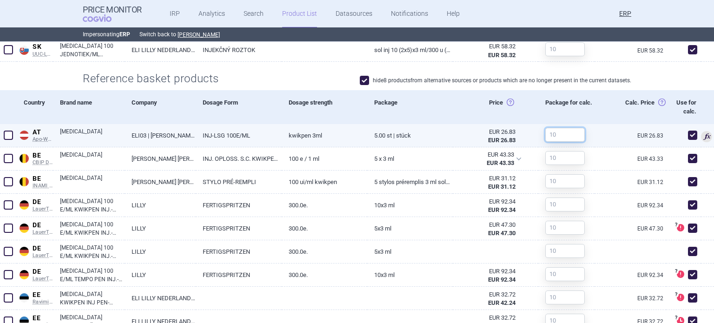
click at [545, 131] on input "text" at bounding box center [564, 135] width 39 height 14
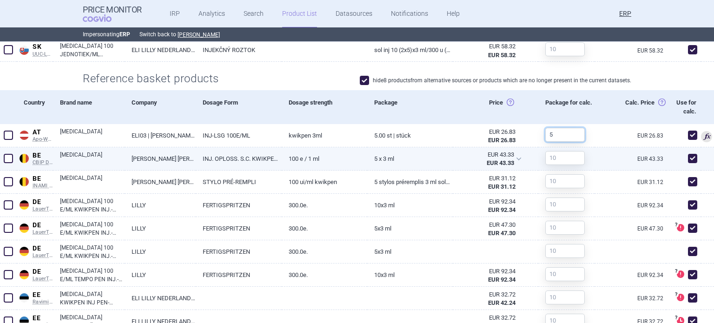
type input "5"
click at [554, 156] on input "text" at bounding box center [564, 158] width 39 height 14
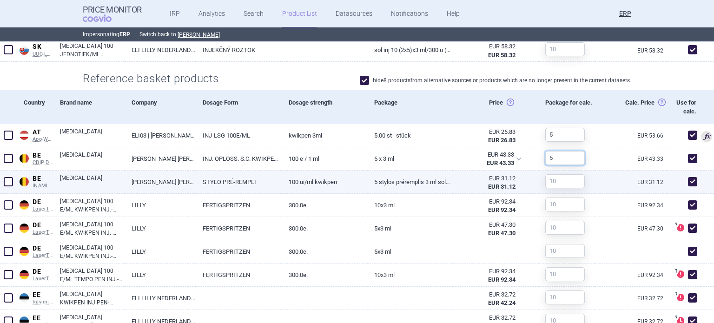
type input "5"
click at [554, 181] on input "text" at bounding box center [564, 181] width 39 height 14
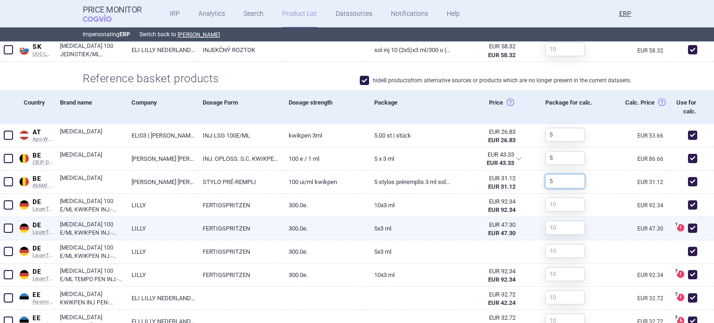
type input "5"
click at [551, 226] on input "text" at bounding box center [564, 228] width 39 height 14
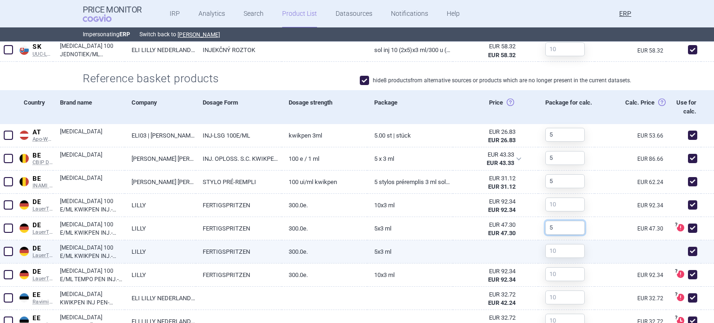
type input "5"
click at [552, 247] on input "text" at bounding box center [564, 251] width 39 height 14
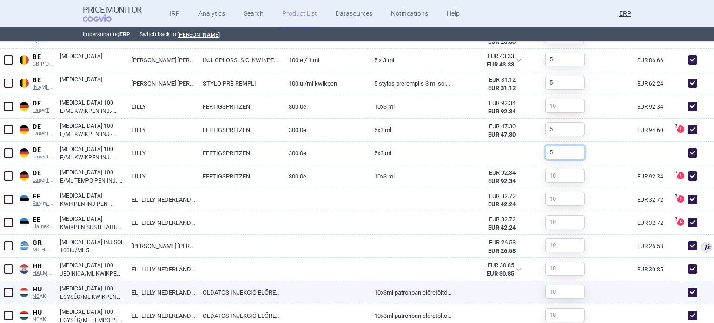
scroll to position [511, 0]
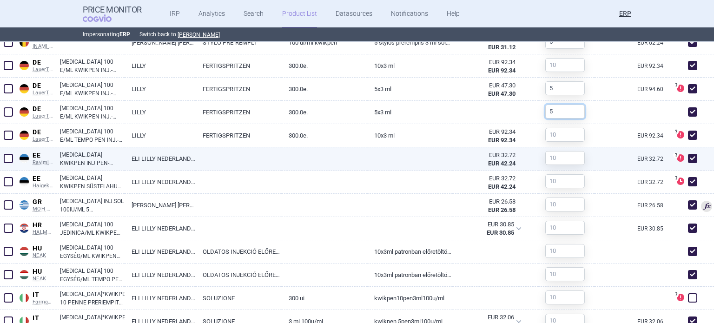
type input "5"
click at [379, 154] on link at bounding box center [409, 155] width 85 height 17
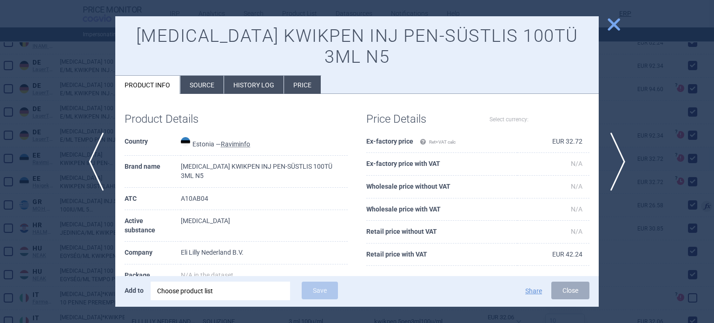
select select "EUR"
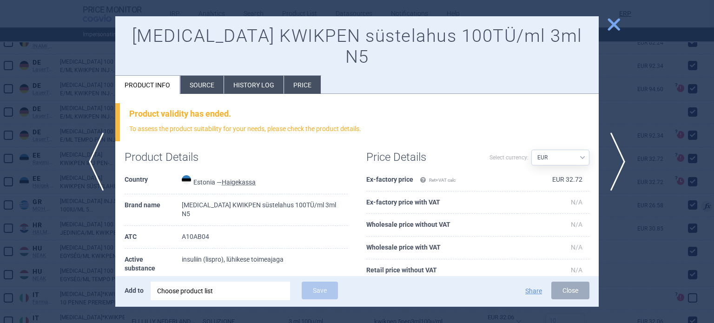
click at [633, 99] on div at bounding box center [357, 161] width 714 height 323
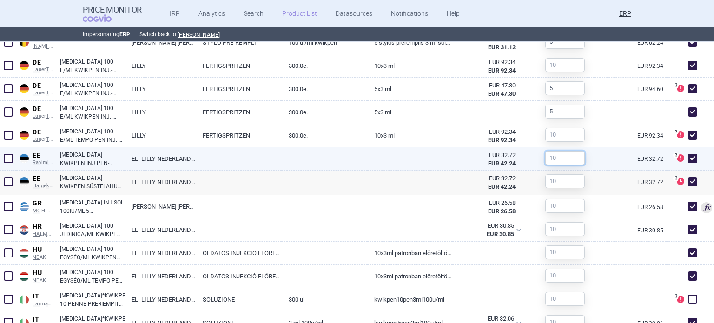
click at [557, 157] on input "text" at bounding box center [564, 158] width 39 height 14
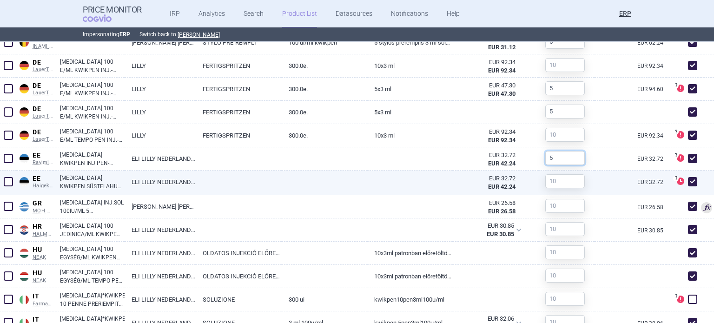
type input "5"
click at [551, 181] on input "text" at bounding box center [564, 181] width 39 height 14
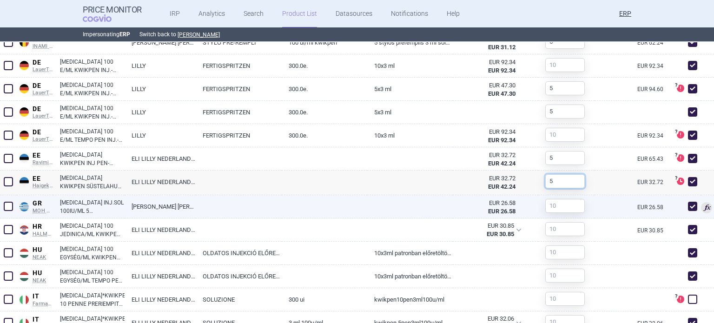
type input "5"
click at [547, 206] on input "text" at bounding box center [564, 206] width 39 height 14
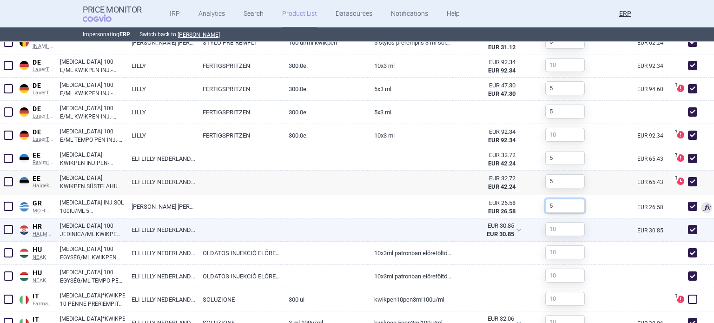
type input "5"
click at [448, 230] on link at bounding box center [409, 226] width 85 height 17
select select "EUR"
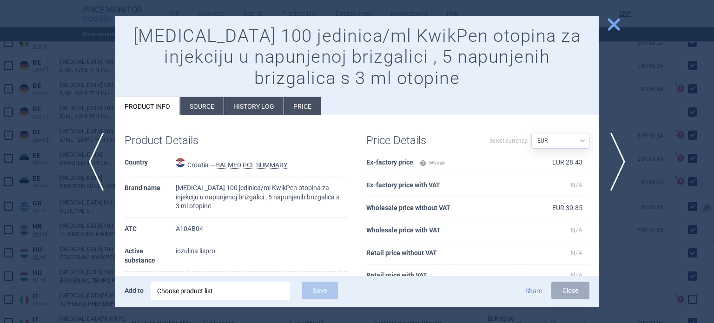
click at [662, 199] on div at bounding box center [357, 161] width 714 height 323
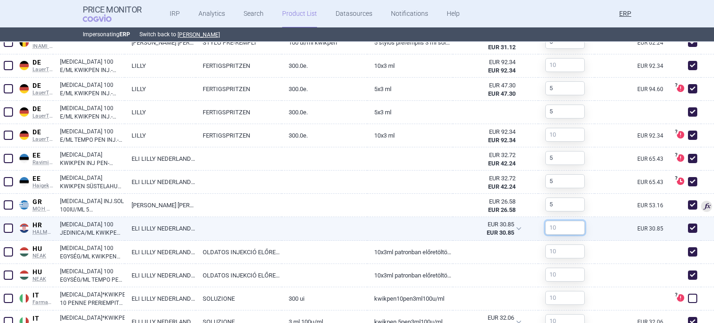
click at [561, 231] on input "text" at bounding box center [564, 228] width 39 height 14
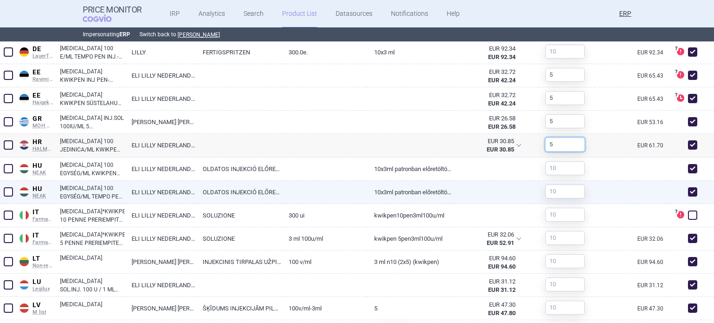
scroll to position [650, 0]
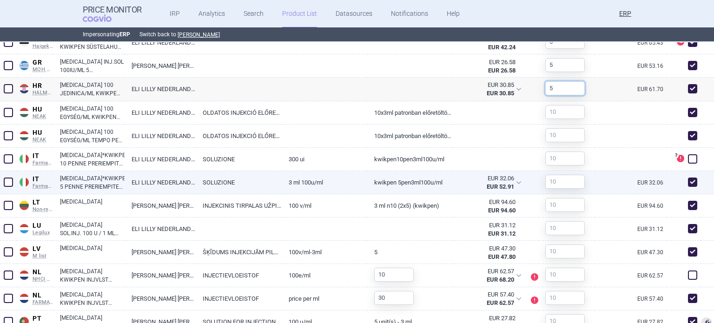
type input "5"
click at [554, 183] on input "text" at bounding box center [564, 182] width 39 height 14
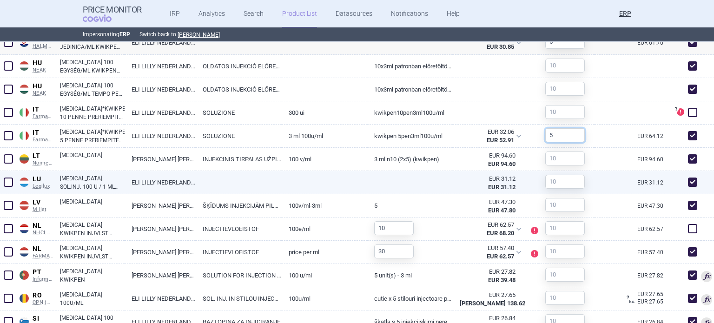
type input "5"
click at [557, 181] on input "text" at bounding box center [564, 182] width 39 height 14
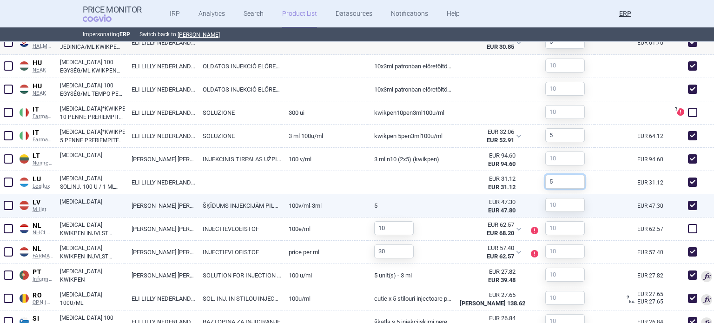
type input "5"
click at [552, 203] on input "text" at bounding box center [564, 205] width 39 height 14
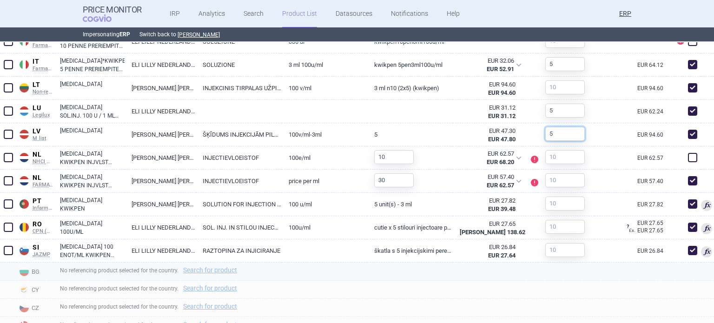
scroll to position [790, 0]
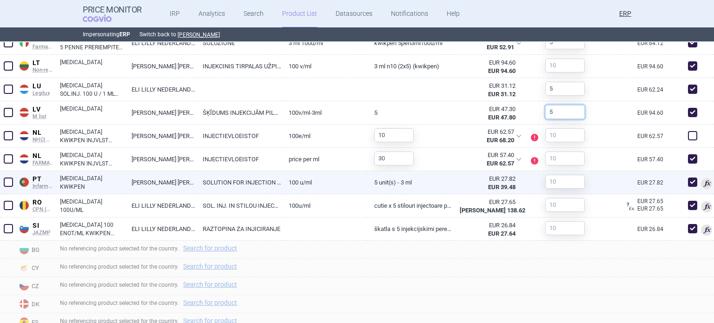
type input "5"
click at [561, 184] on input "text" at bounding box center [564, 182] width 39 height 14
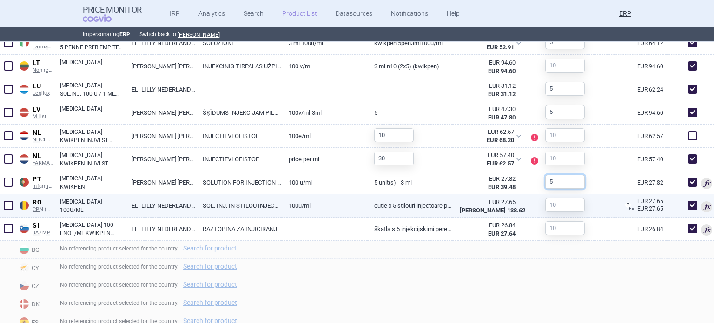
type input "5"
click at [548, 204] on input "text" at bounding box center [564, 205] width 39 height 14
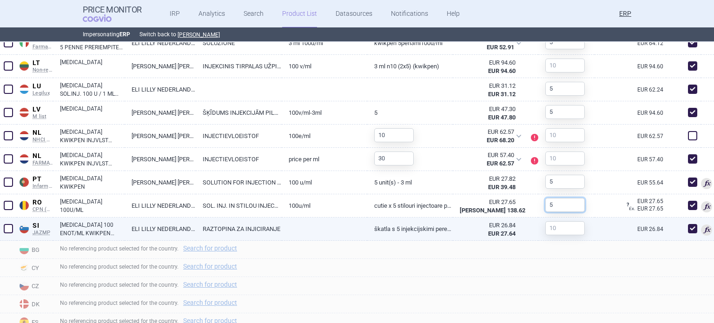
type input "5"
click at [549, 229] on input "text" at bounding box center [564, 228] width 39 height 14
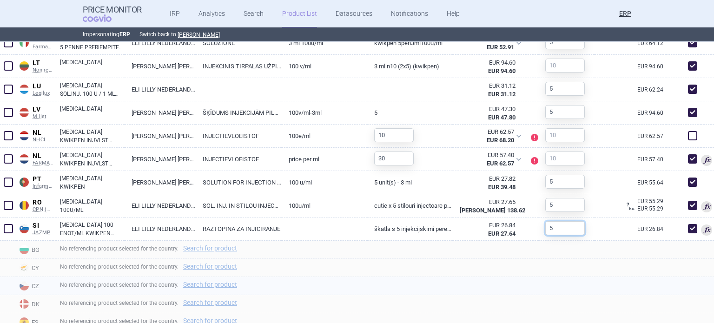
type input "5"
click at [504, 284] on div "No referencing product selected for the country. Search for product" at bounding box center [383, 286] width 661 height 18
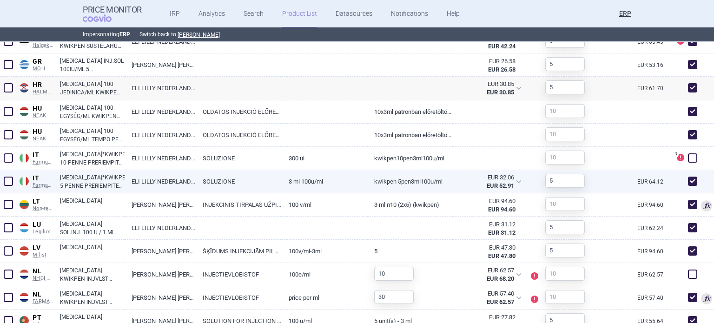
scroll to position [650, 0]
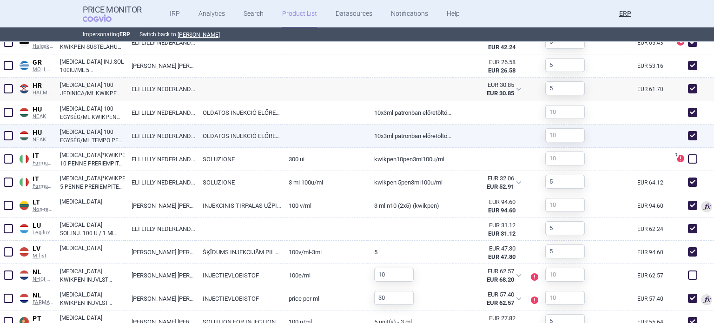
click at [6, 135] on span at bounding box center [8, 135] width 9 height 9
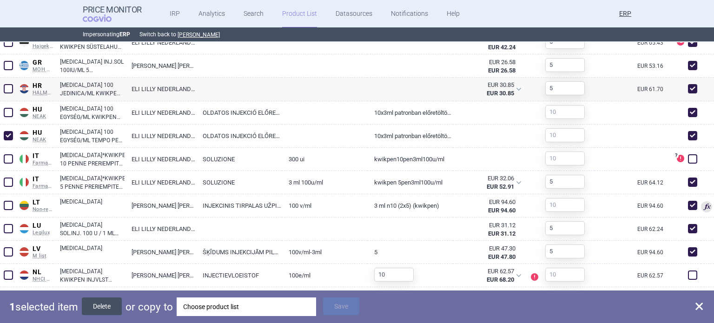
click at [98, 301] on button "Delete" at bounding box center [102, 306] width 40 height 18
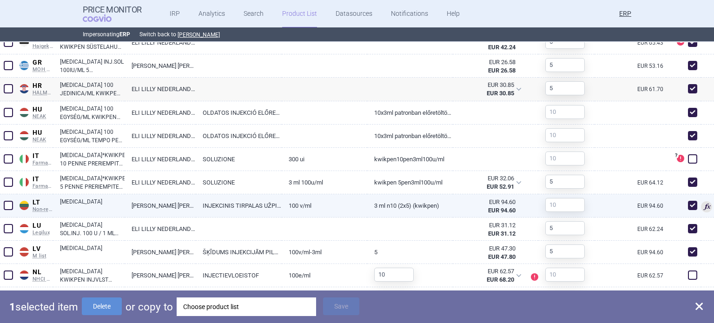
checkbox input "false"
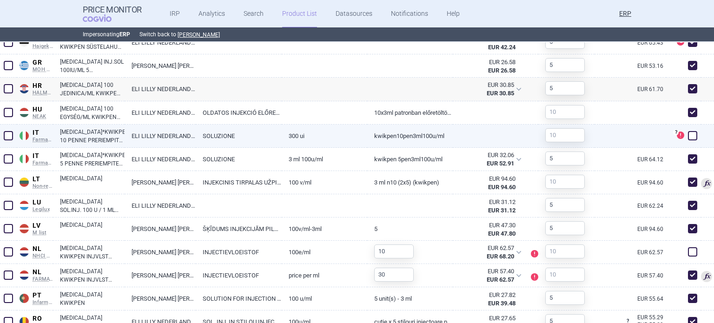
scroll to position [604, 0]
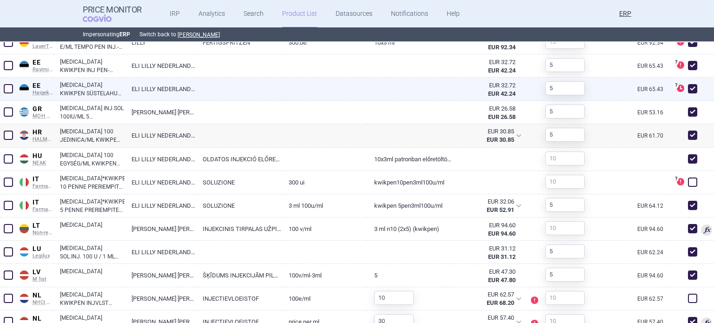
click at [688, 91] on span at bounding box center [692, 88] width 9 height 9
checkbox input "false"
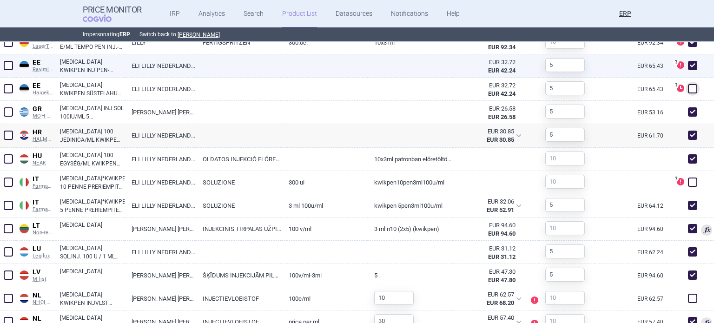
click at [688, 64] on span at bounding box center [692, 65] width 9 height 9
checkbox input "false"
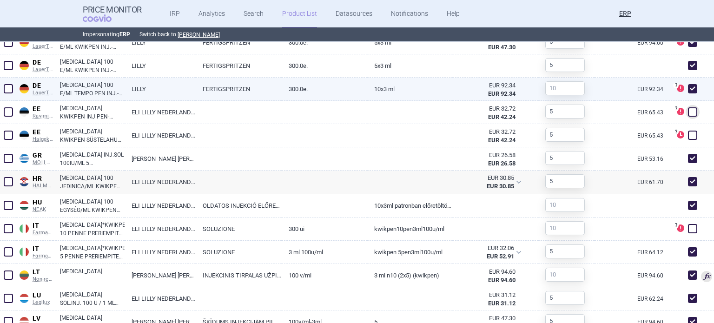
click at [688, 87] on span at bounding box center [692, 88] width 9 height 9
checkbox input "false"
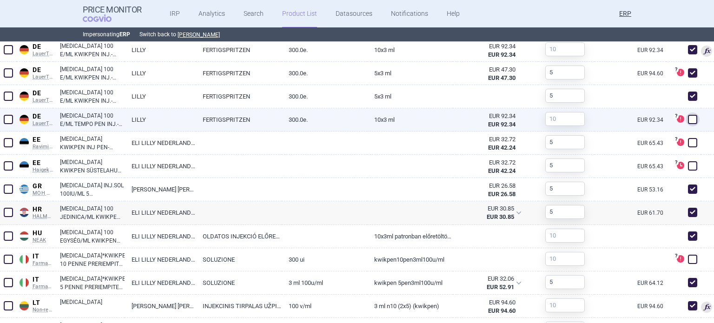
scroll to position [511, 0]
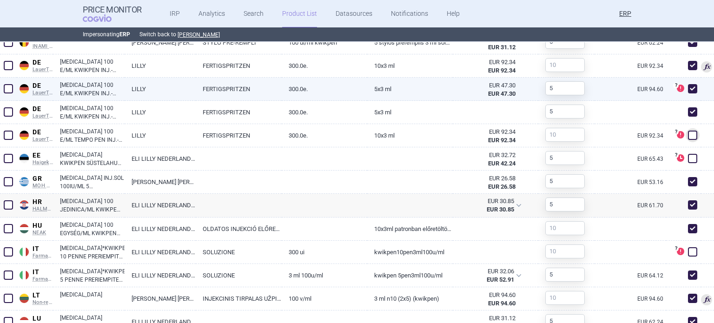
click at [688, 90] on span at bounding box center [692, 88] width 9 height 9
checkbox input "false"
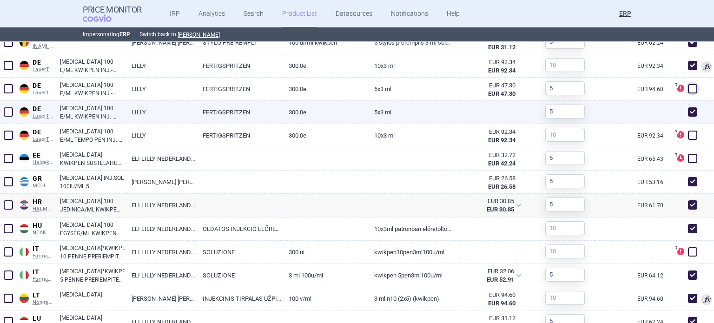
click at [679, 117] on div at bounding box center [683, 112] width 35 height 23
click at [685, 115] on span at bounding box center [692, 112] width 14 height 14
checkbox input "false"
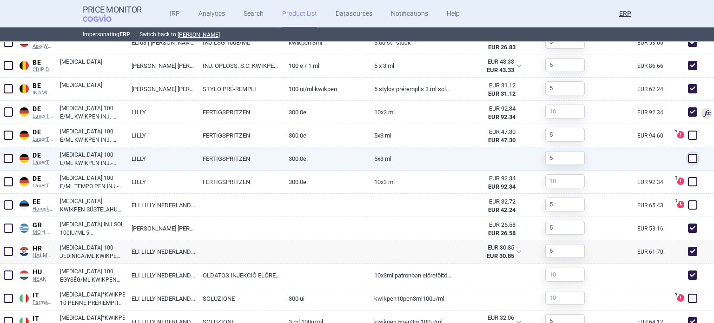
scroll to position [418, 0]
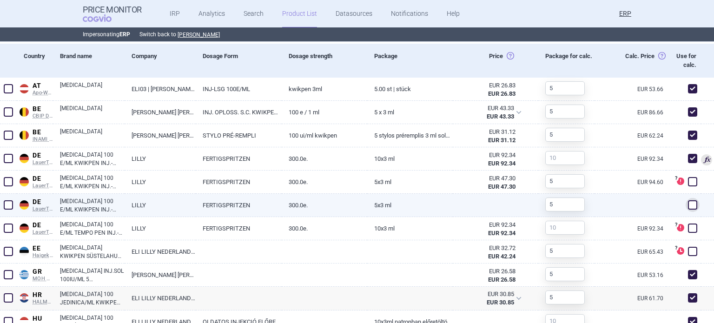
click at [688, 115] on span at bounding box center [692, 111] width 9 height 9
checkbox input "false"
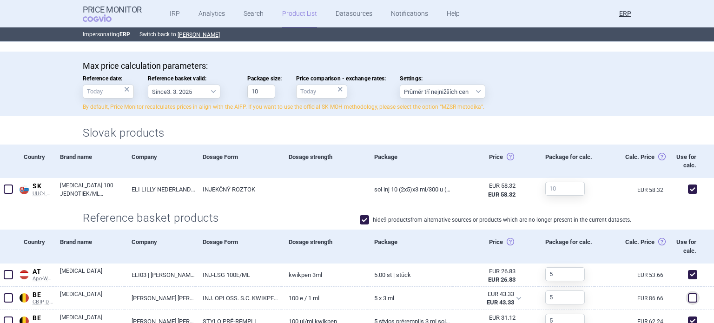
scroll to position [0, 0]
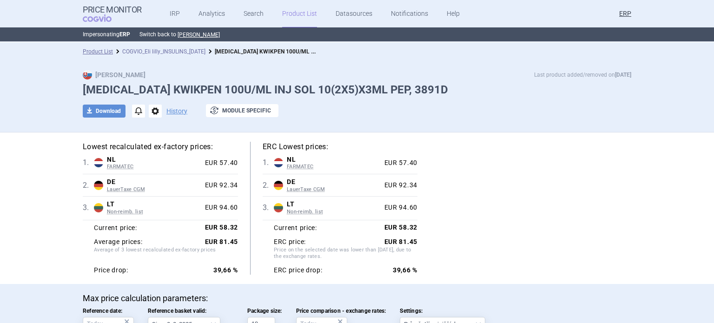
click at [192, 50] on link "COGVIO_Eli lilly_INSULINS_[DATE]" at bounding box center [163, 51] width 83 height 7
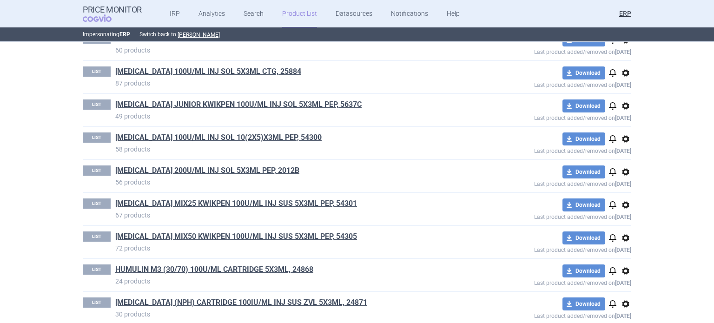
scroll to position [186, 0]
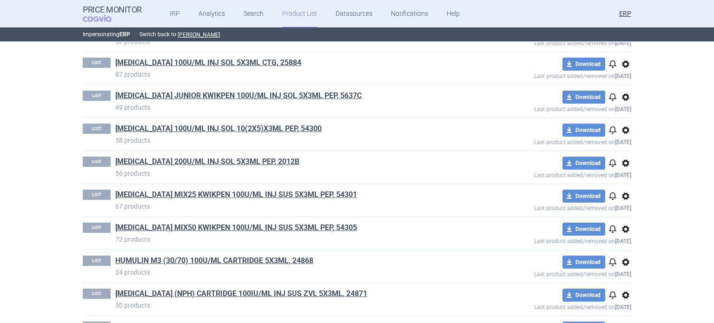
click at [303, 193] on link "[MEDICAL_DATA] MIX25 KWIKPEN 100U/ML INJ SUS 5X3ML PEP, 54301" at bounding box center [236, 195] width 242 height 10
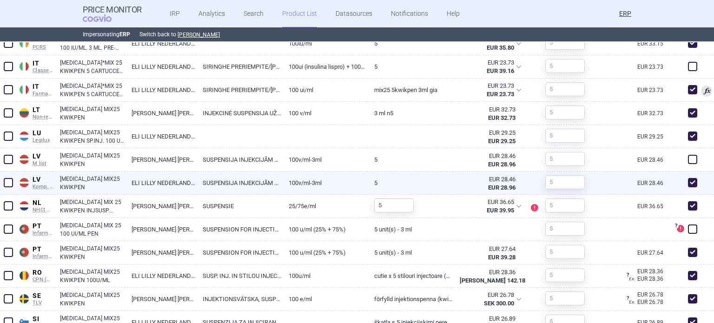
scroll to position [918, 0]
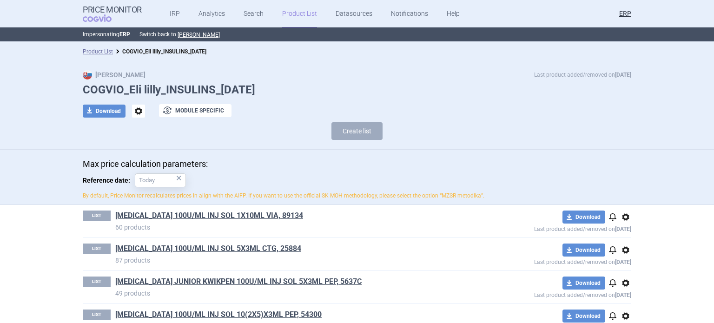
click at [0, 193] on div "Max price calculation parameters: Reference date: × By default, Price Monitor r…" at bounding box center [357, 177] width 714 height 55
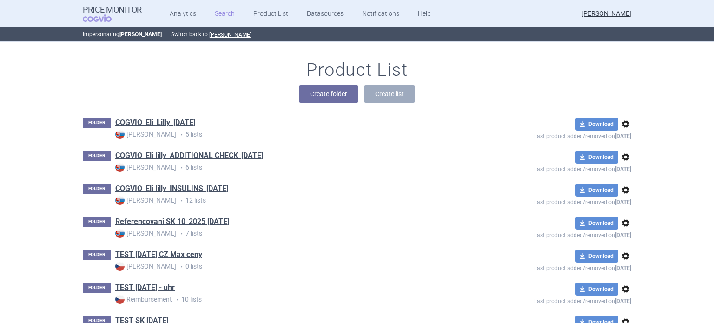
scroll to position [139, 0]
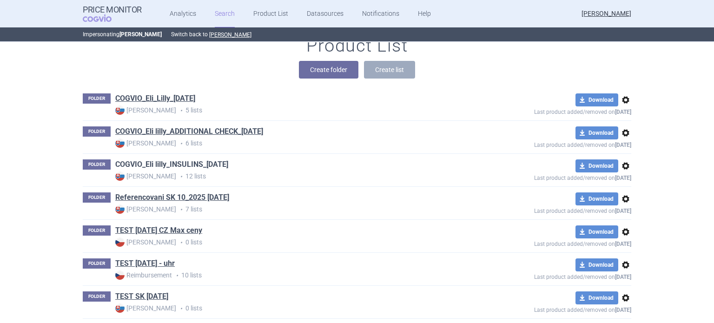
click at [186, 168] on link "COGVIO_Eli lilly_INSULINS_[DATE]" at bounding box center [171, 164] width 113 height 10
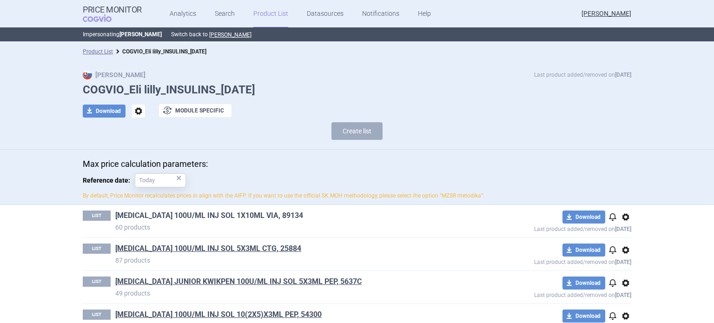
click at [201, 216] on link "[MEDICAL_DATA] 100U/ML INJ SOL 1X10ML VIA, 89134" at bounding box center [209, 215] width 188 height 10
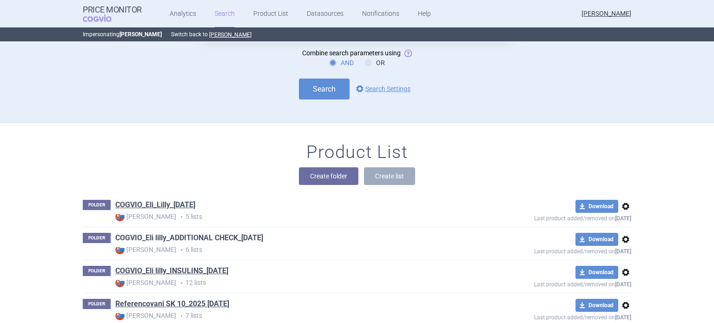
scroll to position [46, 0]
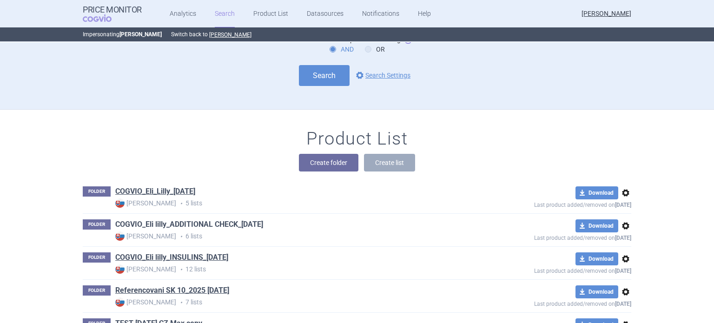
click at [214, 228] on link "COGVIO_Eli lilly_ADDITIONAL CHECK_[DATE]" at bounding box center [189, 224] width 148 height 10
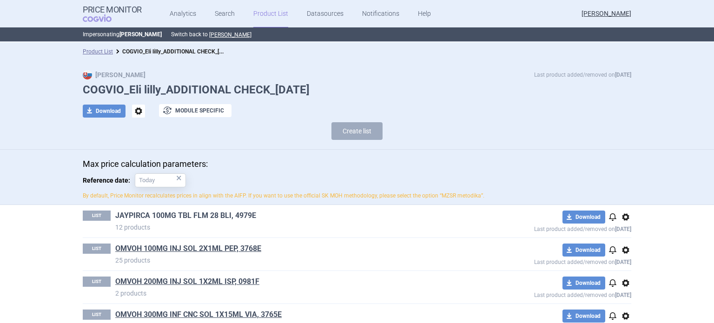
click at [235, 211] on link "JAYPIRCA 100MG TBL FLM 28 BLI, 4979E" at bounding box center [185, 215] width 141 height 10
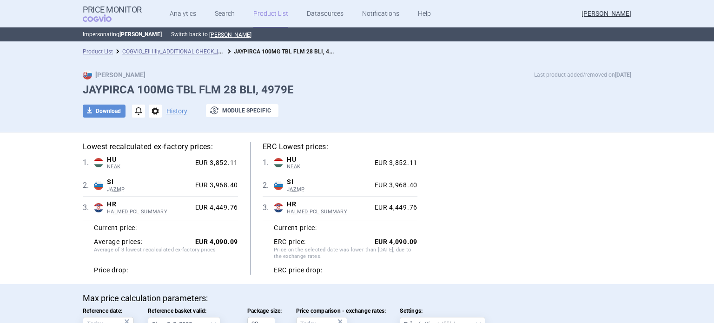
scroll to position [93, 0]
